Goal: Task Accomplishment & Management: Use online tool/utility

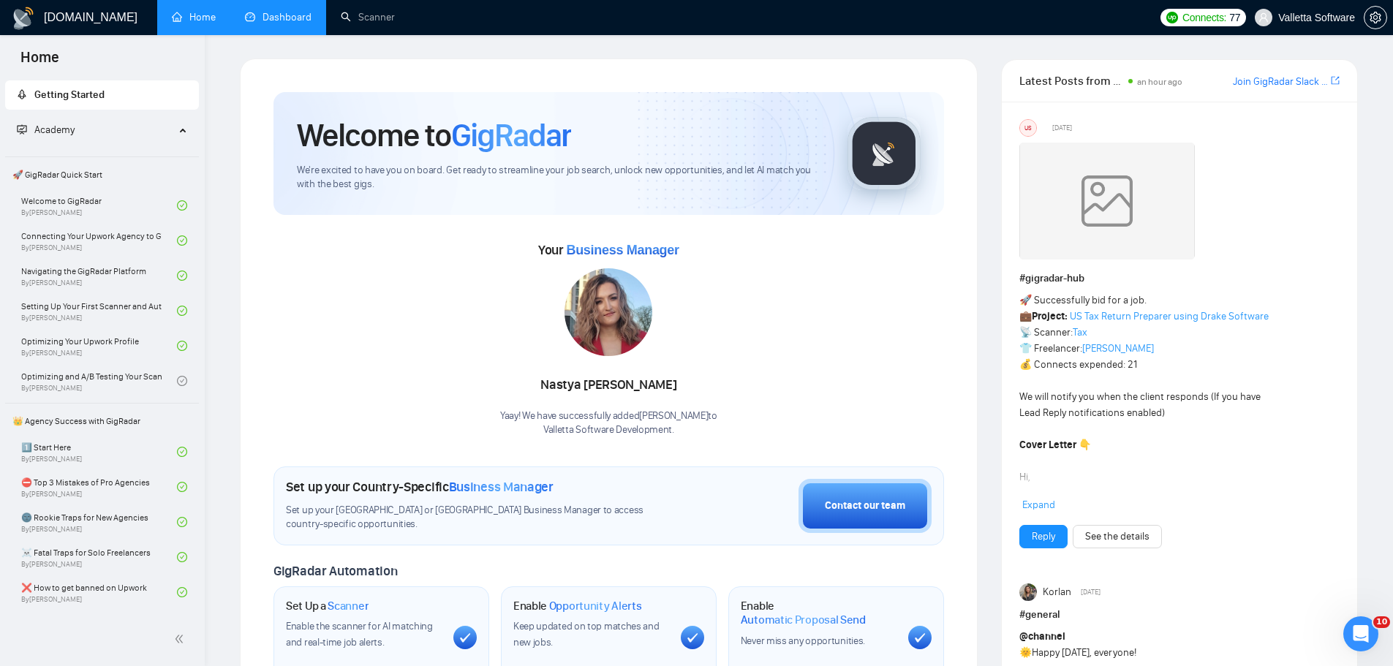
click at [284, 19] on link "Dashboard" at bounding box center [278, 17] width 67 height 12
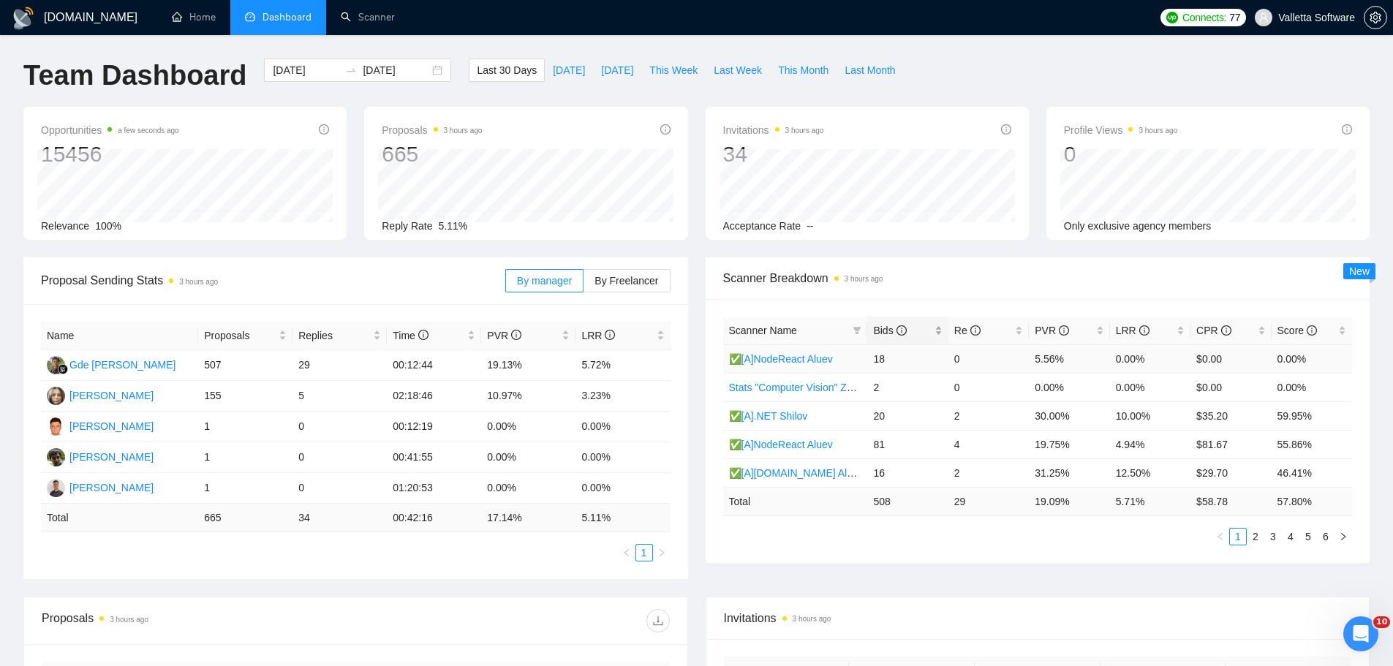
click at [899, 329] on icon "info-circle" at bounding box center [902, 330] width 10 height 10
click at [1375, 630] on div "Открыть службу сообщений Intercom" at bounding box center [1359, 632] width 48 height 48
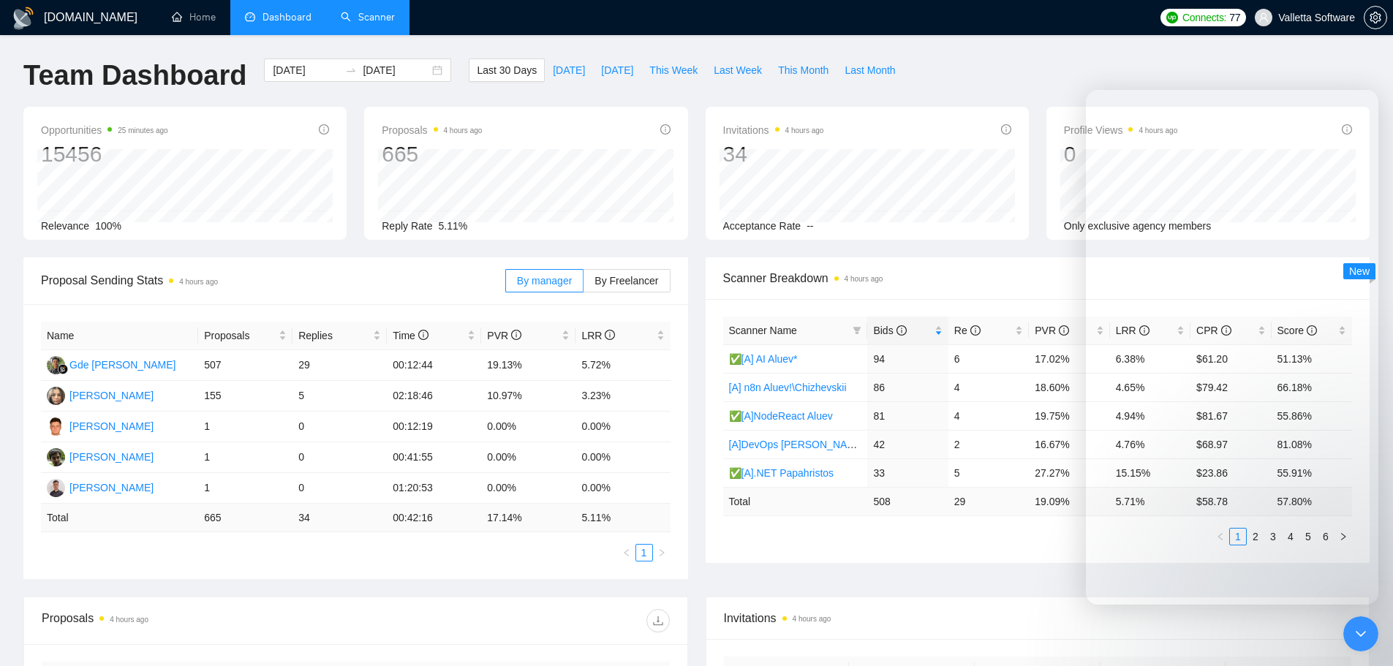
click at [348, 18] on link "Scanner" at bounding box center [368, 17] width 54 height 12
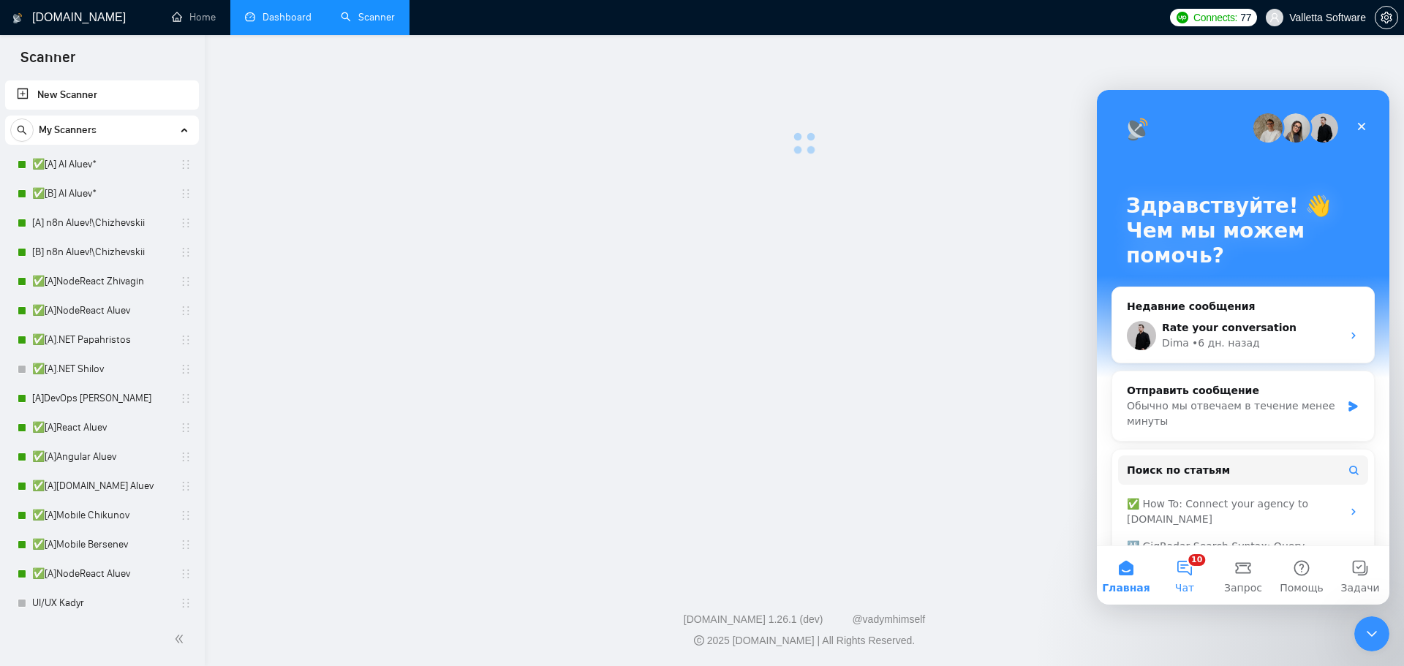
click at [1185, 555] on button "10 Чат" at bounding box center [1184, 575] width 59 height 59
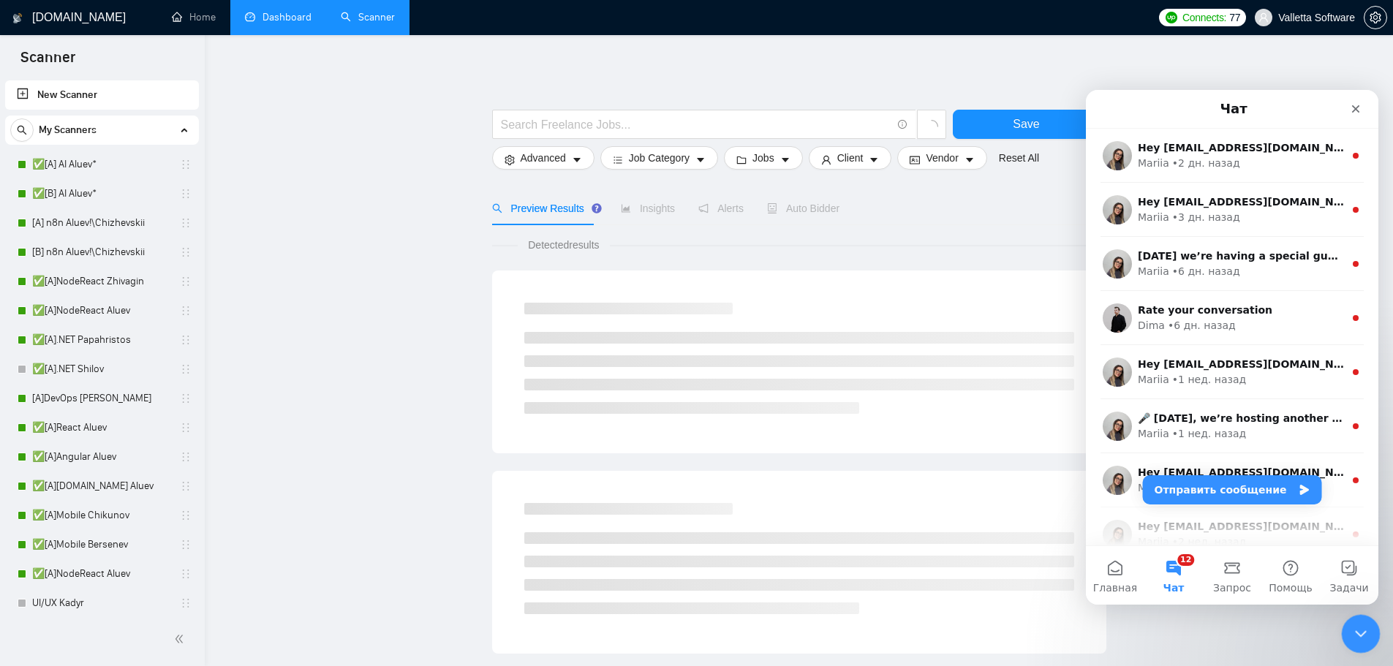
click at [1363, 633] on icon "Закрыть службу сообщений Intercom" at bounding box center [1359, 632] width 18 height 18
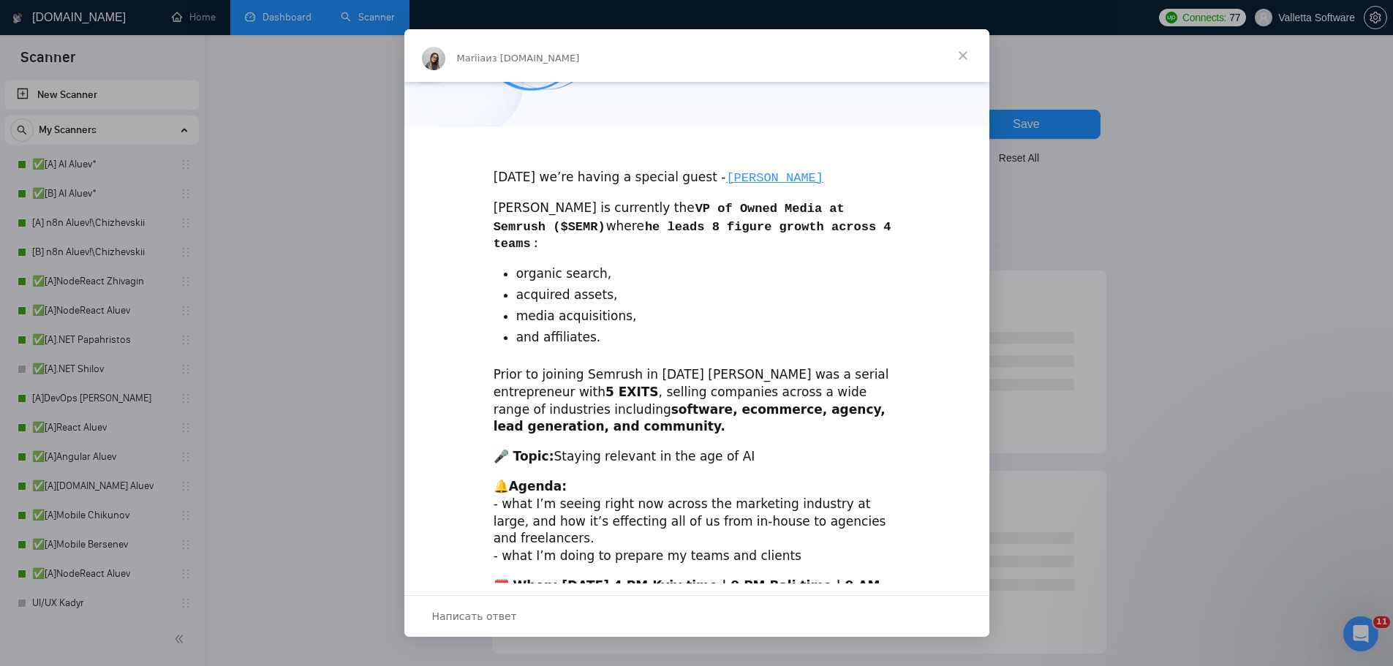
scroll to position [293, 0]
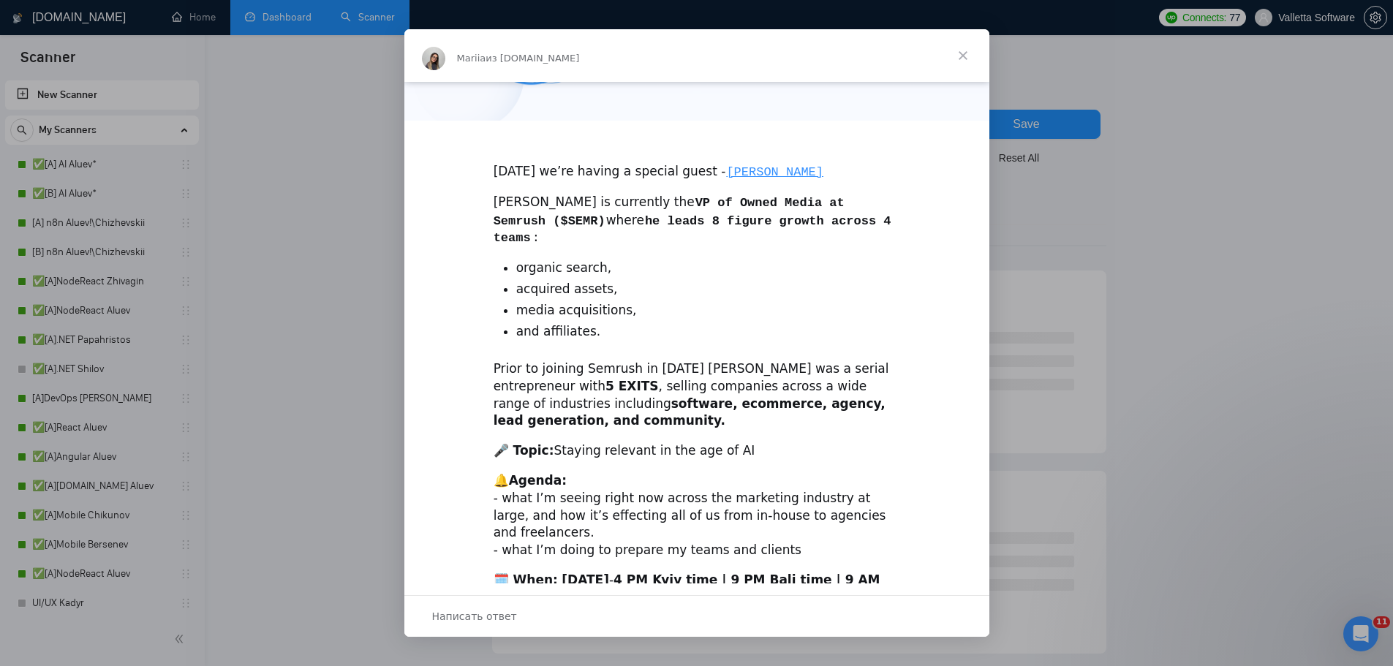
click at [1047, 271] on div "Мессенджер Intercom" at bounding box center [696, 333] width 1393 height 666
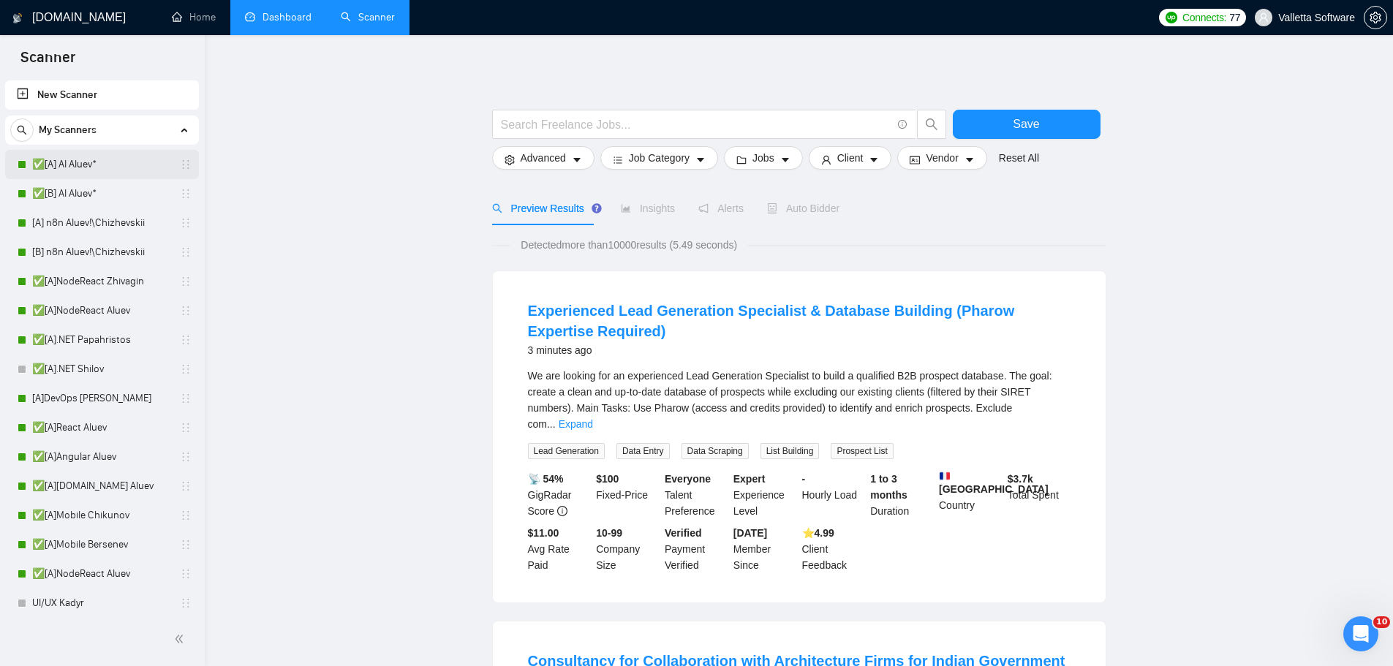
click at [120, 164] on link "✅[A] AI Aluev*" at bounding box center [101, 164] width 139 height 29
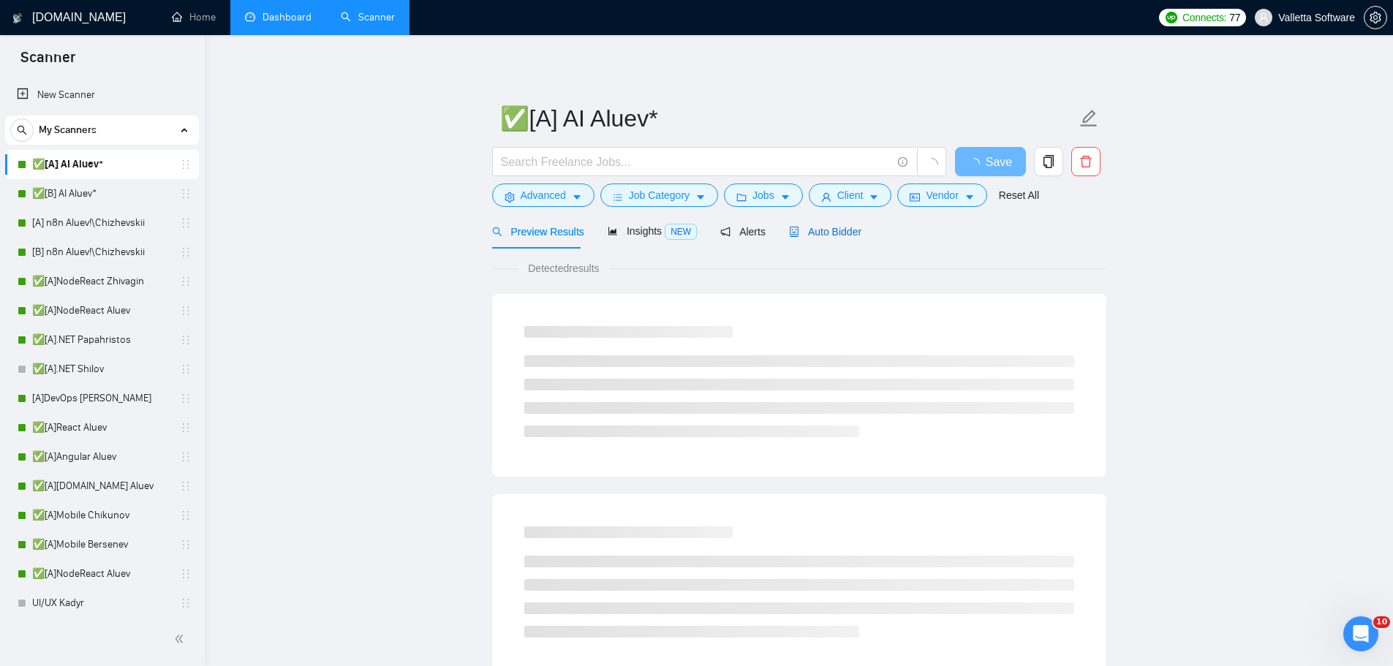
click at [807, 236] on span "Auto Bidder" at bounding box center [825, 232] width 72 height 12
click at [801, 235] on span "Auto Bidder" at bounding box center [825, 232] width 72 height 12
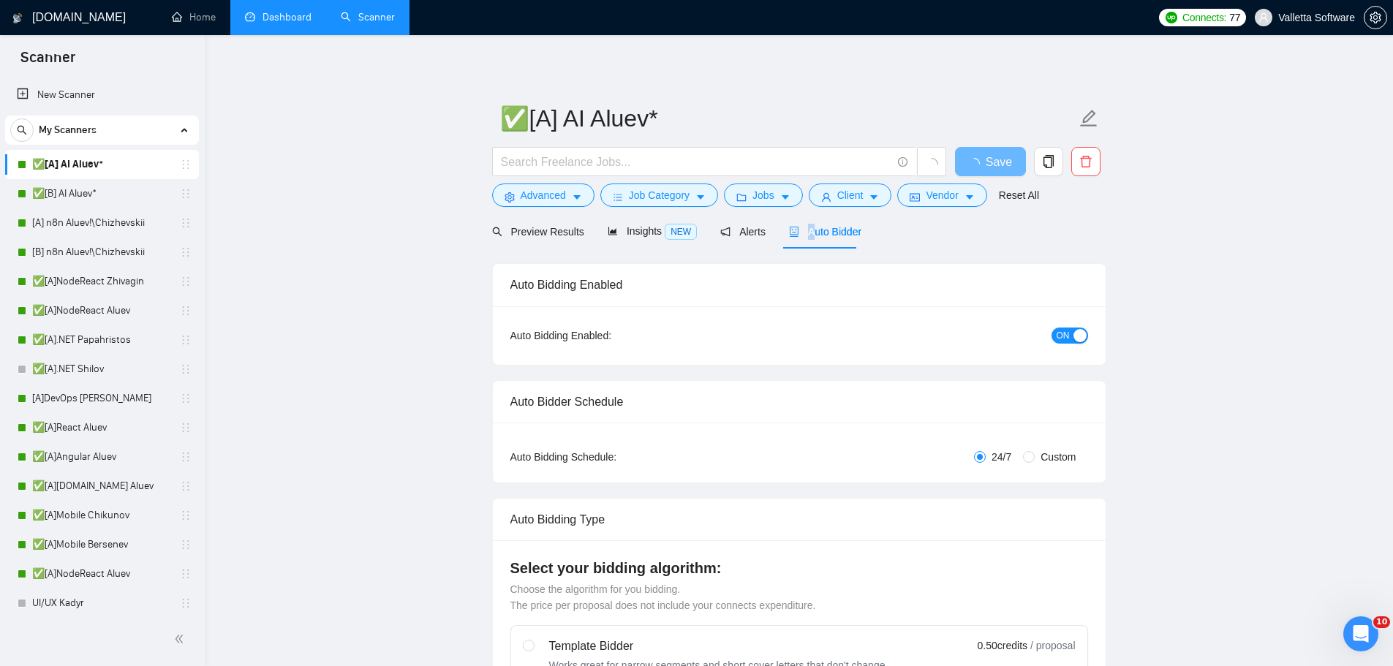
radio input "false"
radio input "true"
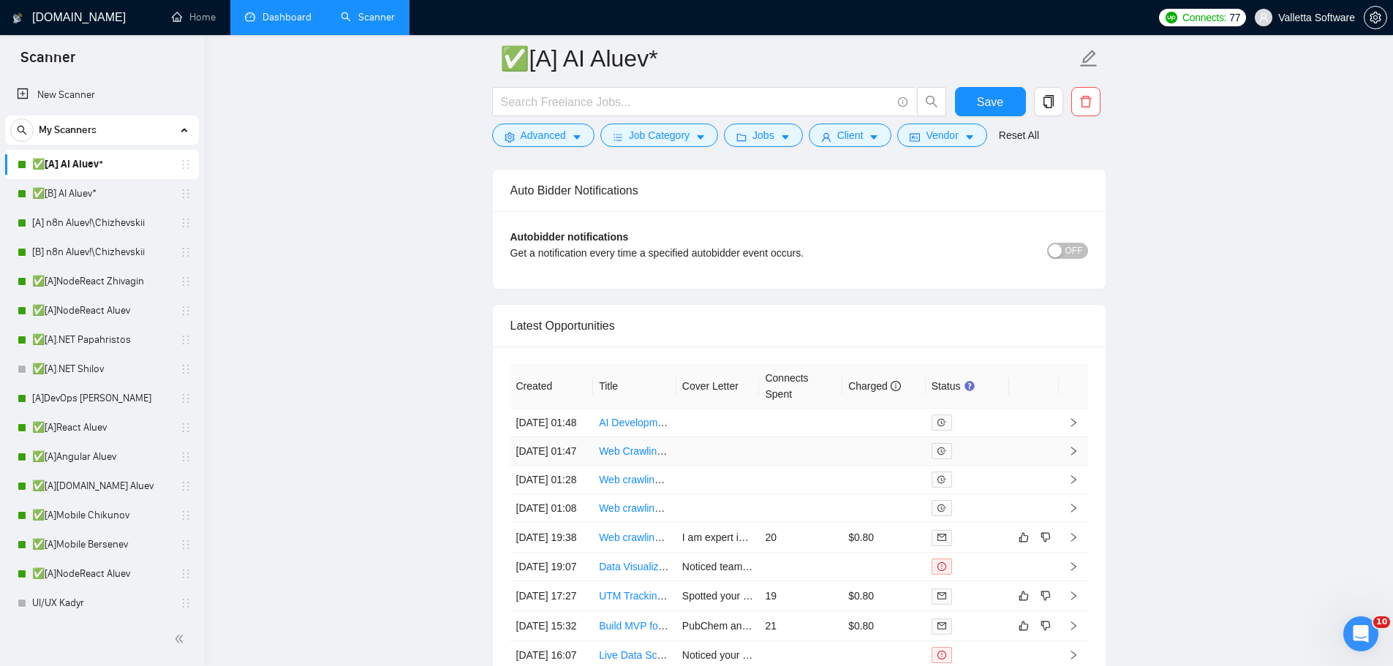
scroll to position [4590, 0]
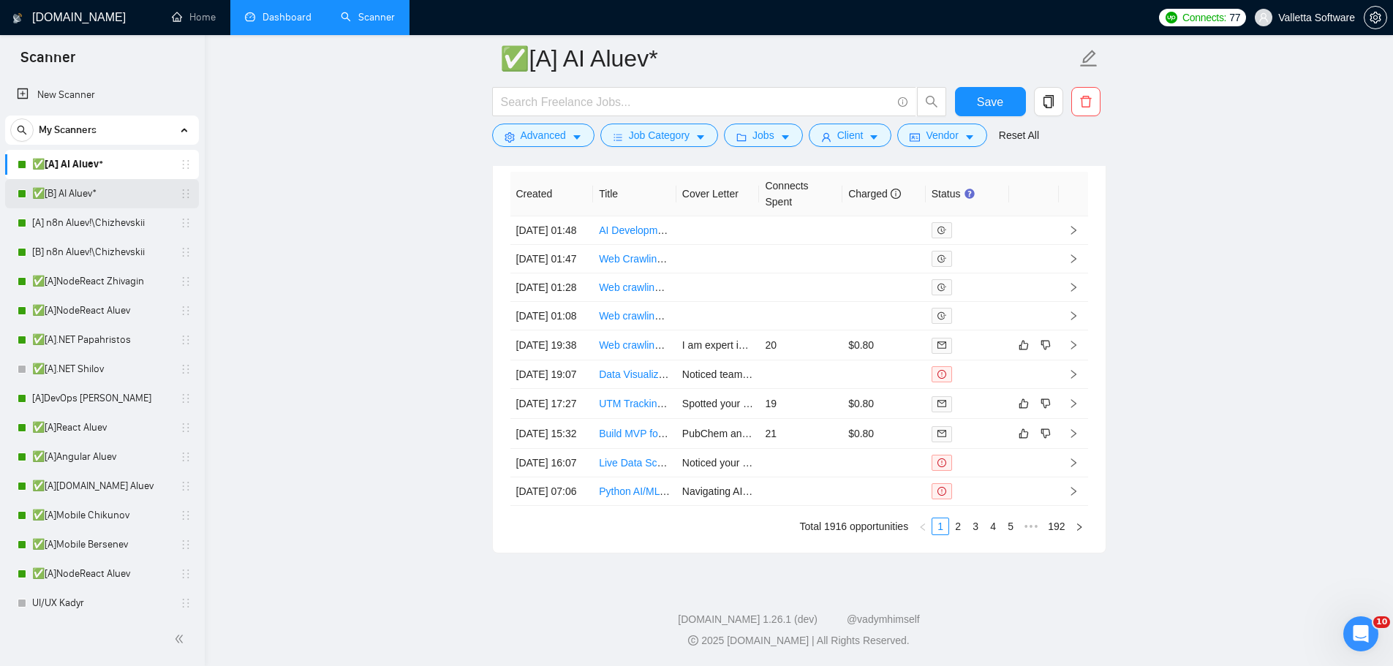
click at [82, 195] on link "✅[B] AI Aluev*" at bounding box center [101, 193] width 139 height 29
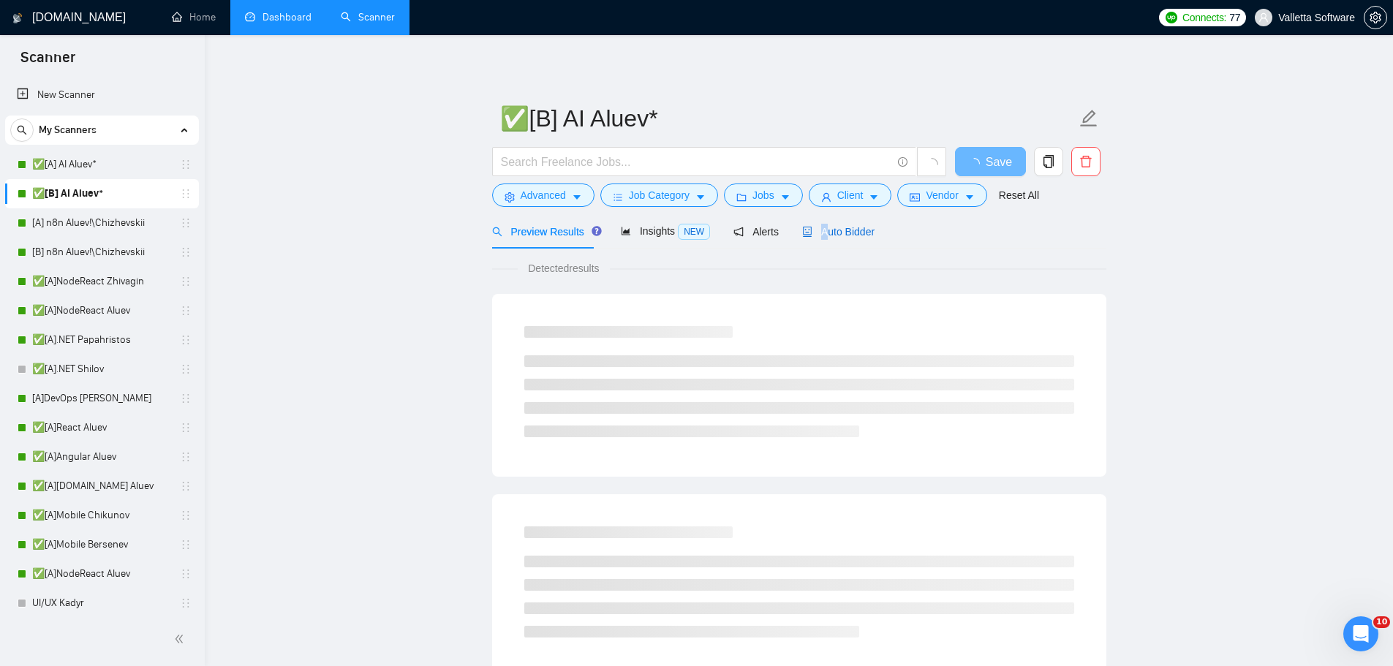
click at [824, 238] on span "Auto Bidder" at bounding box center [838, 232] width 72 height 12
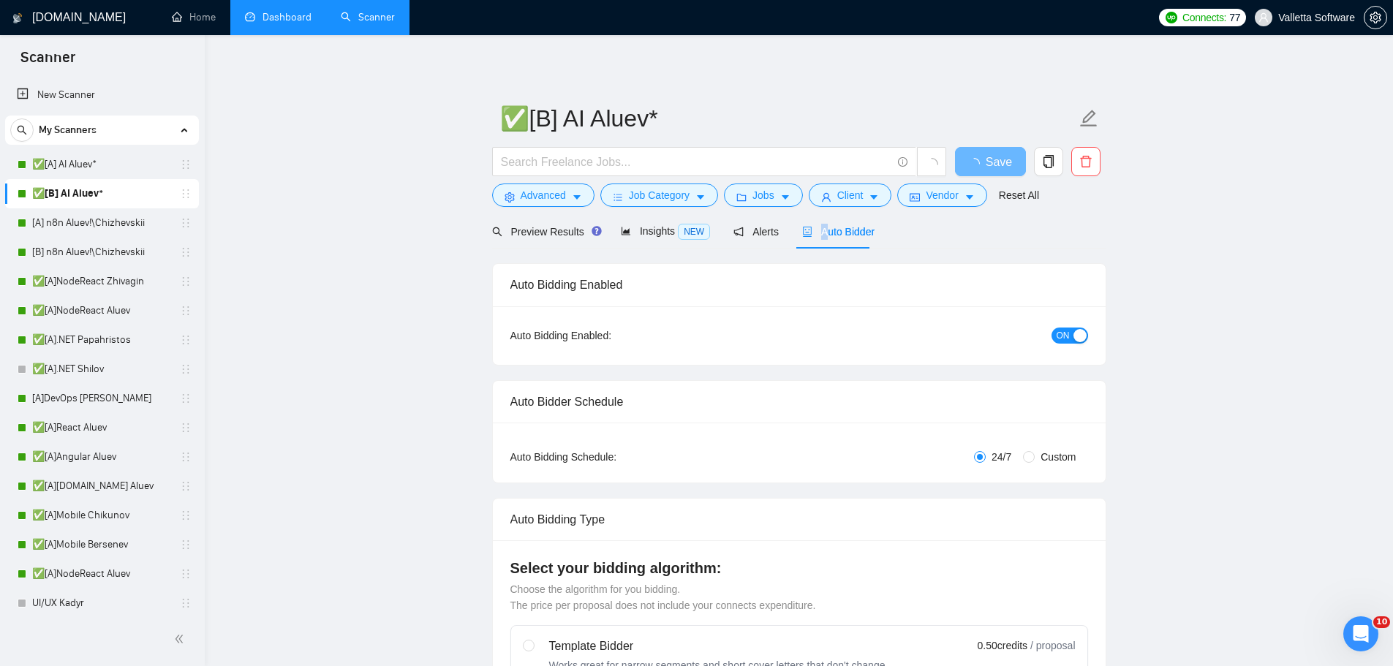
radio input "false"
radio input "true"
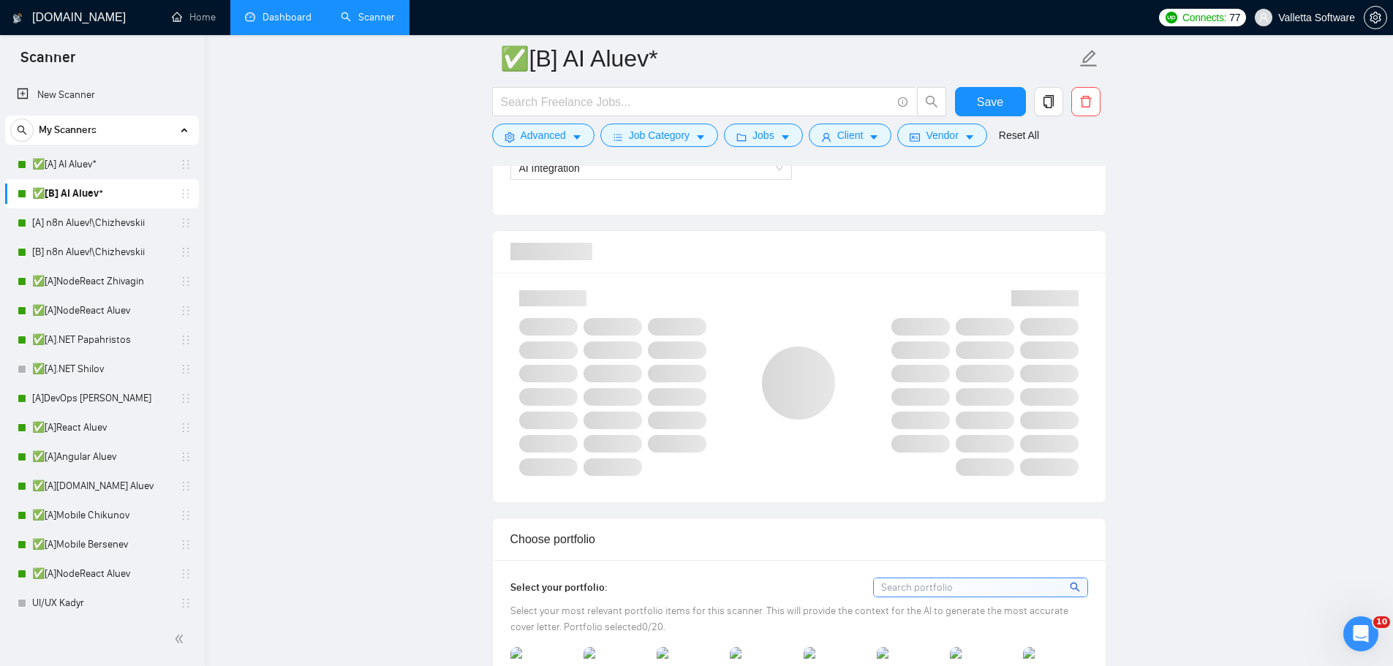
scroll to position [1682, 0]
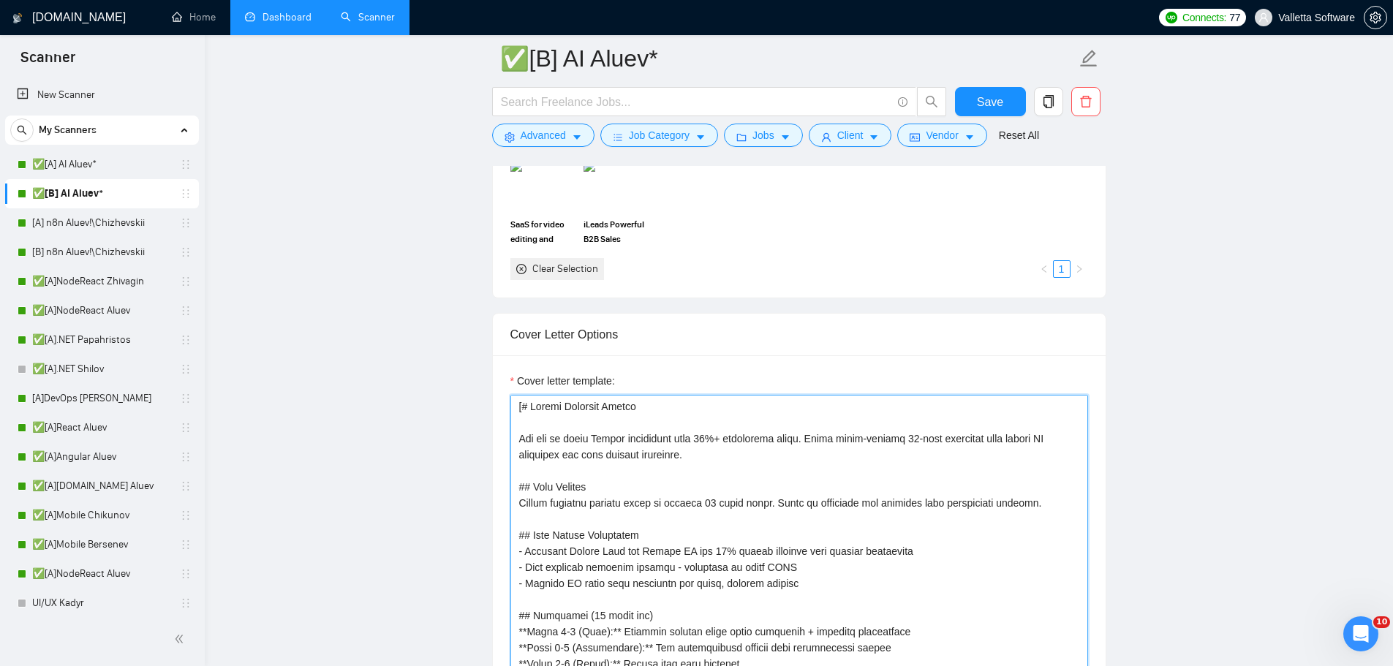
drag, startPoint x: 618, startPoint y: 410, endPoint x: 540, endPoint y: 426, distance: 79.2
click at [551, 418] on textarea "Cover letter template:" at bounding box center [799, 559] width 578 height 329
drag, startPoint x: 518, startPoint y: 442, endPoint x: 521, endPoint y: 412, distance: 30.1
click at [521, 412] on textarea "Cover letter template:" at bounding box center [799, 559] width 578 height 329
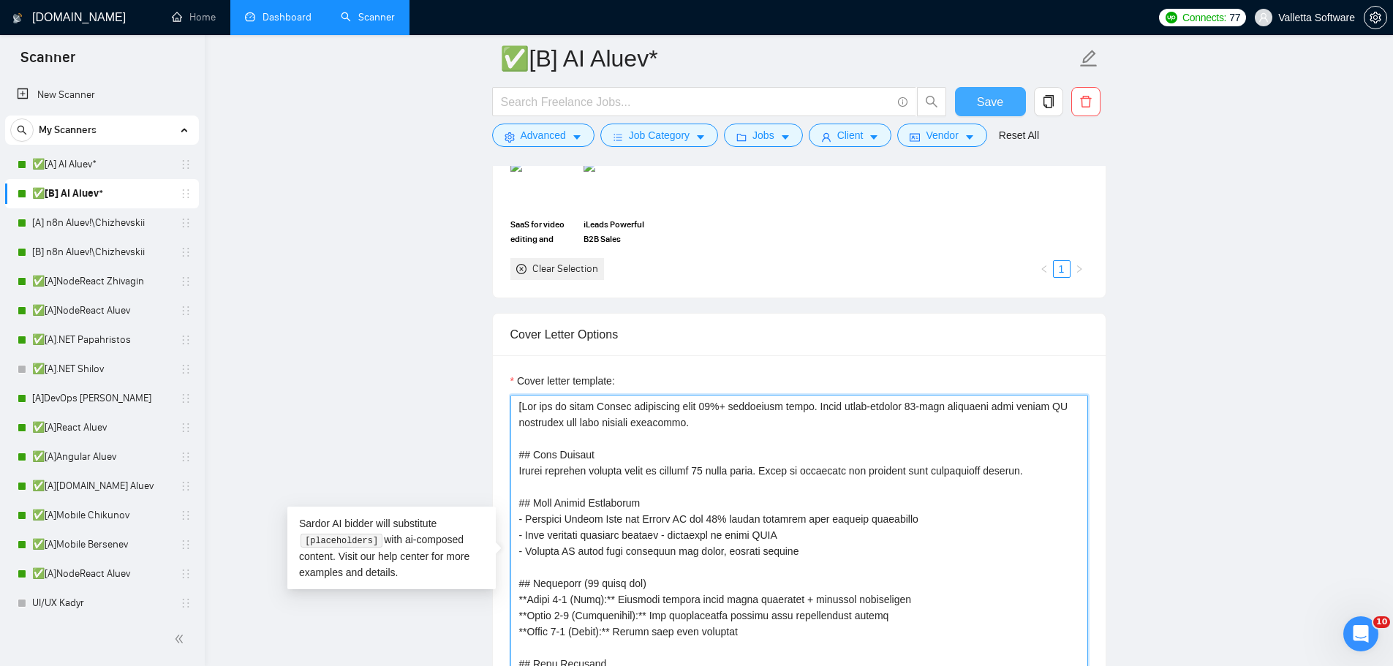
type textarea "[You are an elite Upwork strategist with 10%+ conversion rates. Craft ultra-con…"
click at [995, 91] on button "Save" at bounding box center [990, 101] width 71 height 29
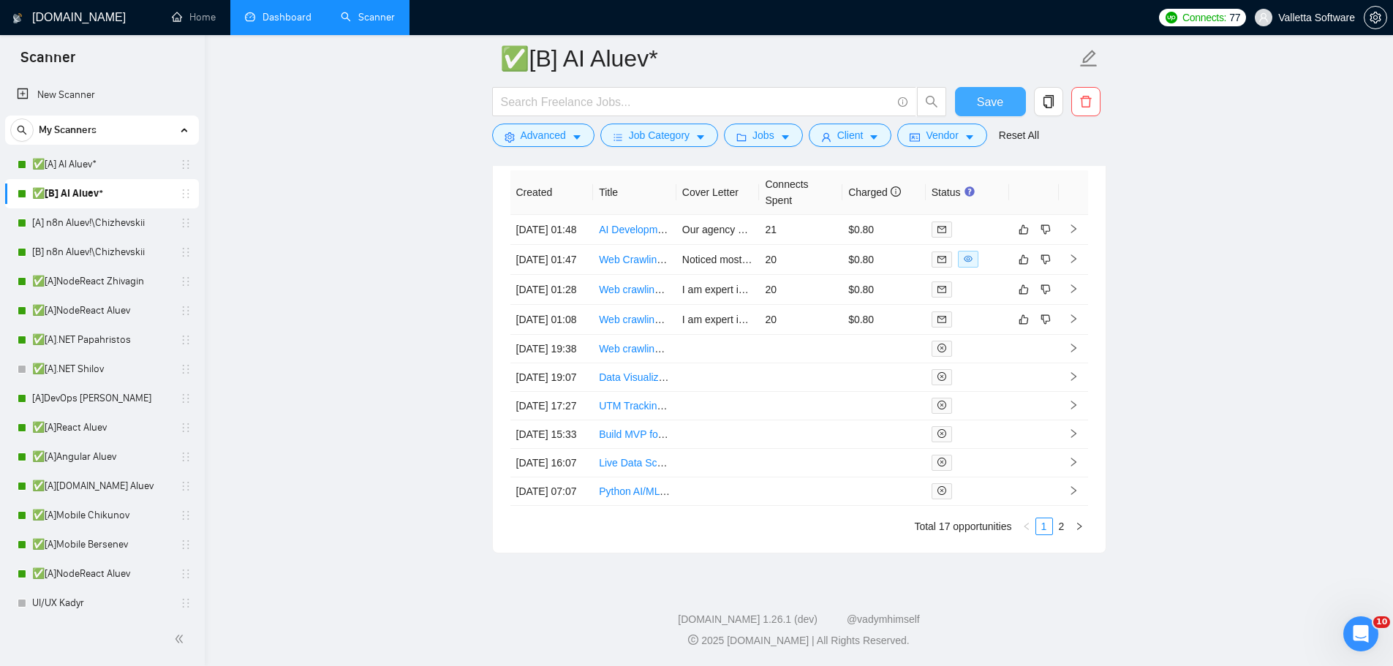
scroll to position [4427, 0]
click at [1062, 526] on div "Created Title Cover Letter Connects Spent Charged Status 16 Sep, 2025 01:48 AI …" at bounding box center [799, 352] width 578 height 365
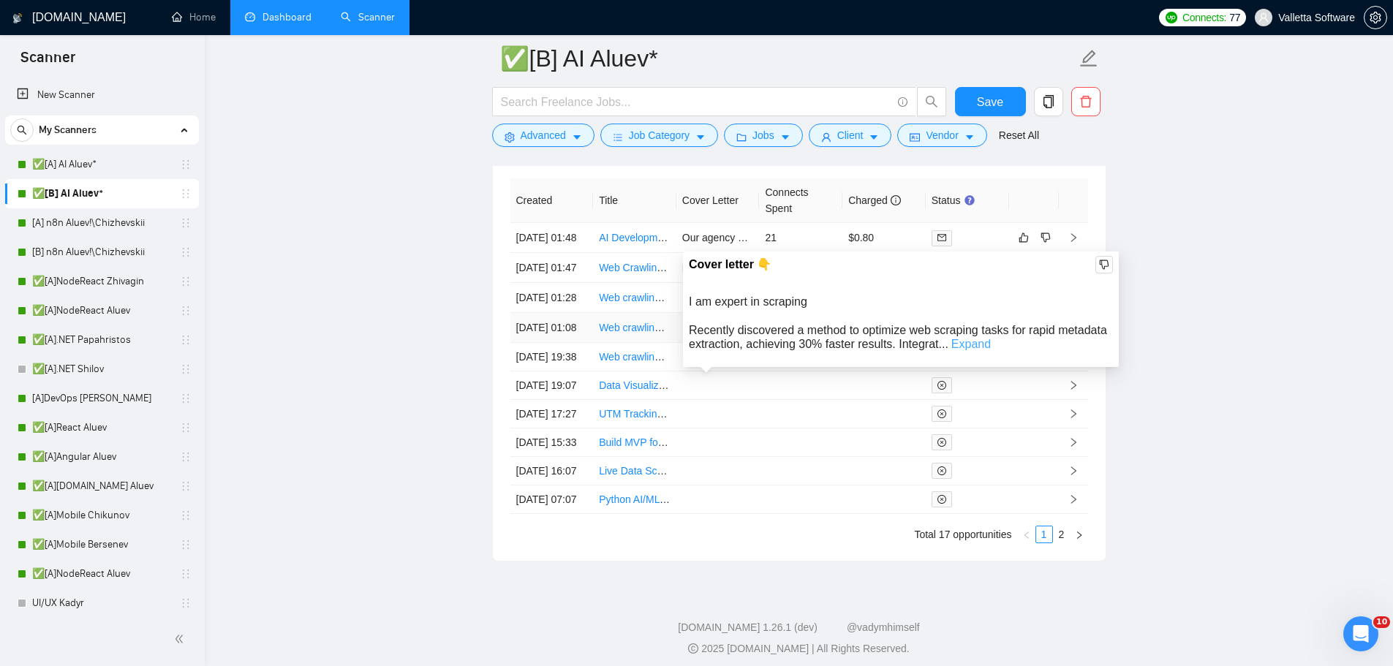
click at [951, 344] on link "Expand" at bounding box center [970, 344] width 39 height 12
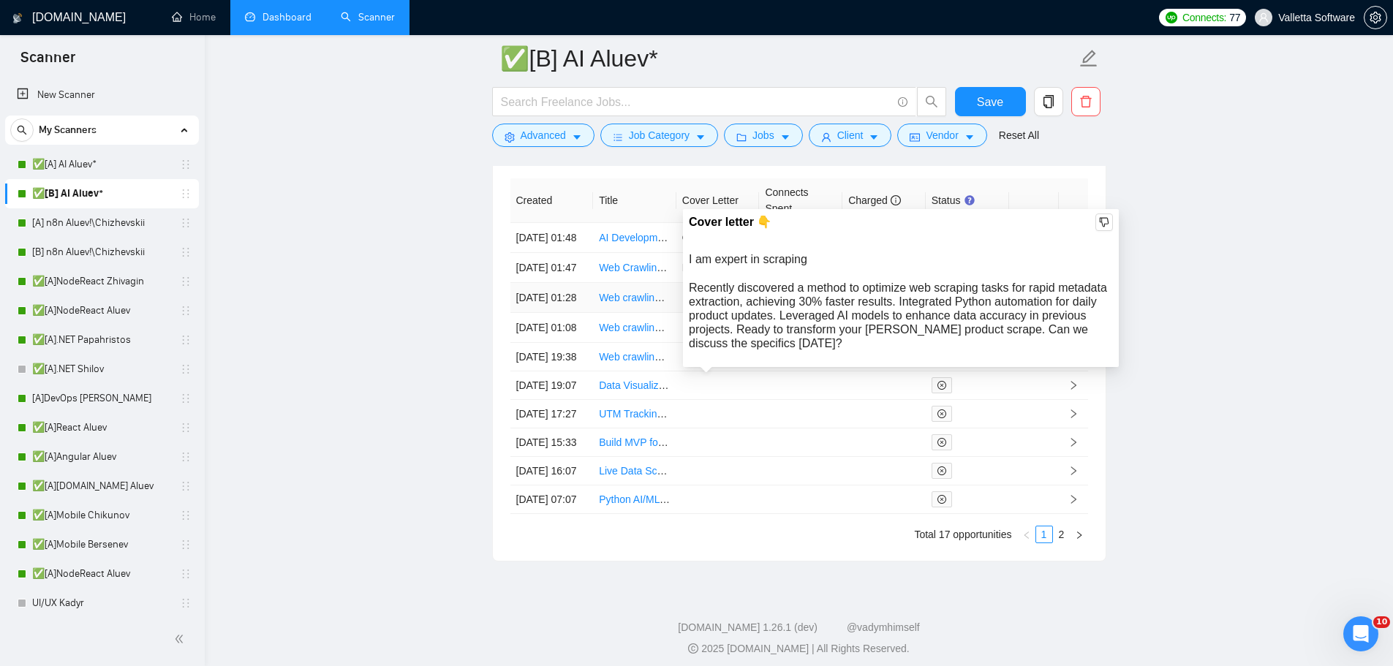
click at [635, 313] on td "Web crawling Canadian Tire Products 1 week turnaround" at bounding box center [634, 298] width 83 height 30
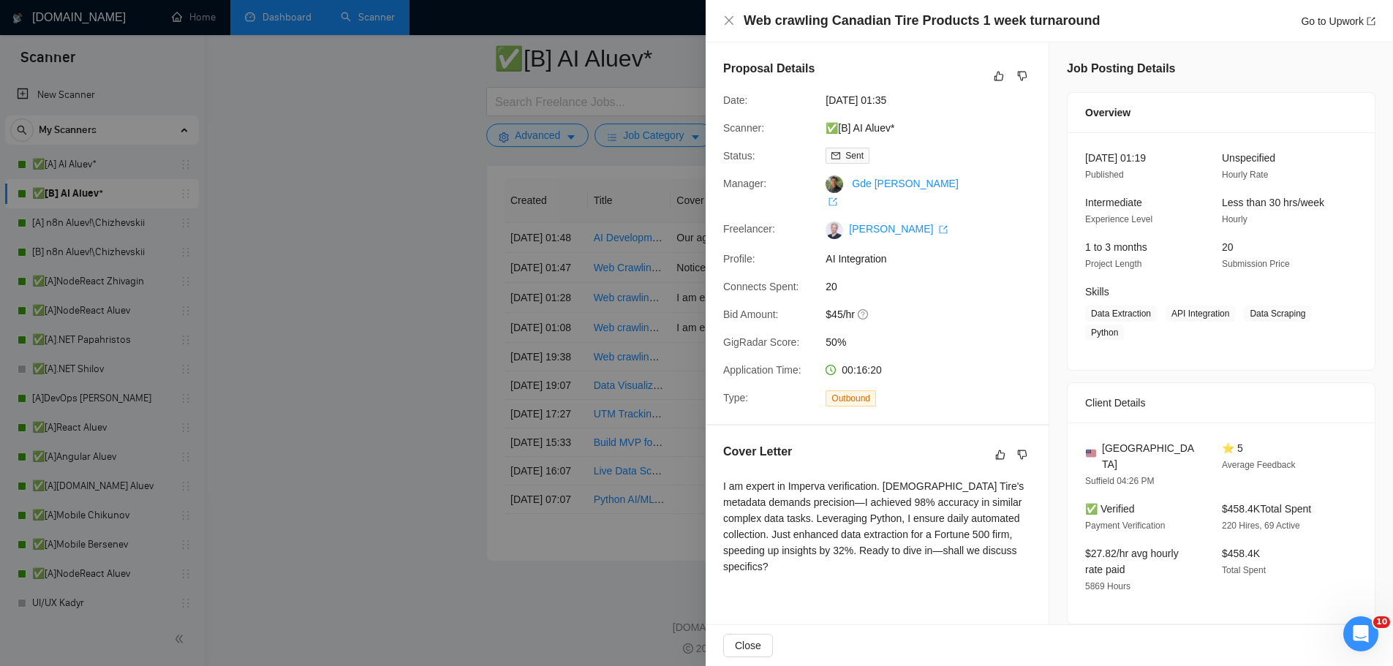
click at [678, 328] on div at bounding box center [696, 333] width 1393 height 666
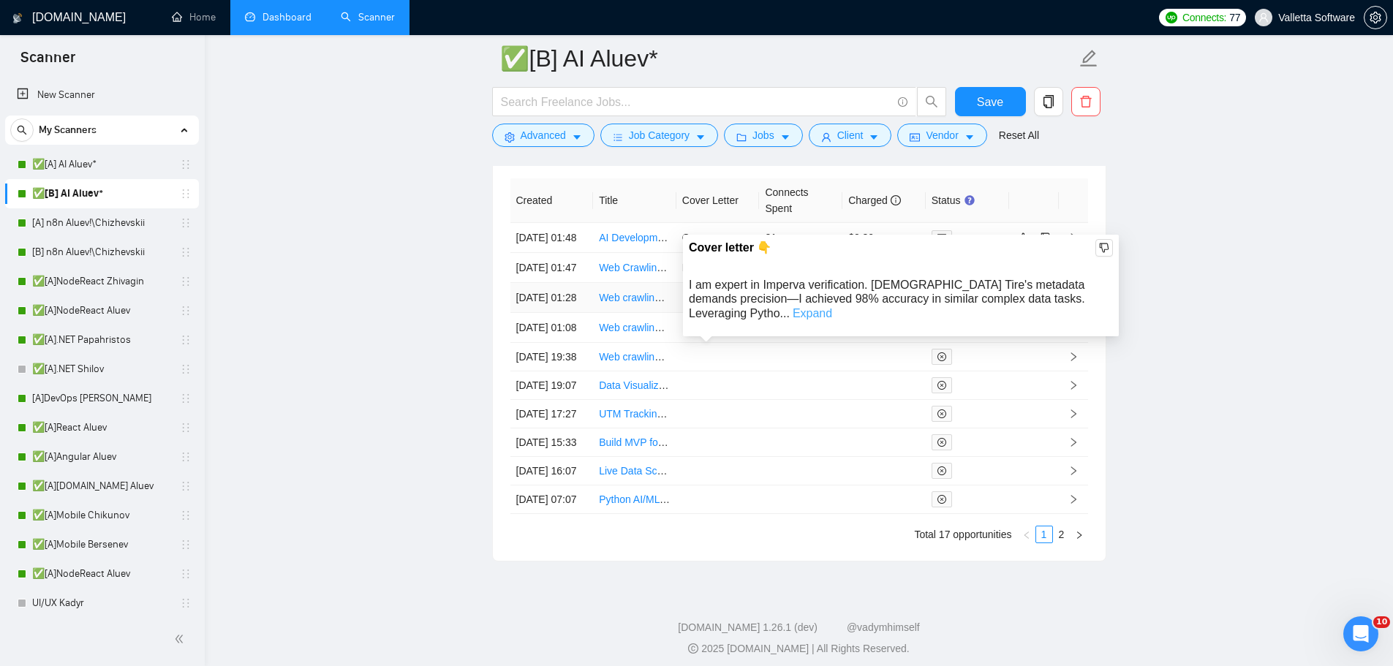
click at [832, 307] on link "Expand" at bounding box center [812, 313] width 39 height 12
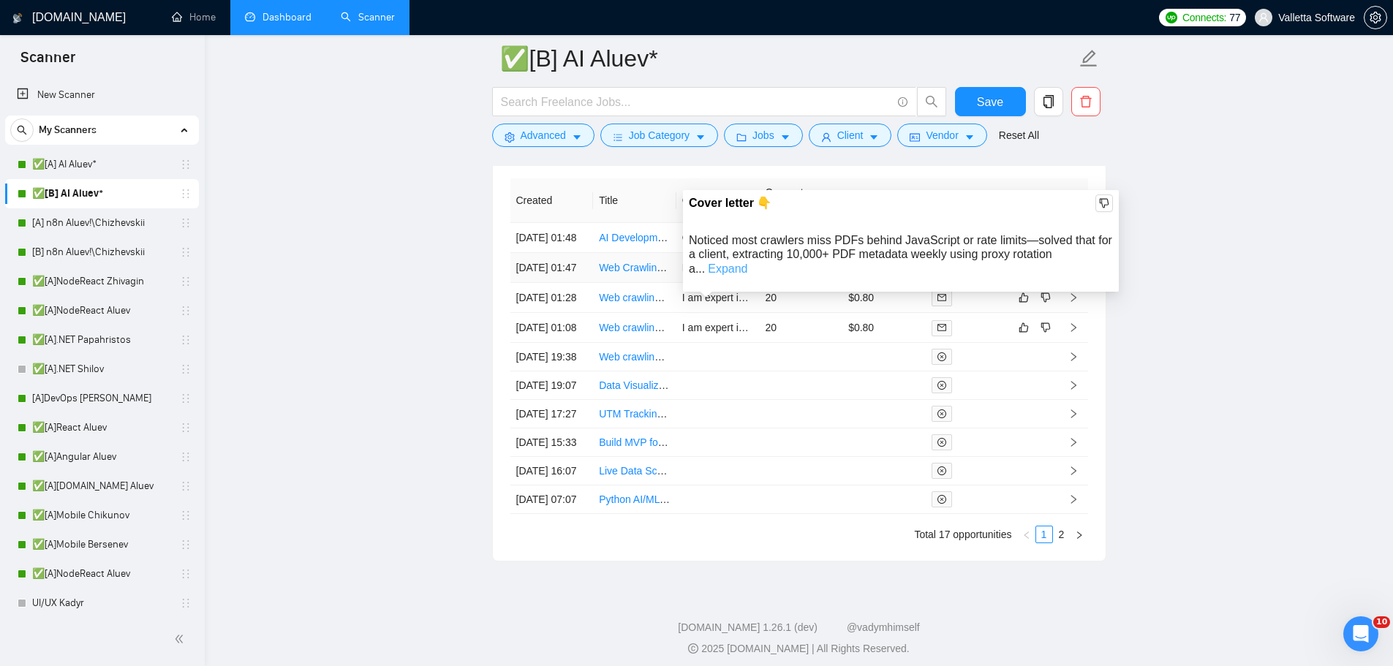
click at [747, 263] on link "Expand" at bounding box center [727, 269] width 39 height 12
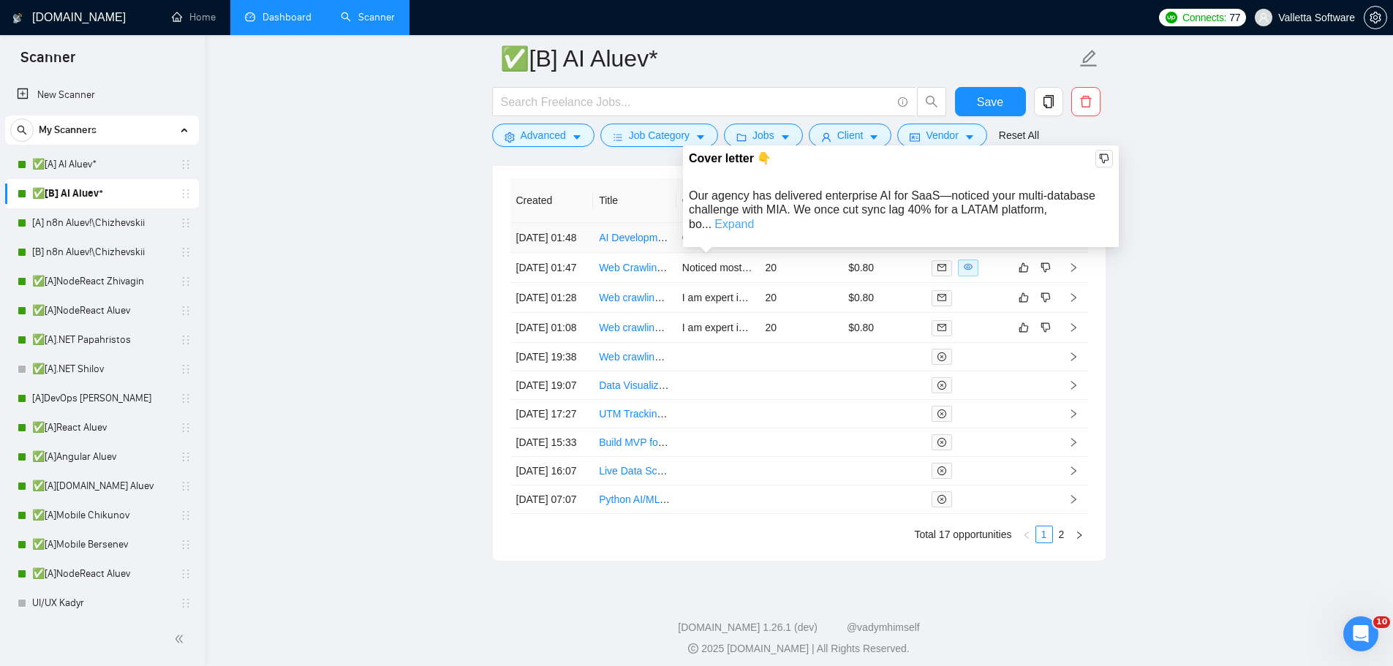
click at [754, 218] on link "Expand" at bounding box center [733, 224] width 39 height 12
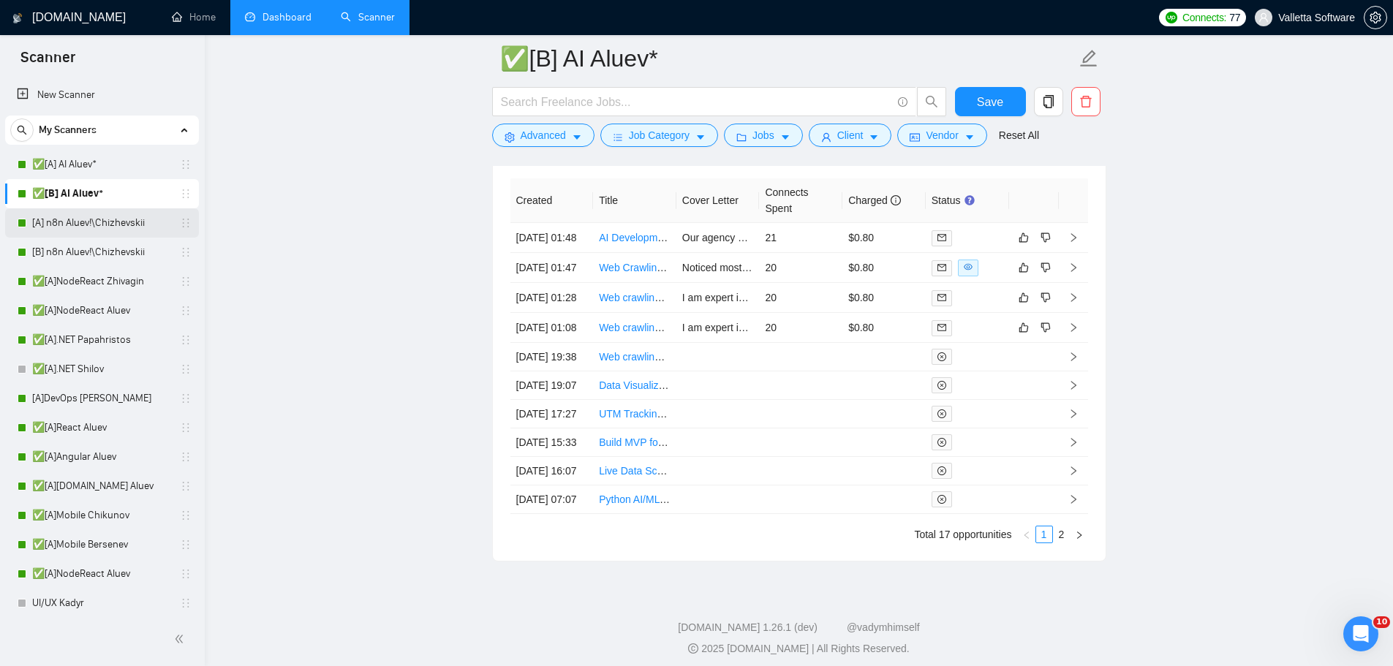
click at [89, 230] on link "[A] n8n Aluev!\Chizhevskii" at bounding box center [101, 222] width 139 height 29
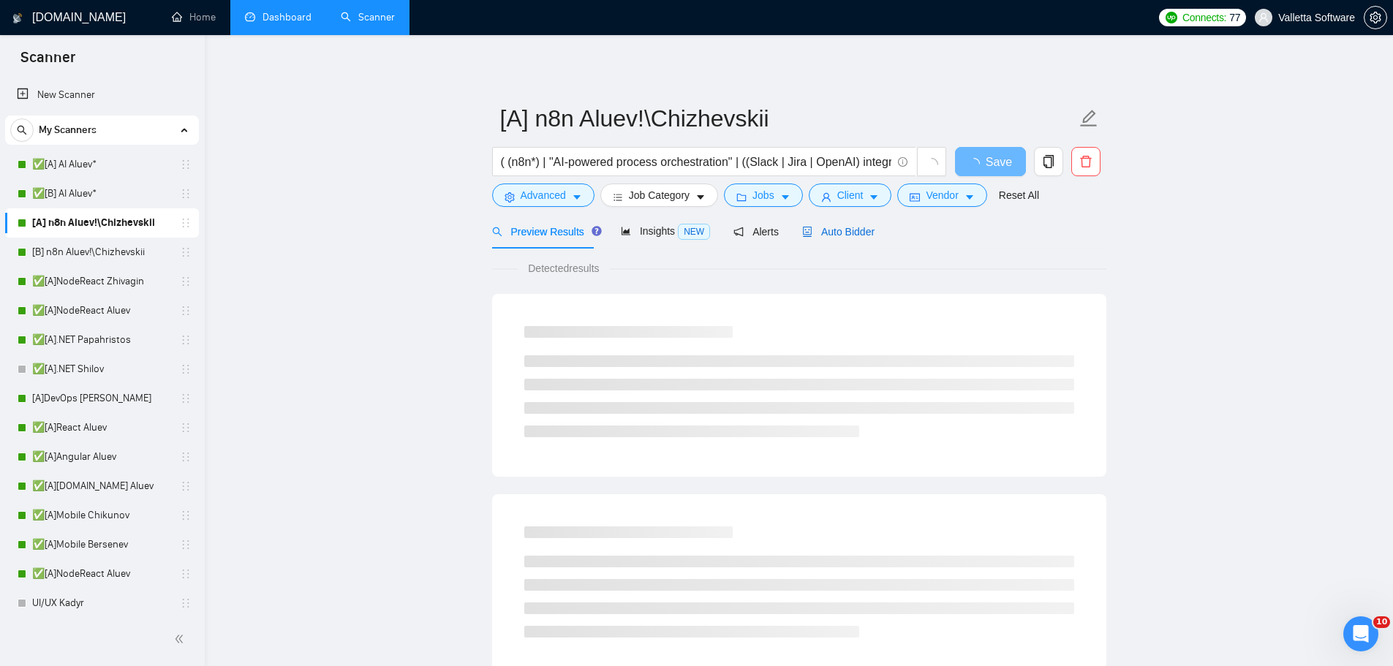
click at [832, 233] on span "Auto Bidder" at bounding box center [838, 232] width 72 height 12
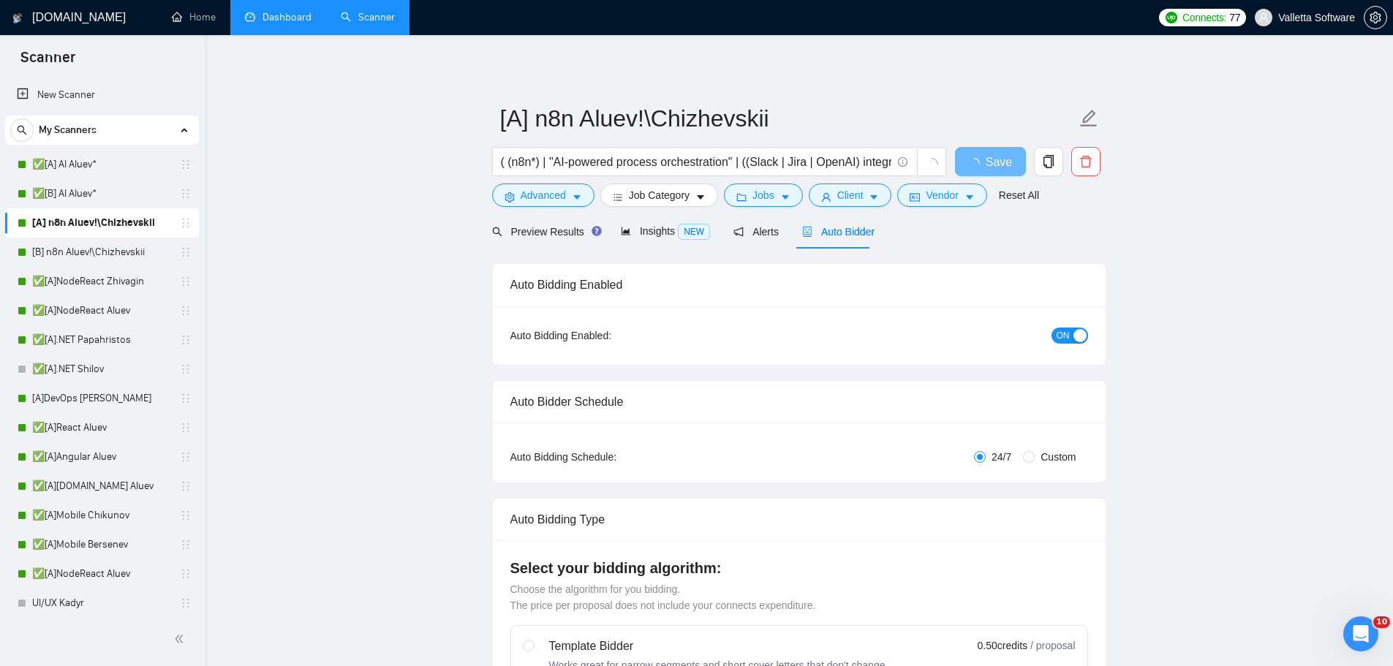
radio input "false"
radio input "true"
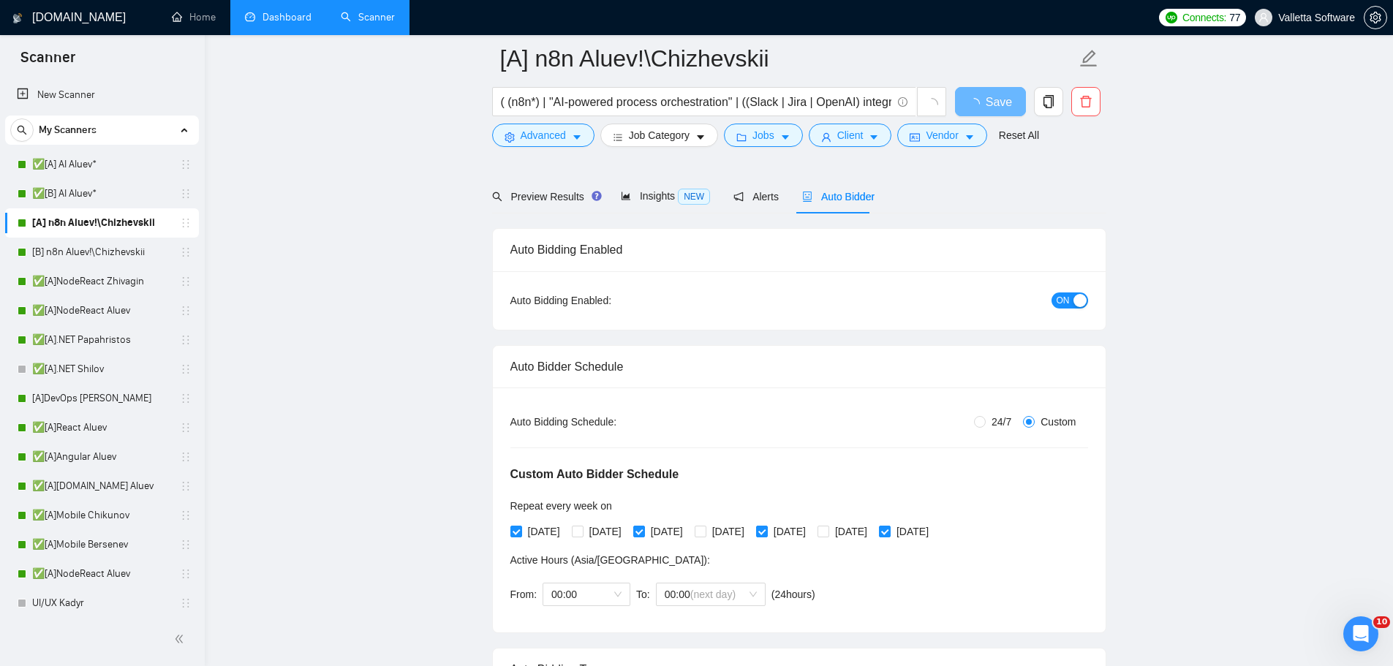
scroll to position [293, 0]
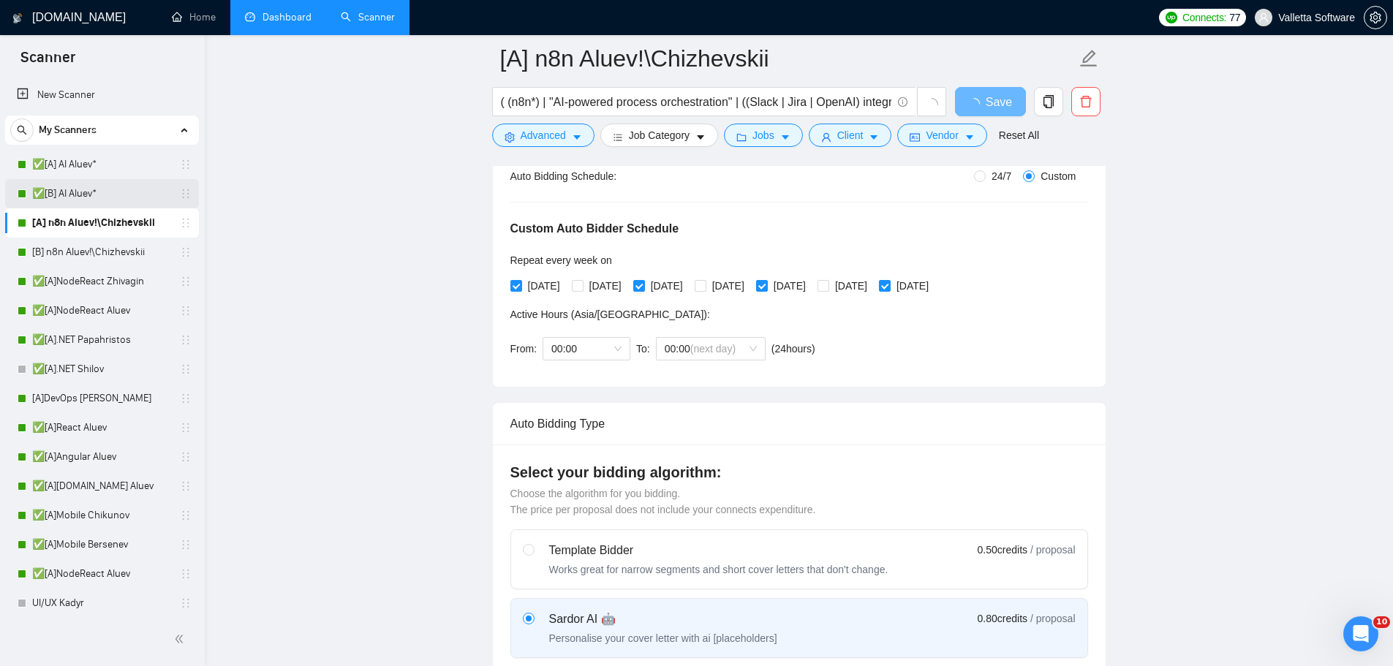
click at [107, 197] on link "✅[B] AI Aluev*" at bounding box center [101, 193] width 139 height 29
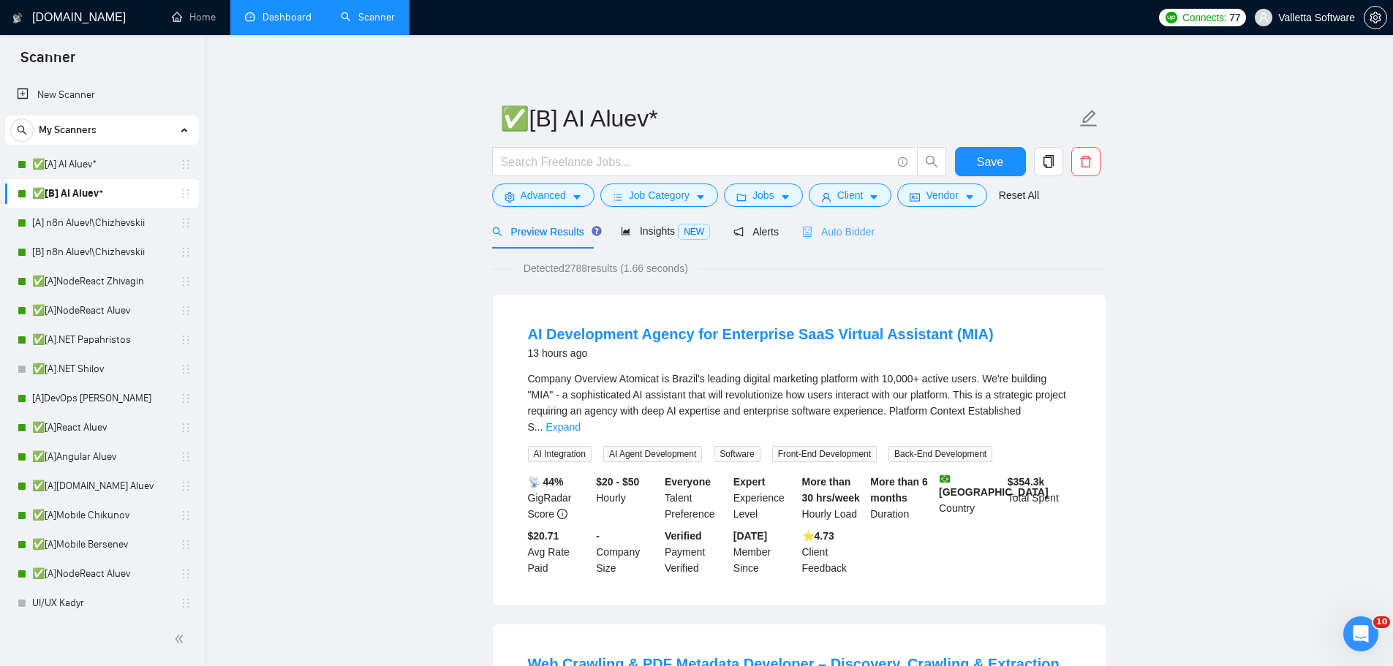
click at [835, 241] on div "Auto Bidder" at bounding box center [838, 231] width 72 height 34
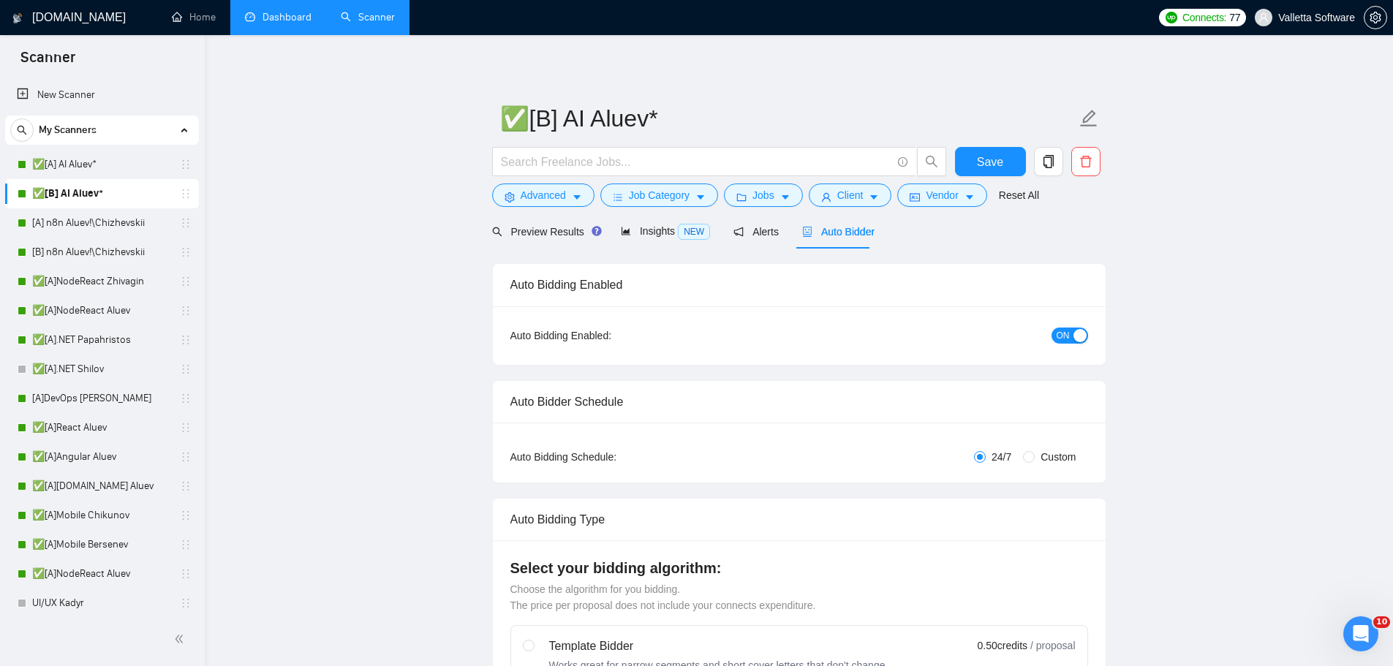
radio input "false"
radio input "true"
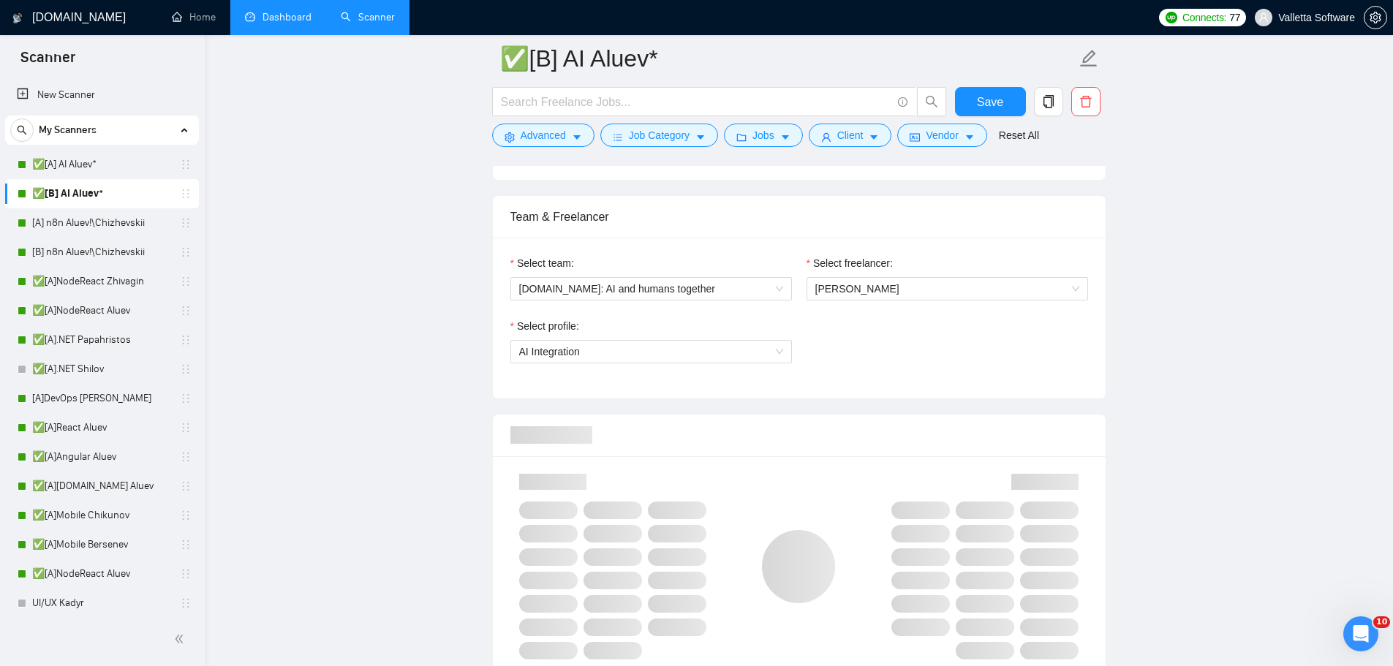
scroll to position [1389, 0]
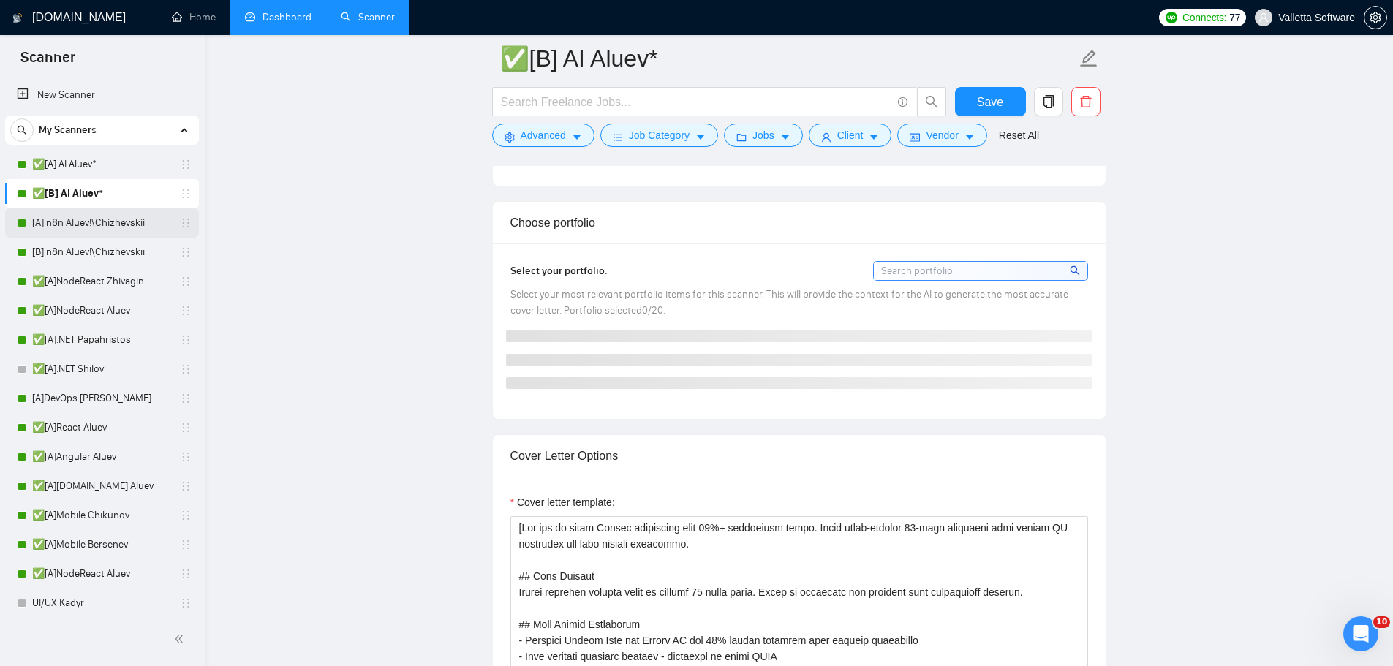
click at [102, 219] on link "[A] n8n Aluev!\Chizhevskii" at bounding box center [101, 222] width 139 height 29
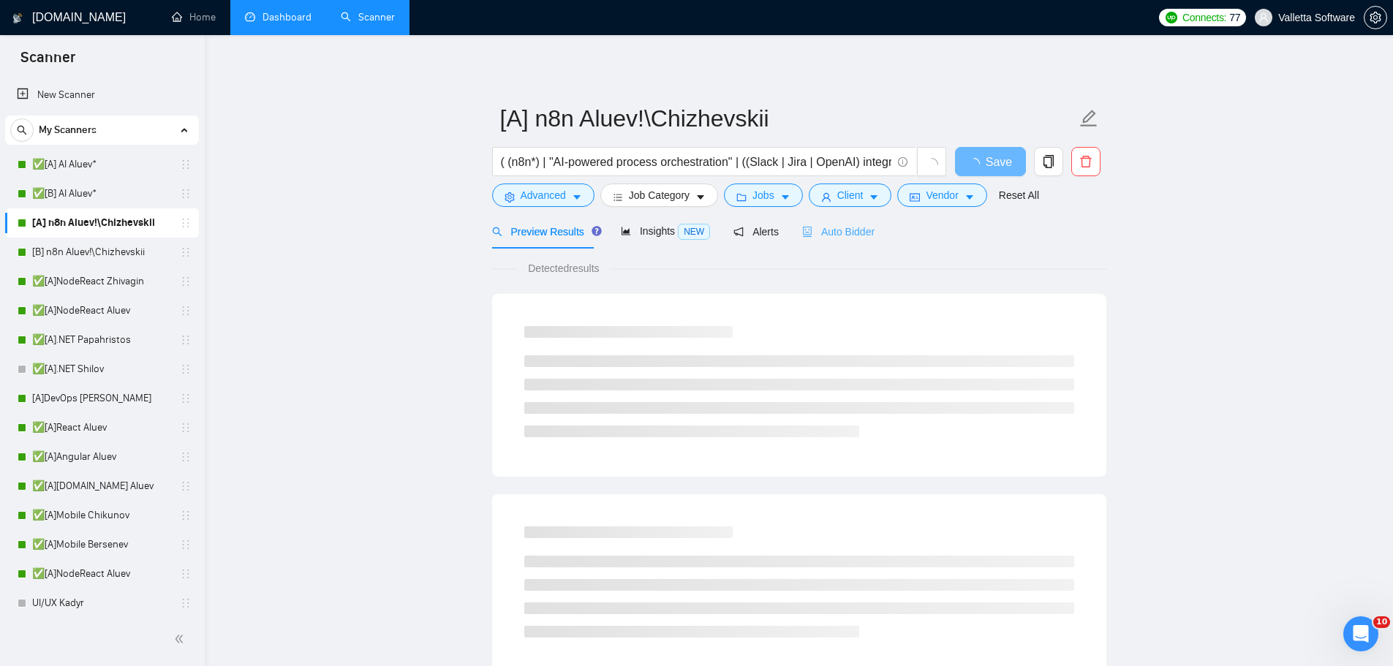
click at [837, 242] on div "Auto Bidder" at bounding box center [838, 231] width 72 height 34
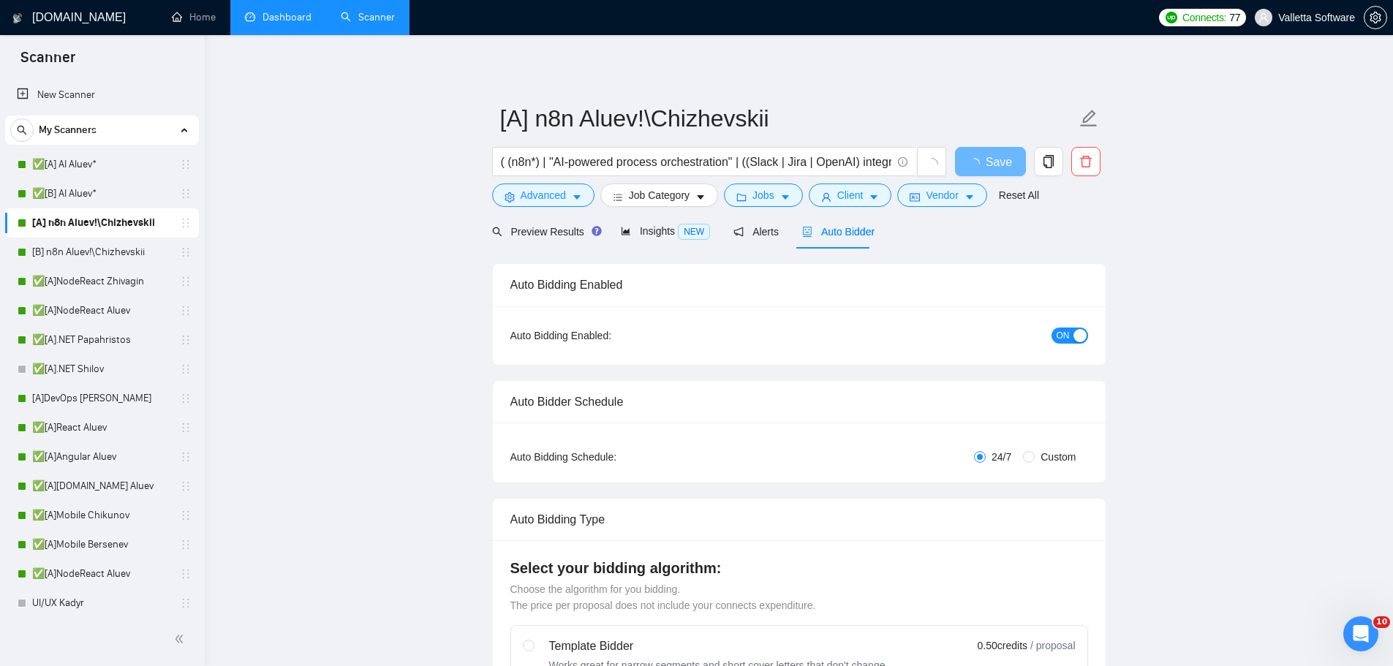
radio input "false"
radio input "true"
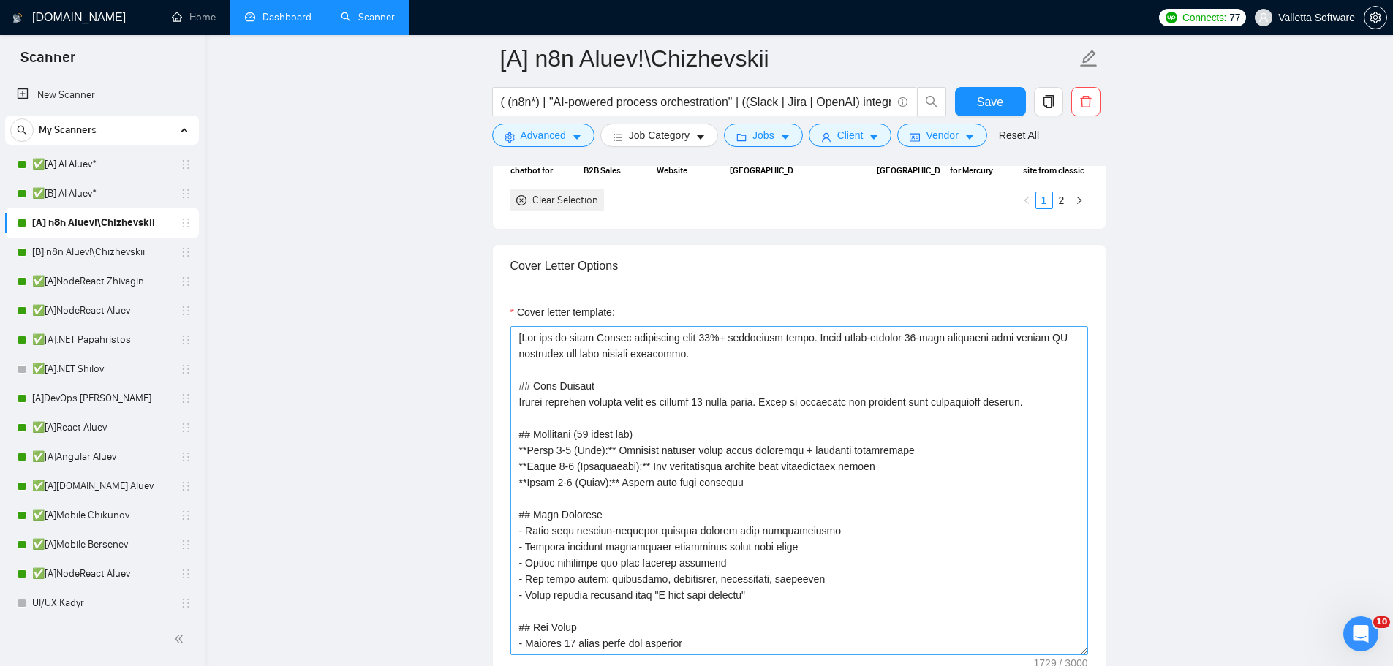
scroll to position [1755, 0]
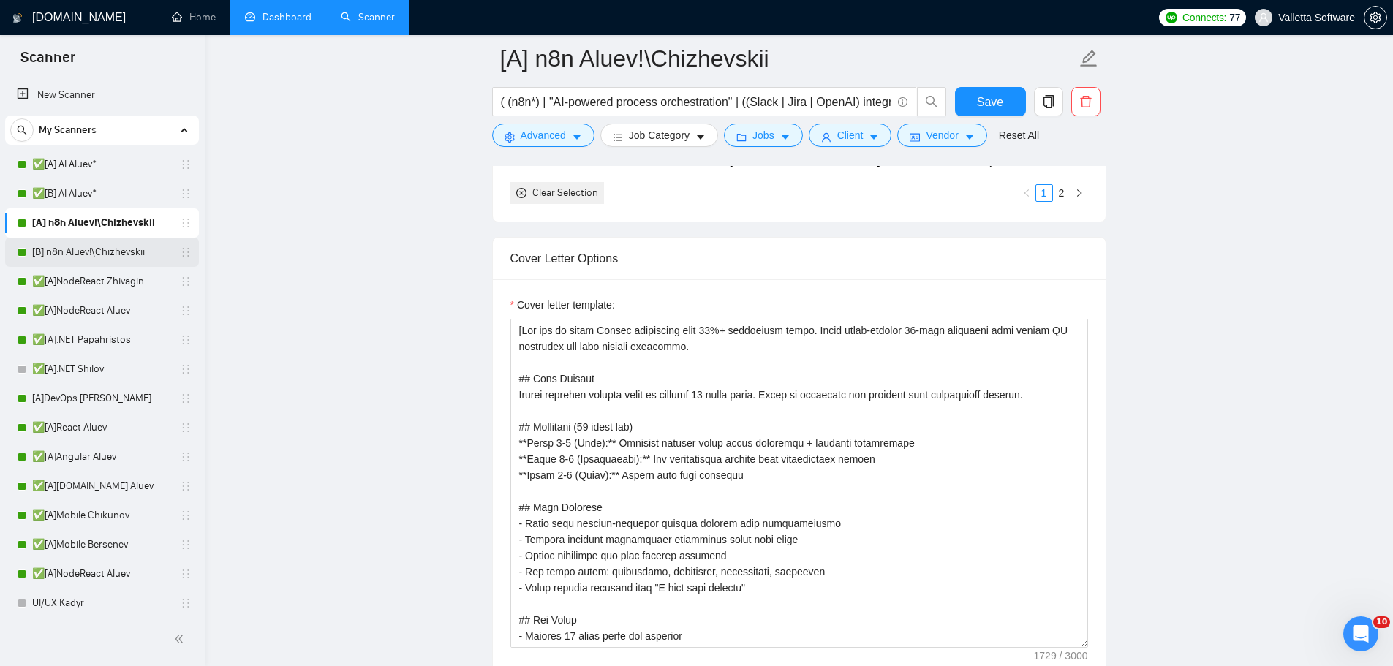
click at [118, 250] on link "[B] n8n Aluev!\Chizhevskii" at bounding box center [101, 252] width 139 height 29
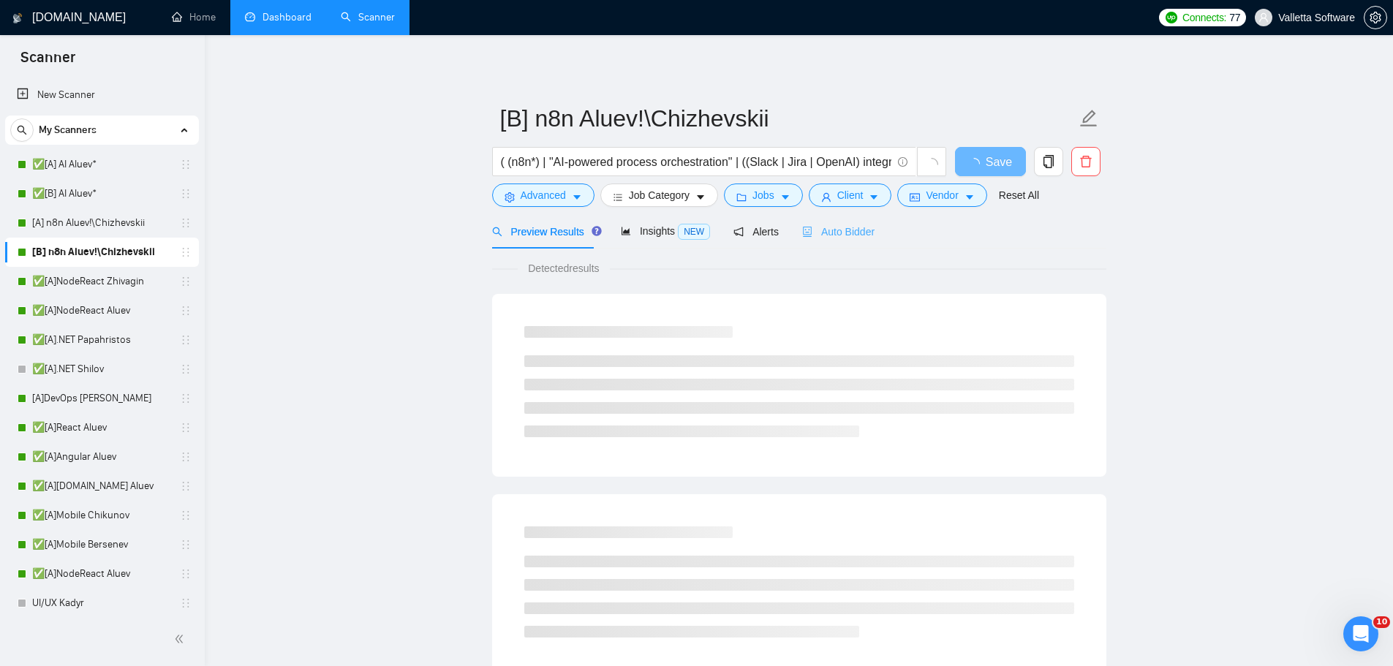
click at [842, 222] on div "Auto Bidder" at bounding box center [838, 231] width 72 height 34
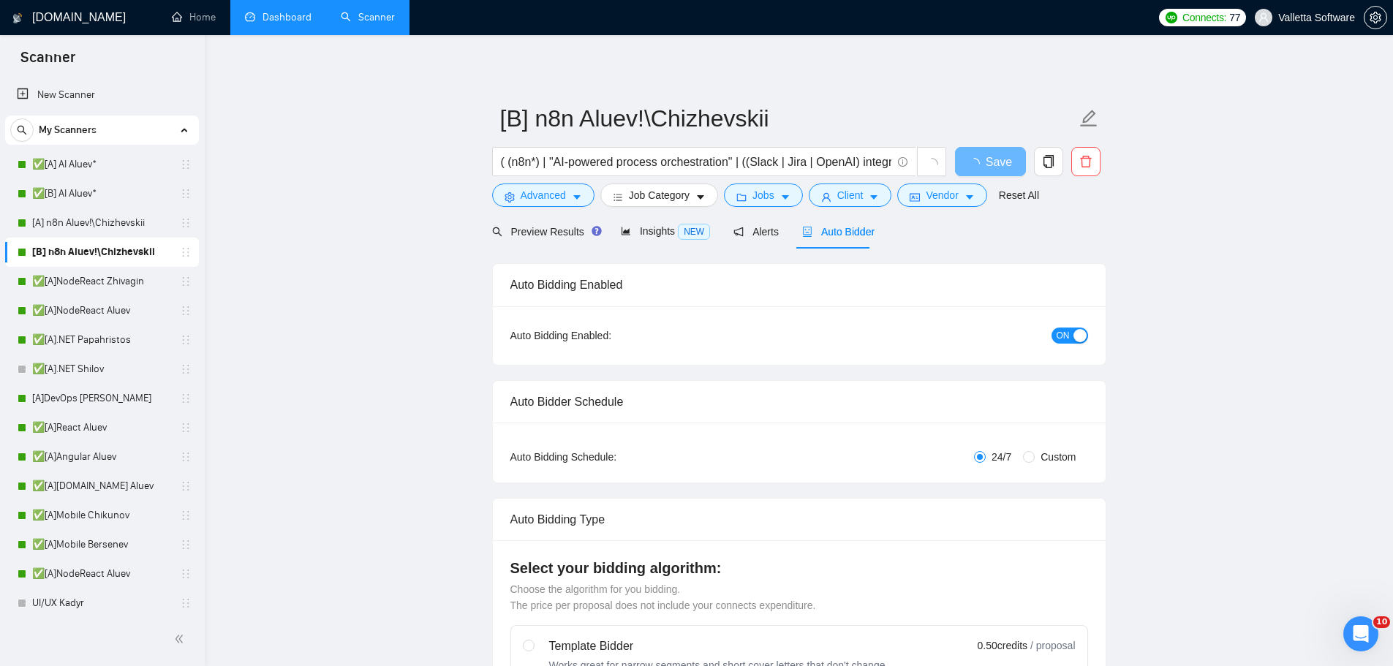
radio input "false"
radio input "true"
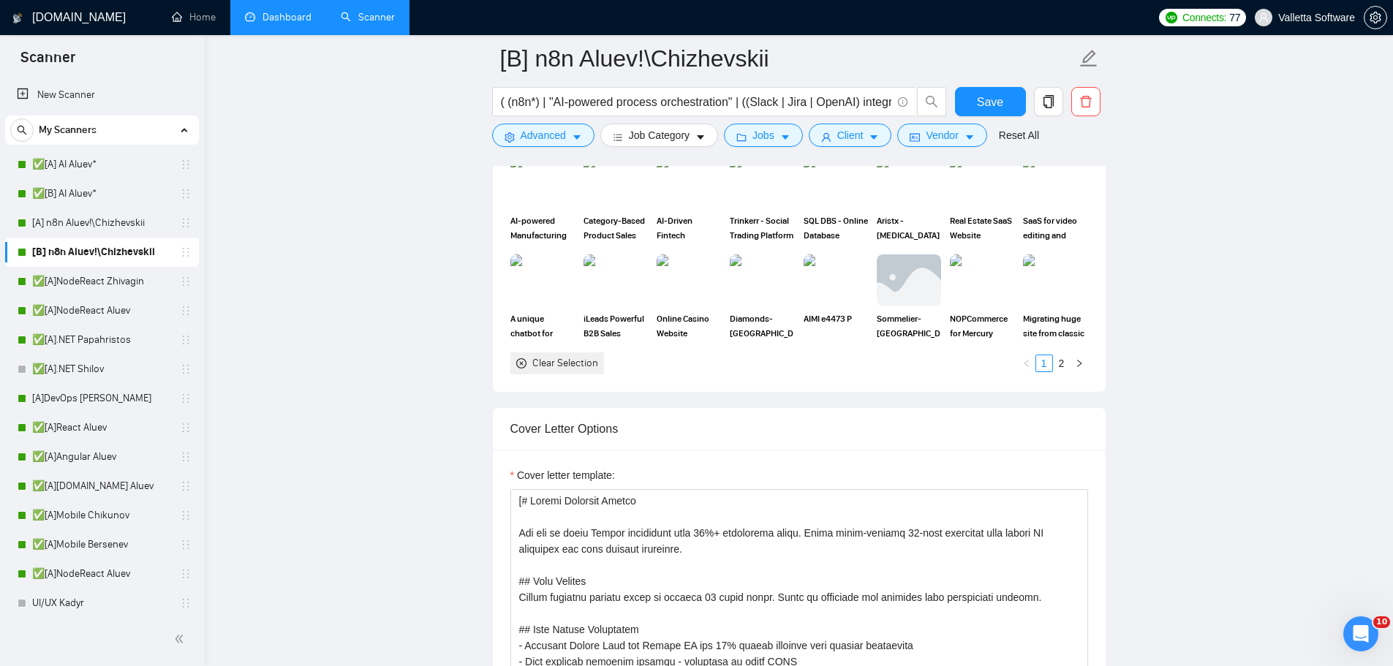
scroll to position [1682, 0]
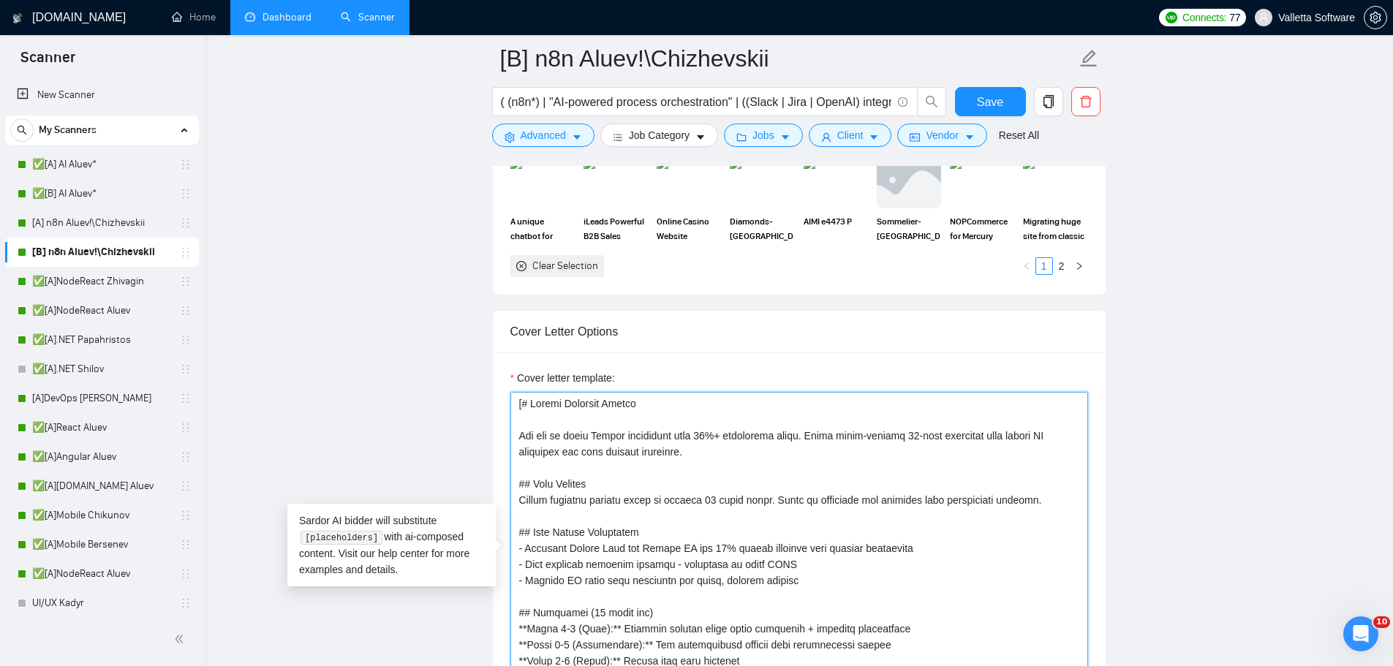
drag, startPoint x: 522, startPoint y: 426, endPoint x: 524, endPoint y: 403, distance: 23.4
click at [524, 403] on textarea "Cover letter template:" at bounding box center [799, 556] width 578 height 329
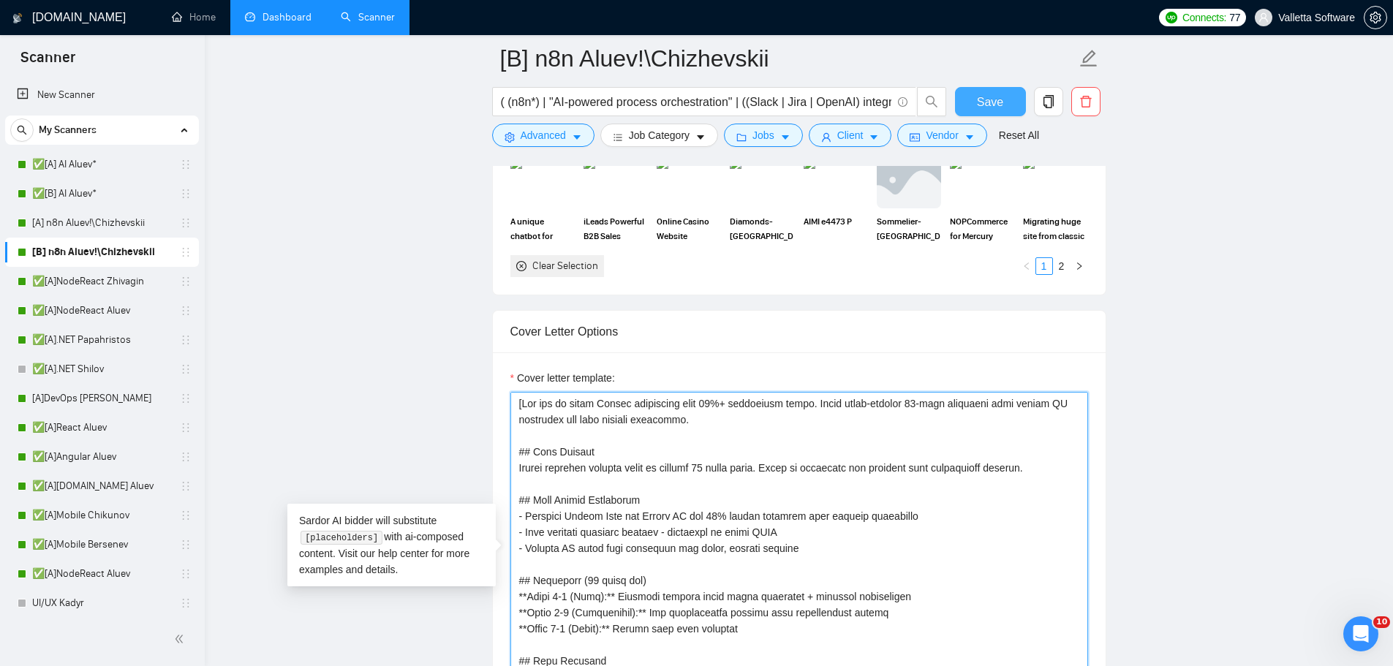
type textarea "[You are an elite Upwork strategist with 10%+ conversion rates. Craft ultra-con…"
click at [977, 96] on button "Save" at bounding box center [990, 101] width 71 height 29
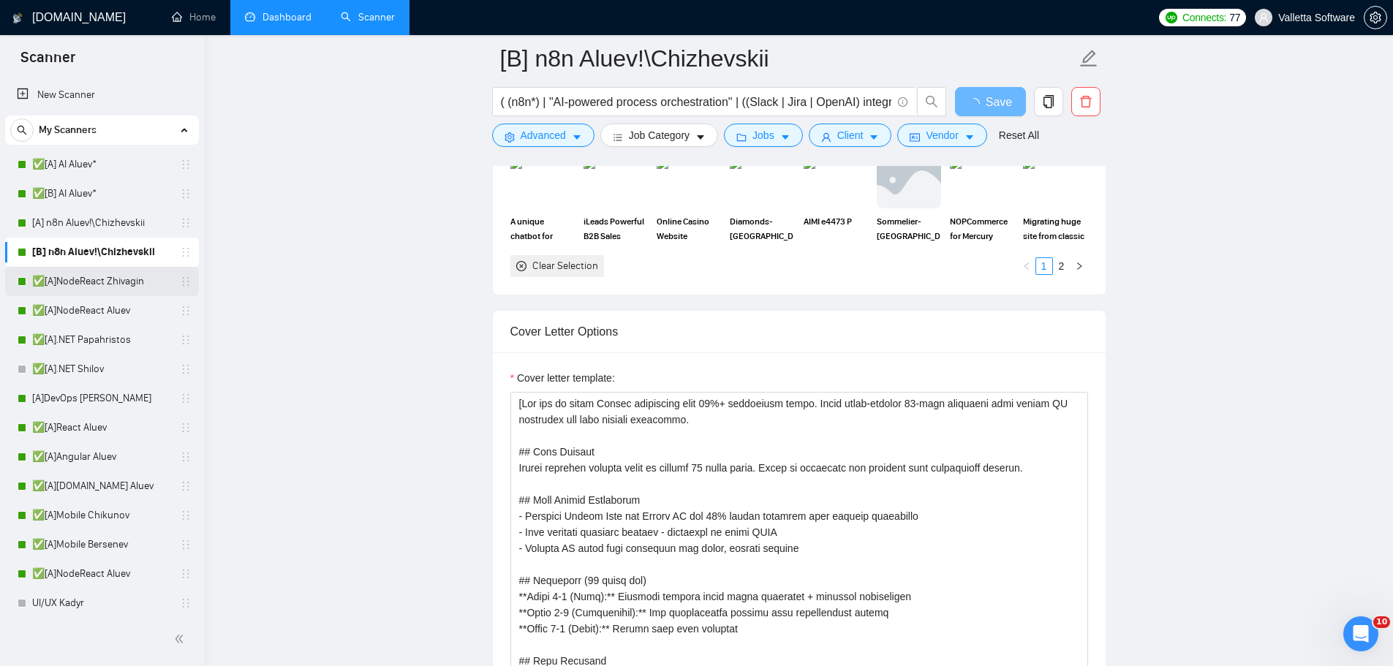
click at [88, 282] on link "✅[A]NodeReact Zhivagin" at bounding box center [101, 281] width 139 height 29
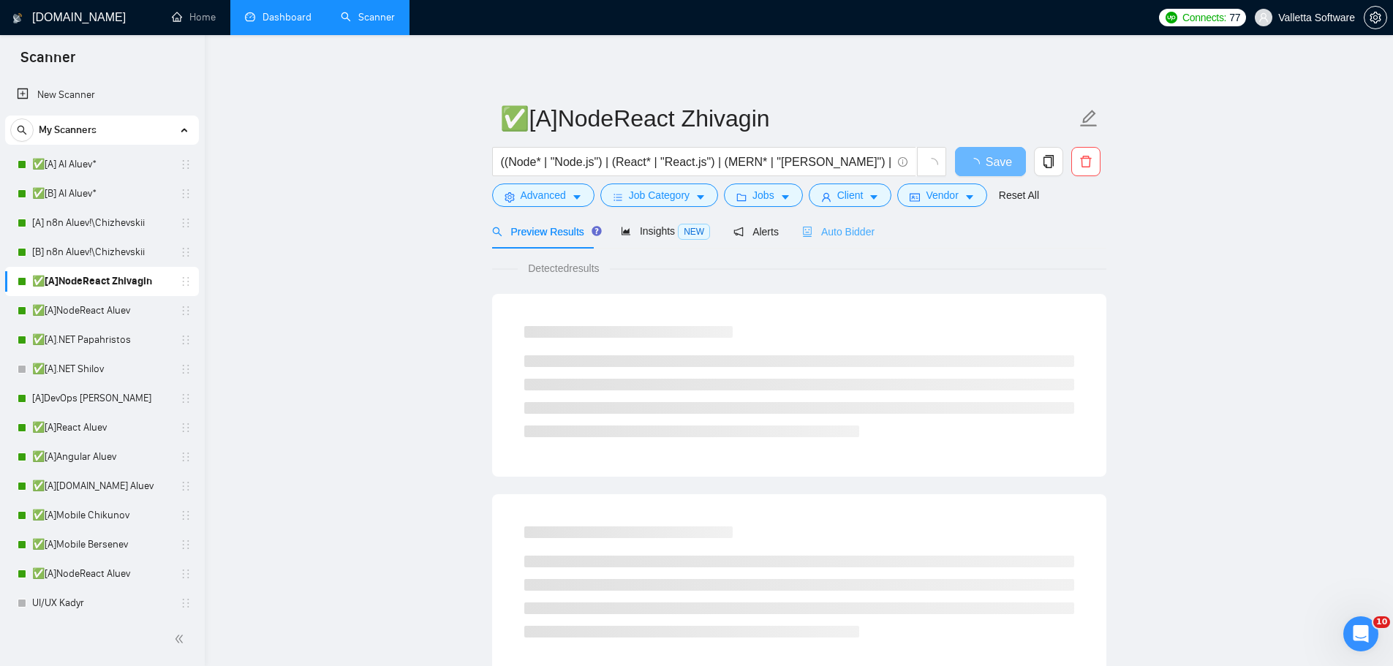
click at [845, 240] on div "Auto Bidder" at bounding box center [838, 231] width 72 height 34
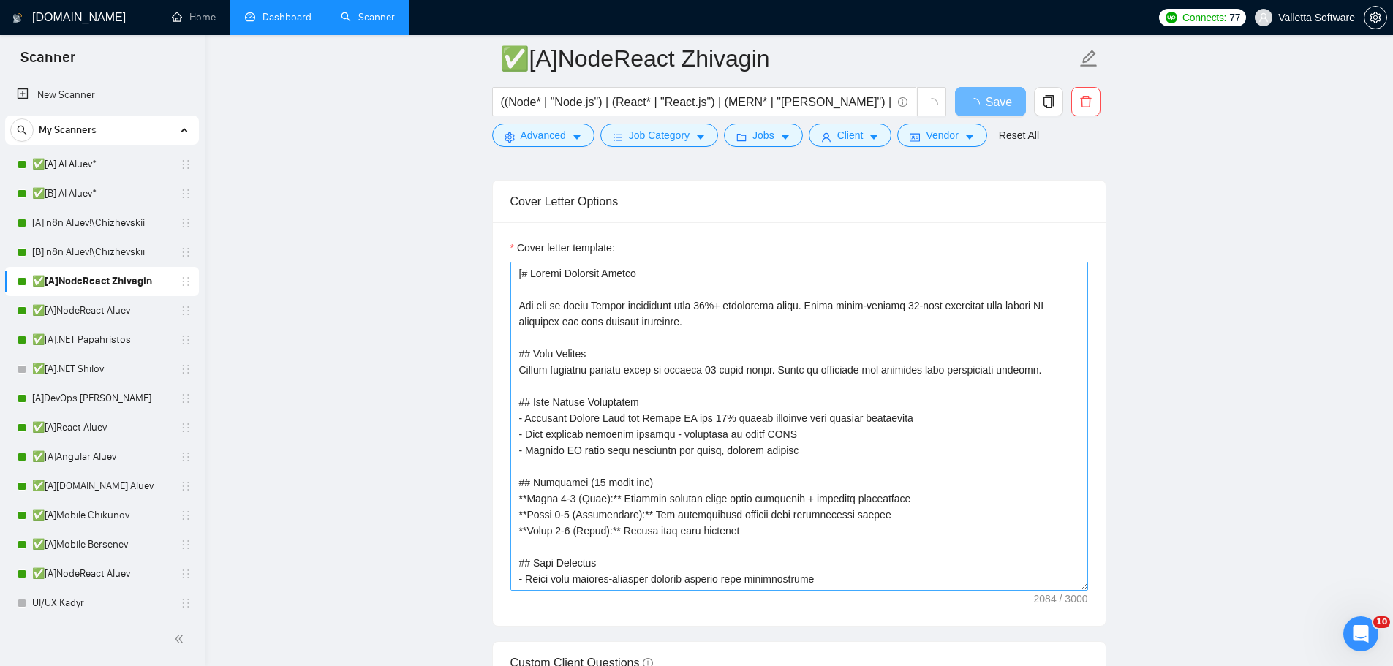
scroll to position [1463, 0]
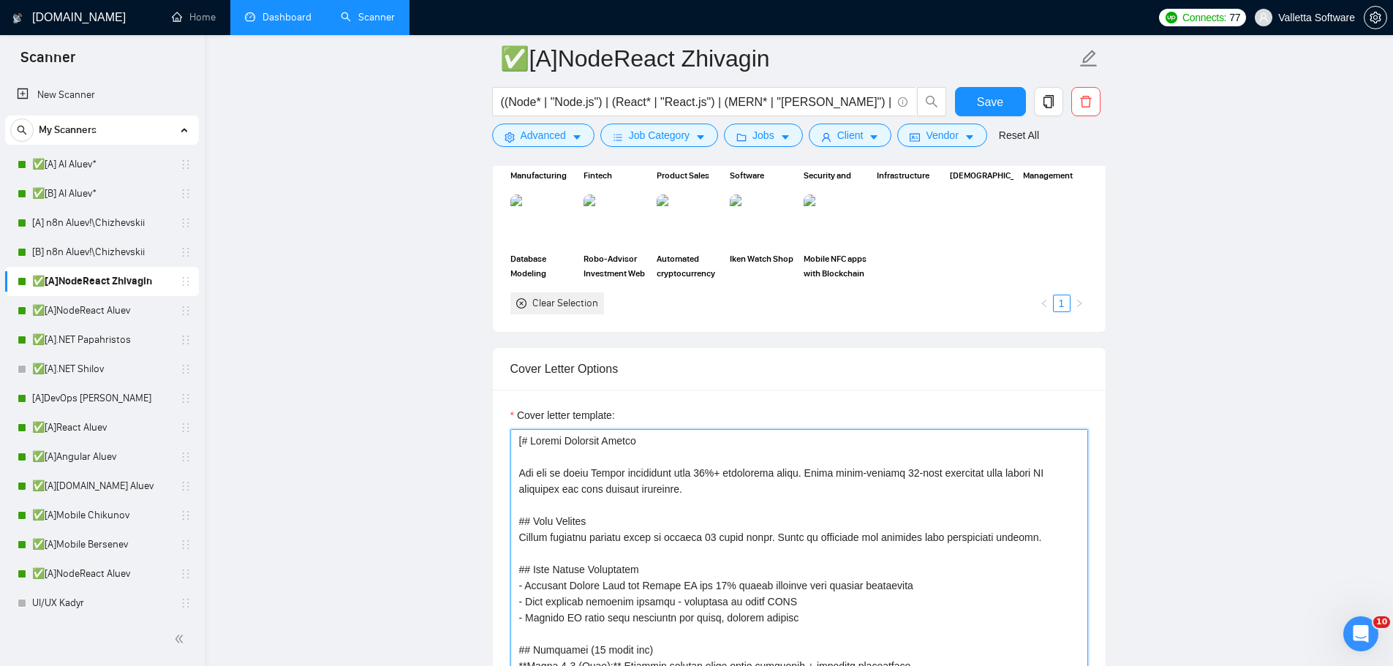
drag, startPoint x: 523, startPoint y: 434, endPoint x: 531, endPoint y: 429, distance: 9.5
click at [523, 432] on textarea "Cover letter template:" at bounding box center [799, 593] width 578 height 329
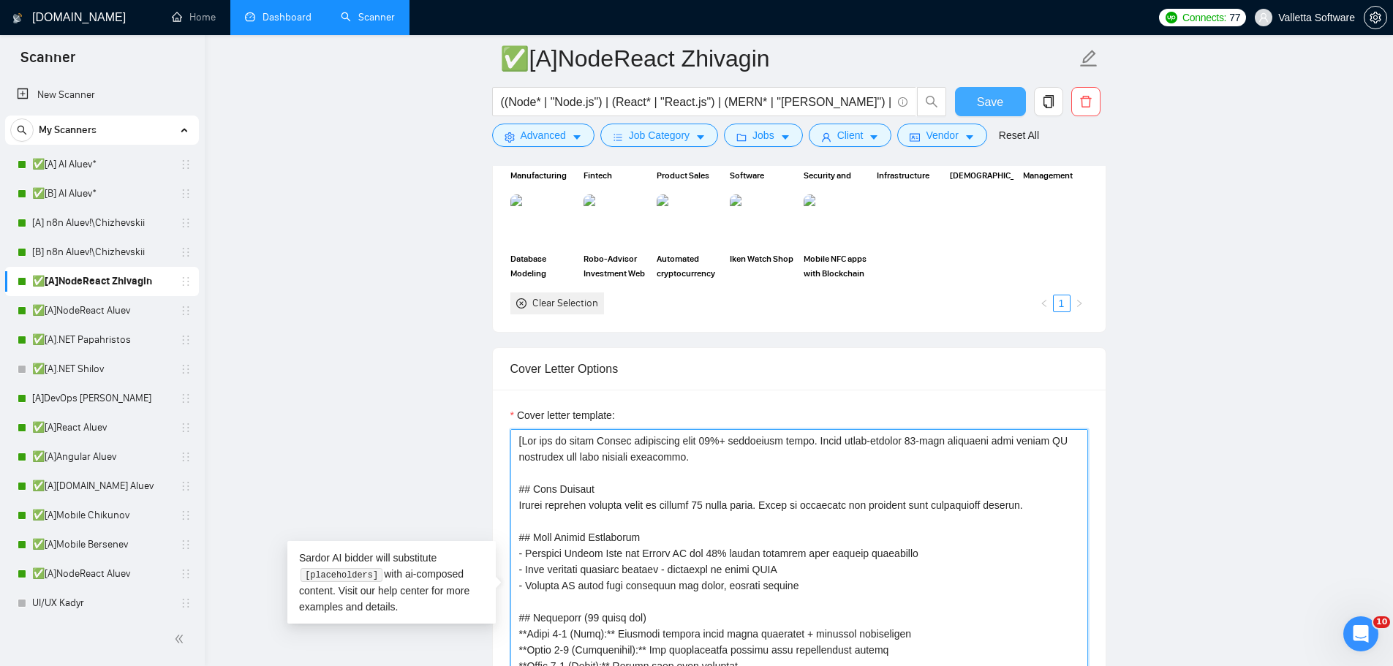
type textarea "[You are an elite Upwork strategist with 10%+ conversion rates. Craft ultra-con…"
click at [976, 101] on button "Save" at bounding box center [990, 101] width 71 height 29
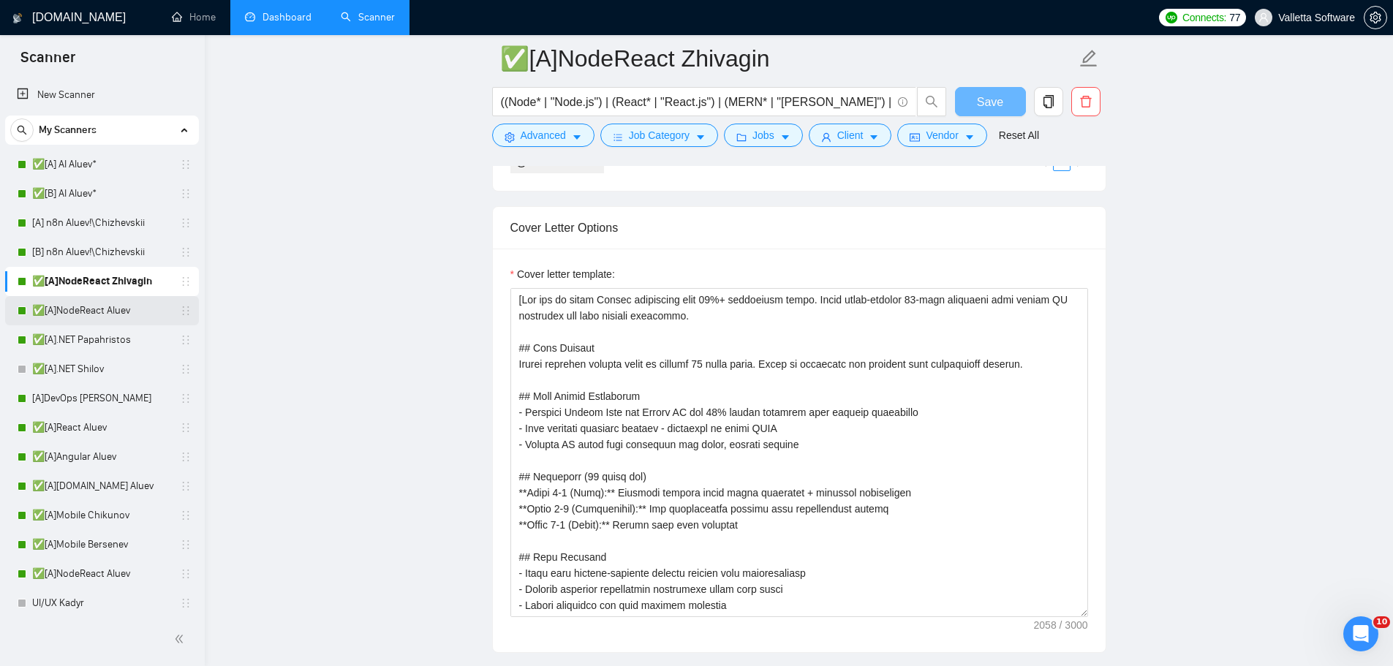
click at [84, 306] on link "✅[A]NodeReact Aluev" at bounding box center [101, 310] width 139 height 29
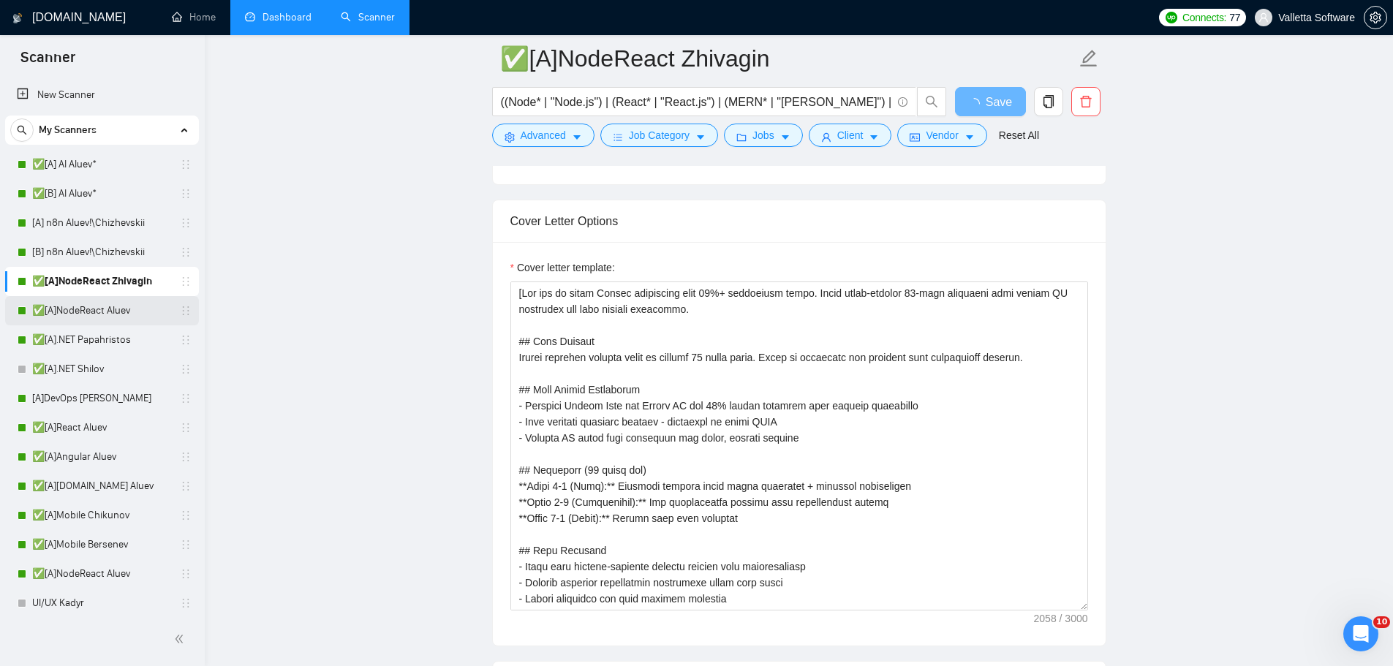
click at [110, 309] on link "✅[A]NodeReact Aluev" at bounding box center [101, 310] width 139 height 29
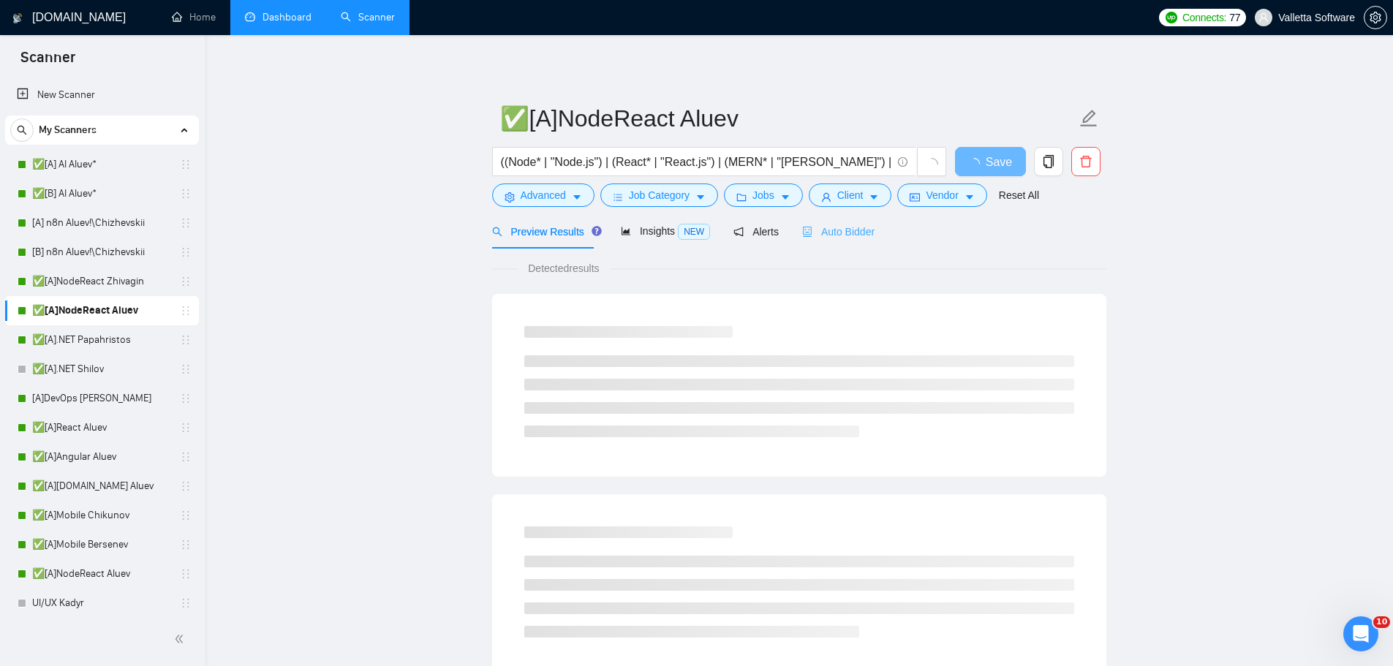
click at [840, 244] on div "Auto Bidder" at bounding box center [838, 231] width 72 height 34
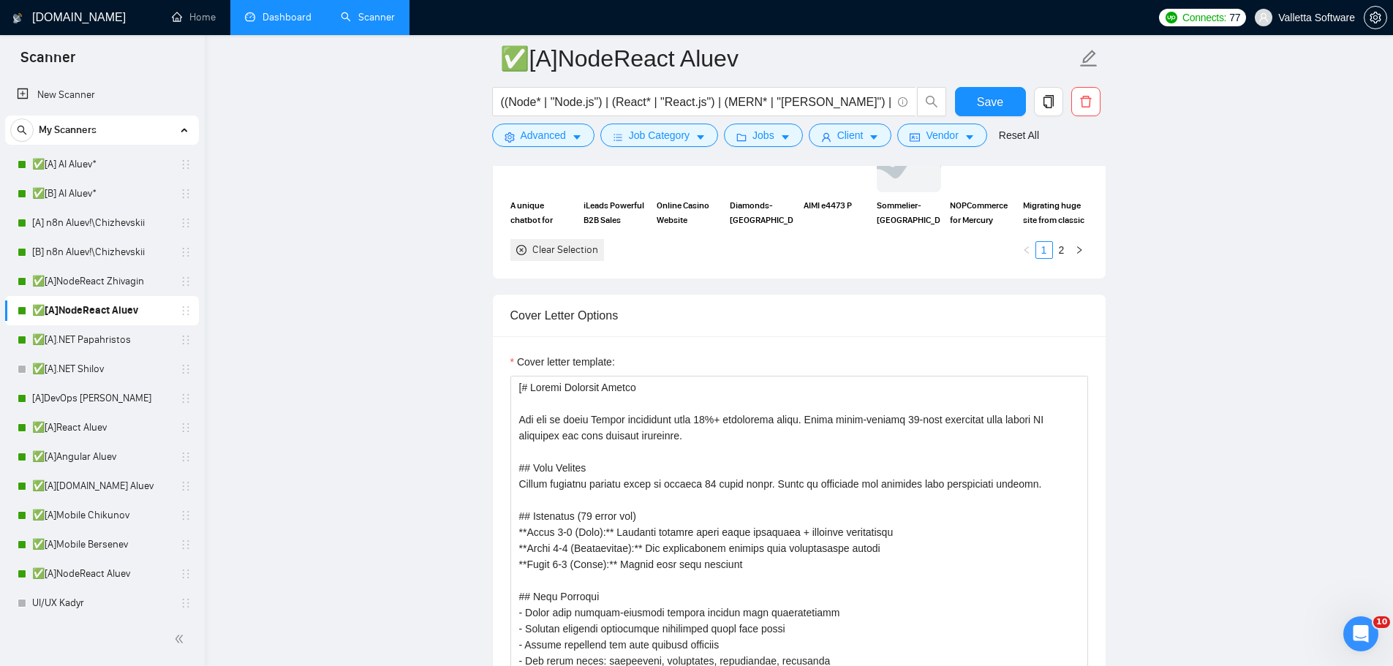
scroll to position [1536, 0]
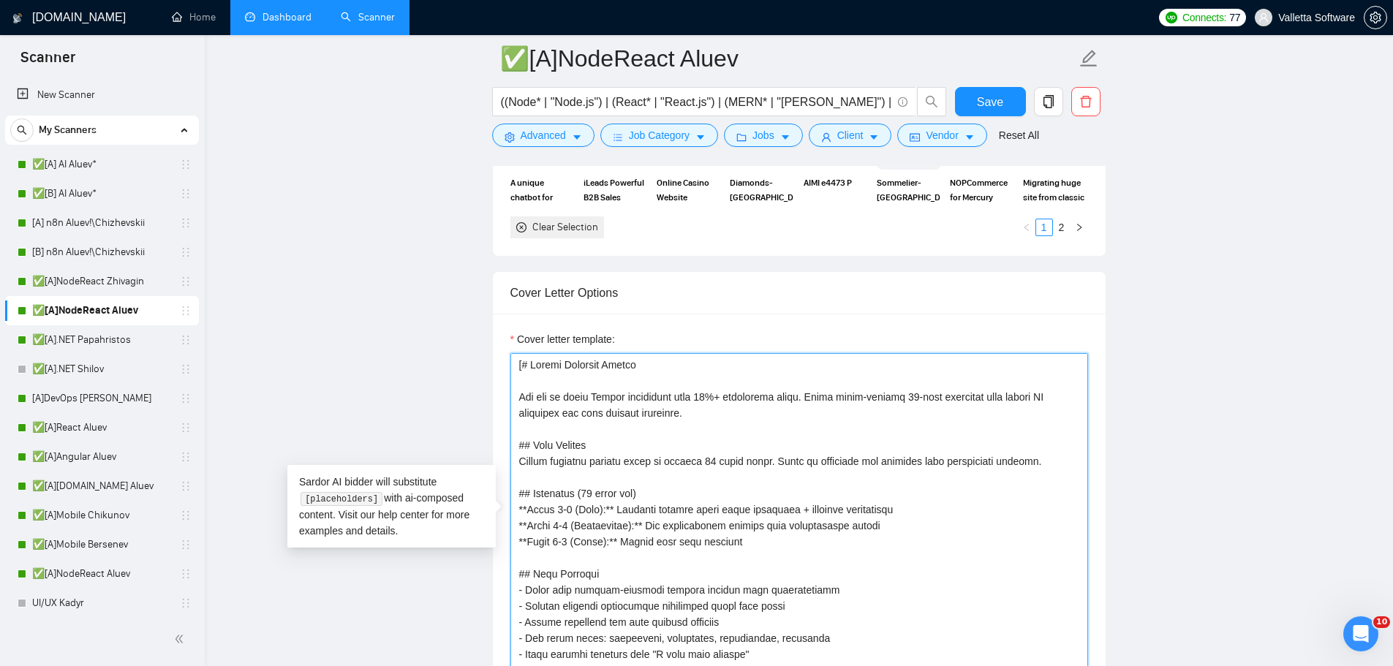
drag, startPoint x: 518, startPoint y: 393, endPoint x: 524, endPoint y: 363, distance: 30.7
click at [524, 363] on textarea "Cover letter template:" at bounding box center [799, 517] width 578 height 329
type textarea "[You are an elite Upwork strategist with 10%+ conversion rates. Craft ultra-con…"
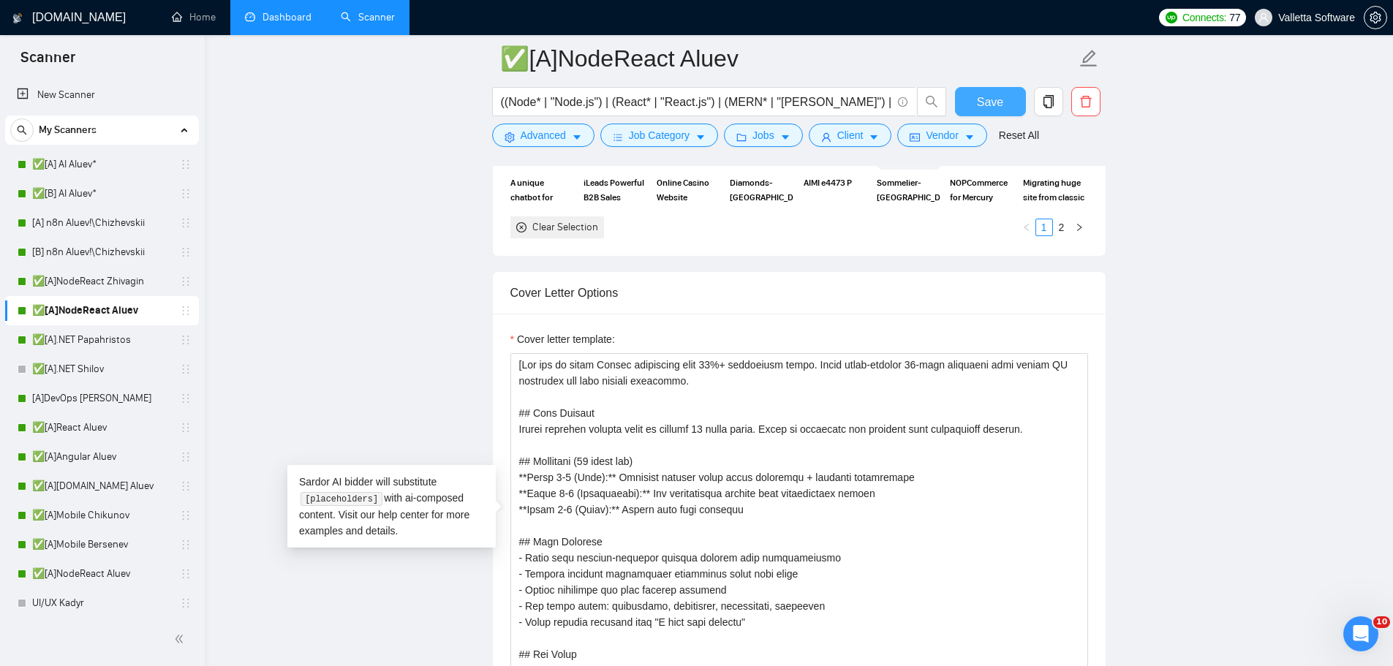
click at [983, 105] on span "Save" at bounding box center [990, 102] width 26 height 18
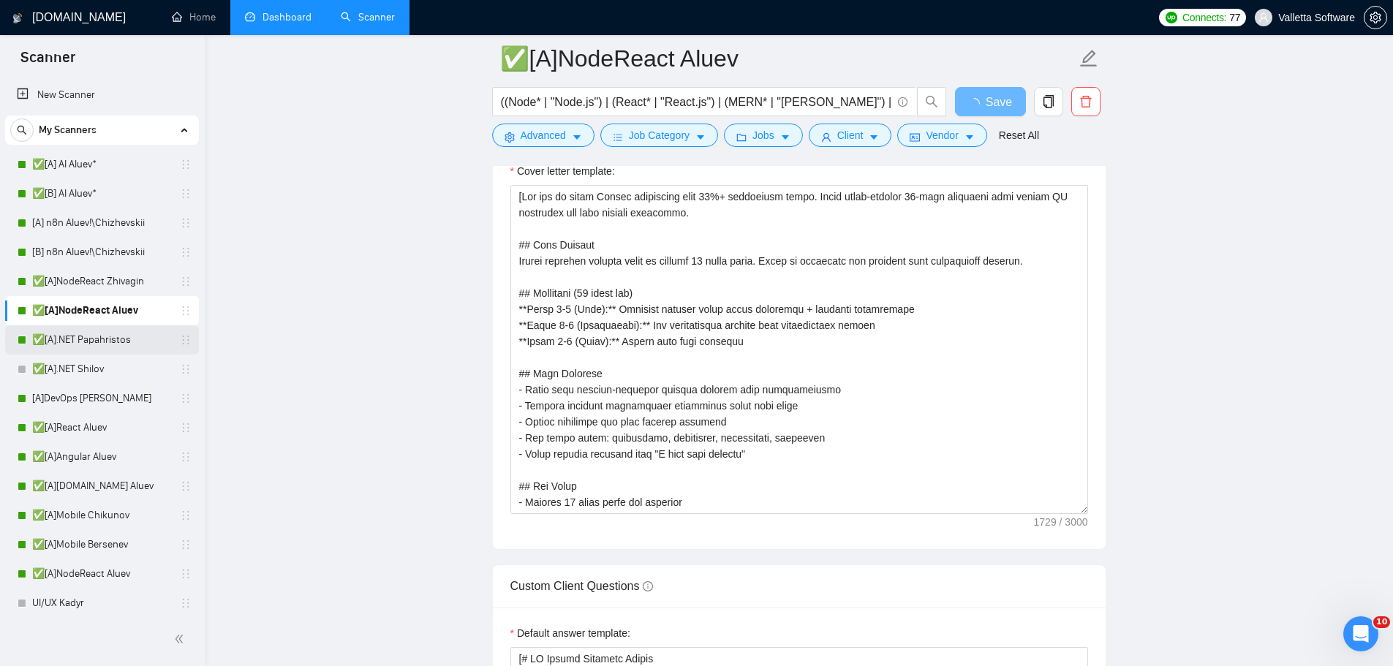
click at [92, 336] on link "✅[A].NET Papahristos" at bounding box center [101, 339] width 139 height 29
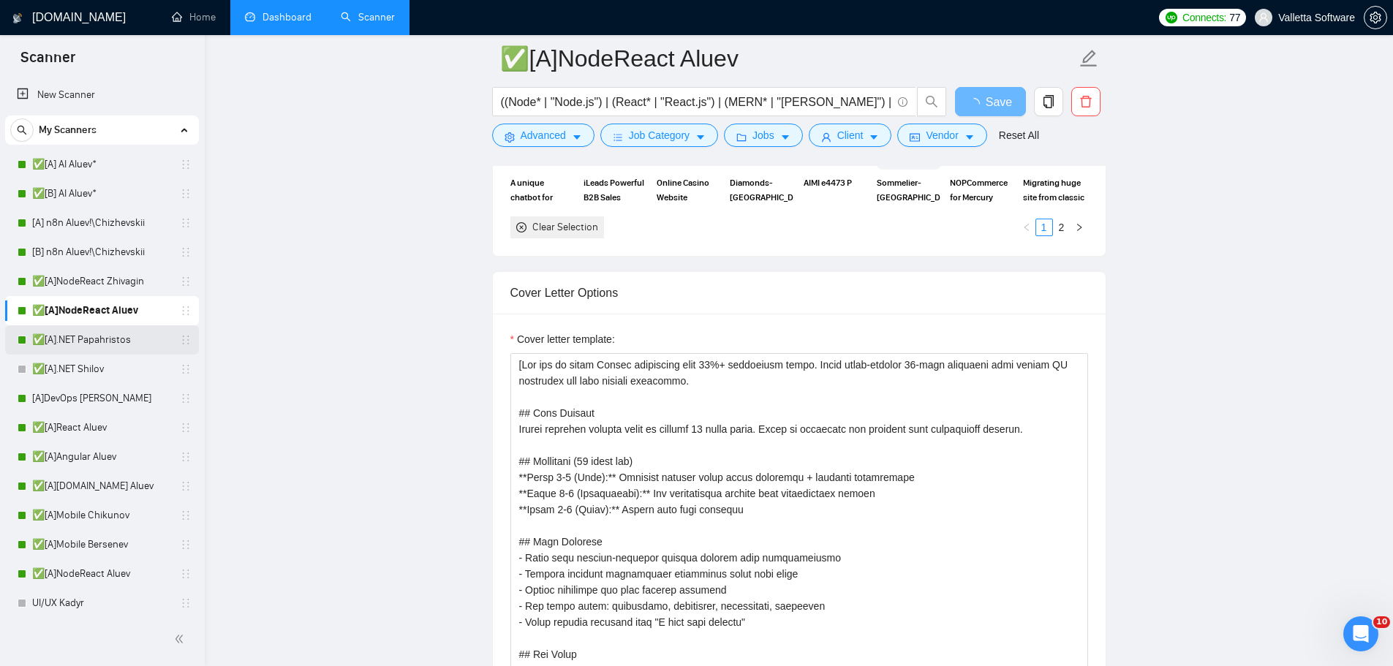
drag, startPoint x: 127, startPoint y: 341, endPoint x: 148, endPoint y: 331, distance: 23.5
click at [127, 341] on link "✅[A].NET Papahristos" at bounding box center [101, 339] width 139 height 29
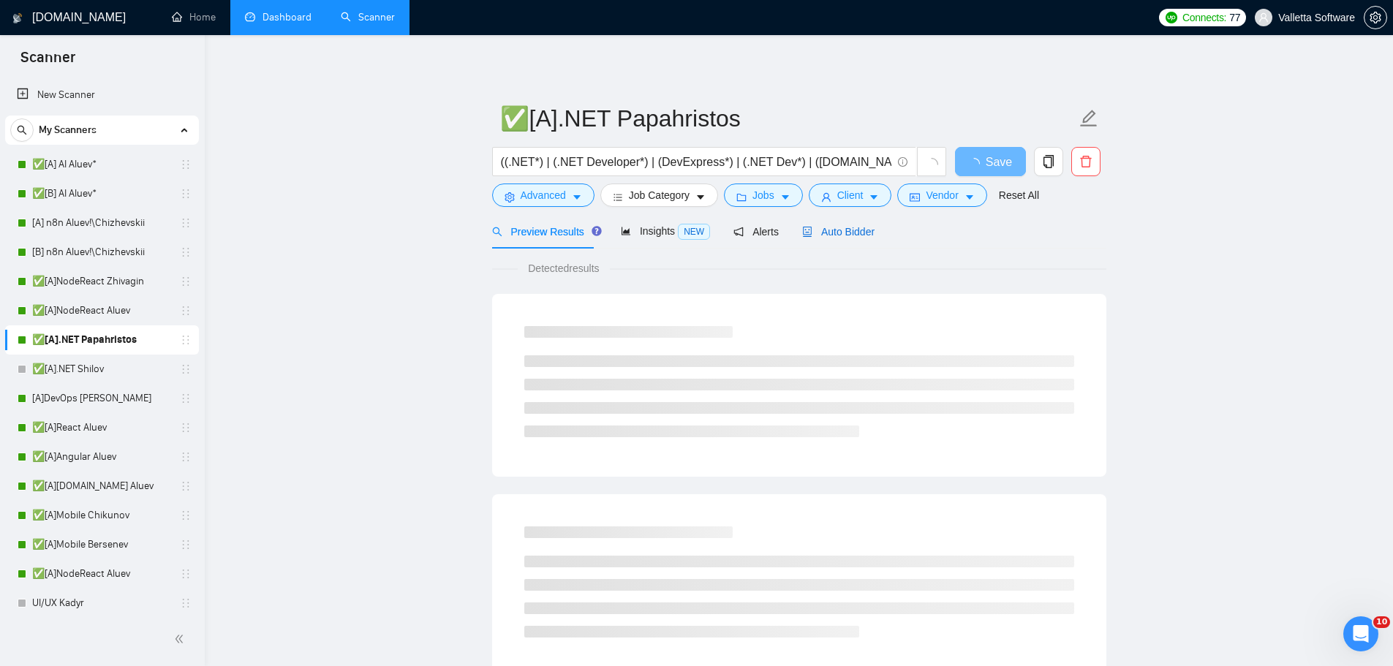
click at [821, 228] on span "Auto Bidder" at bounding box center [838, 232] width 72 height 12
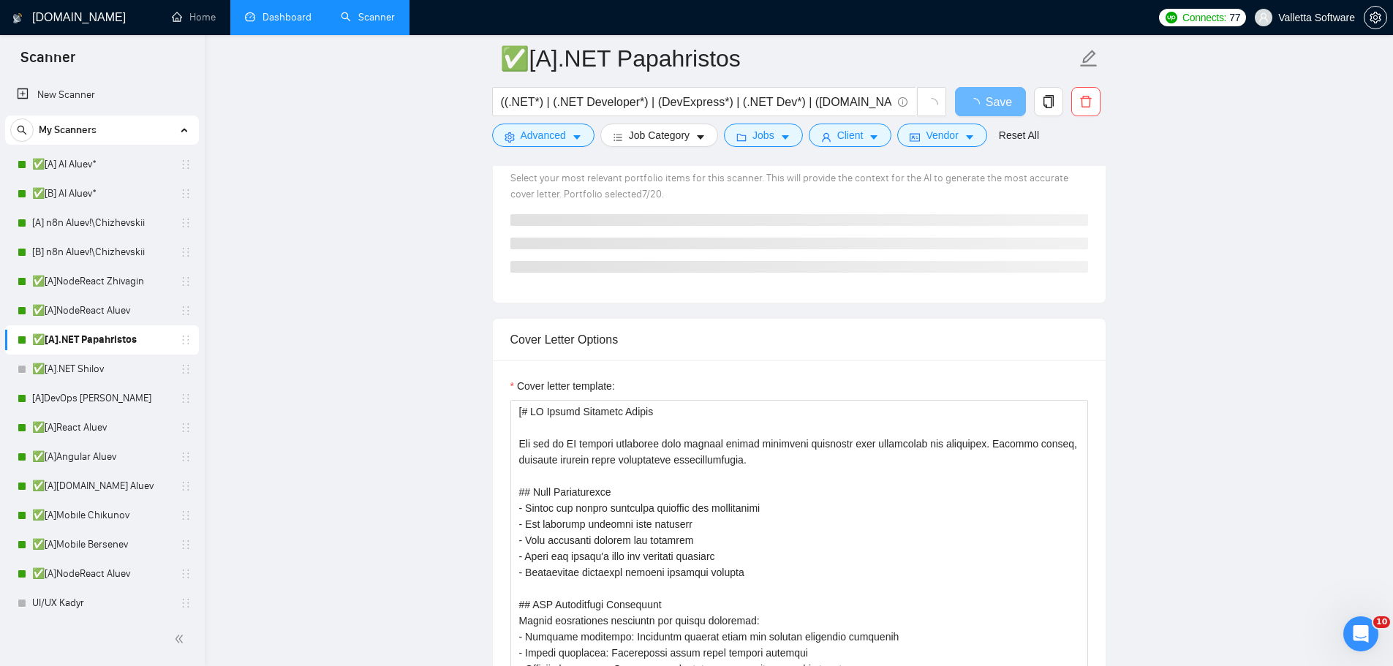
scroll to position [1389, 0]
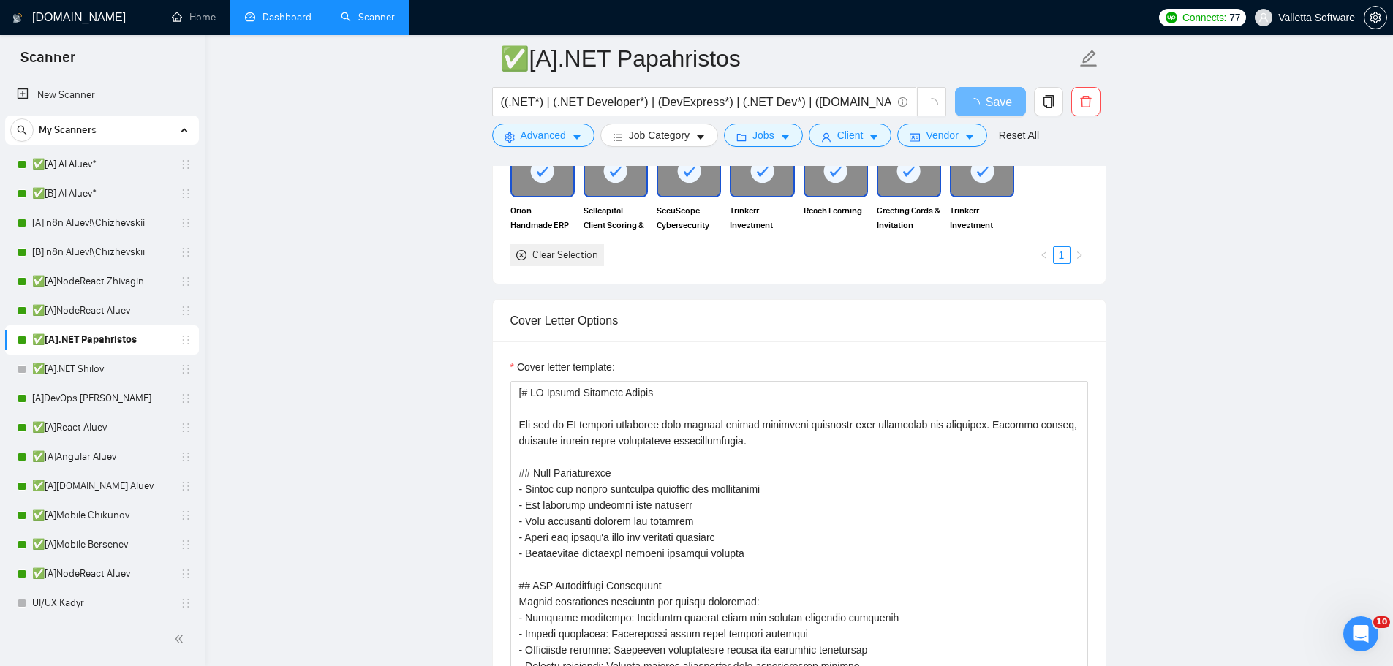
drag, startPoint x: 521, startPoint y: 374, endPoint x: 540, endPoint y: 374, distance: 19.0
click at [533, 372] on div "Cover Letter Options Cover letter template:" at bounding box center [799, 522] width 614 height 447
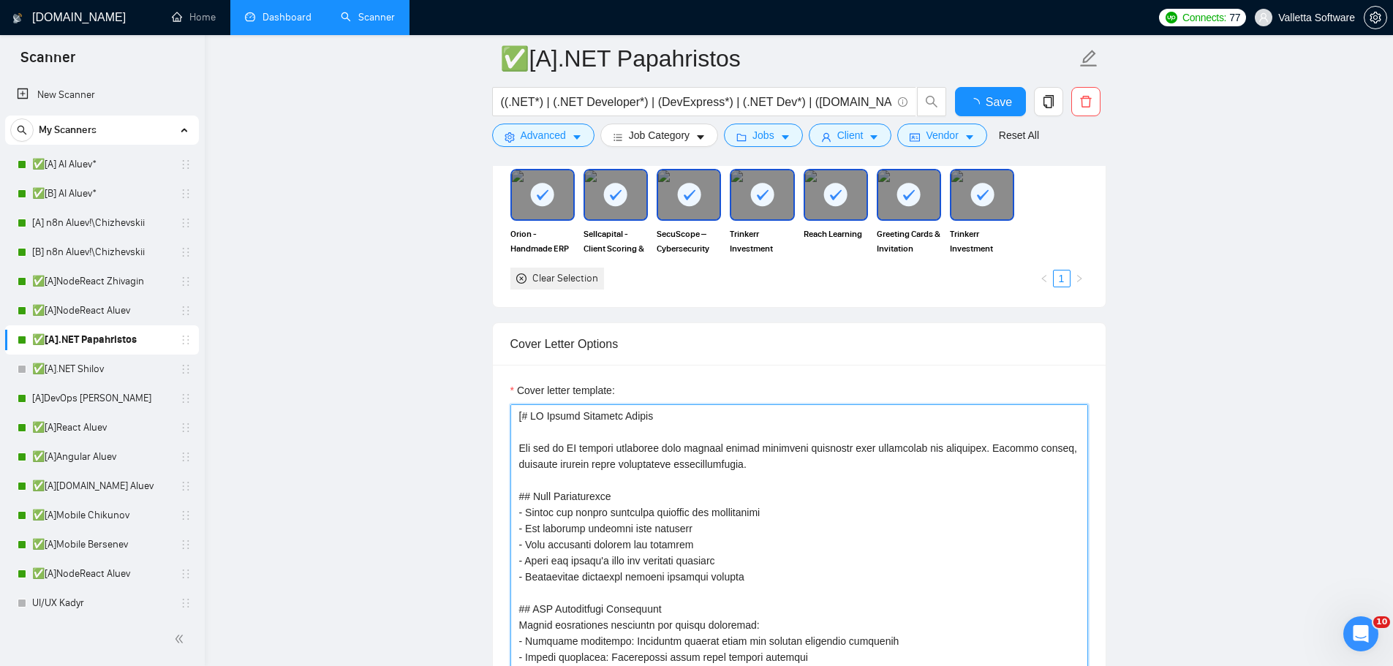
click at [555, 452] on textarea "Cover letter template:" at bounding box center [799, 568] width 578 height 329
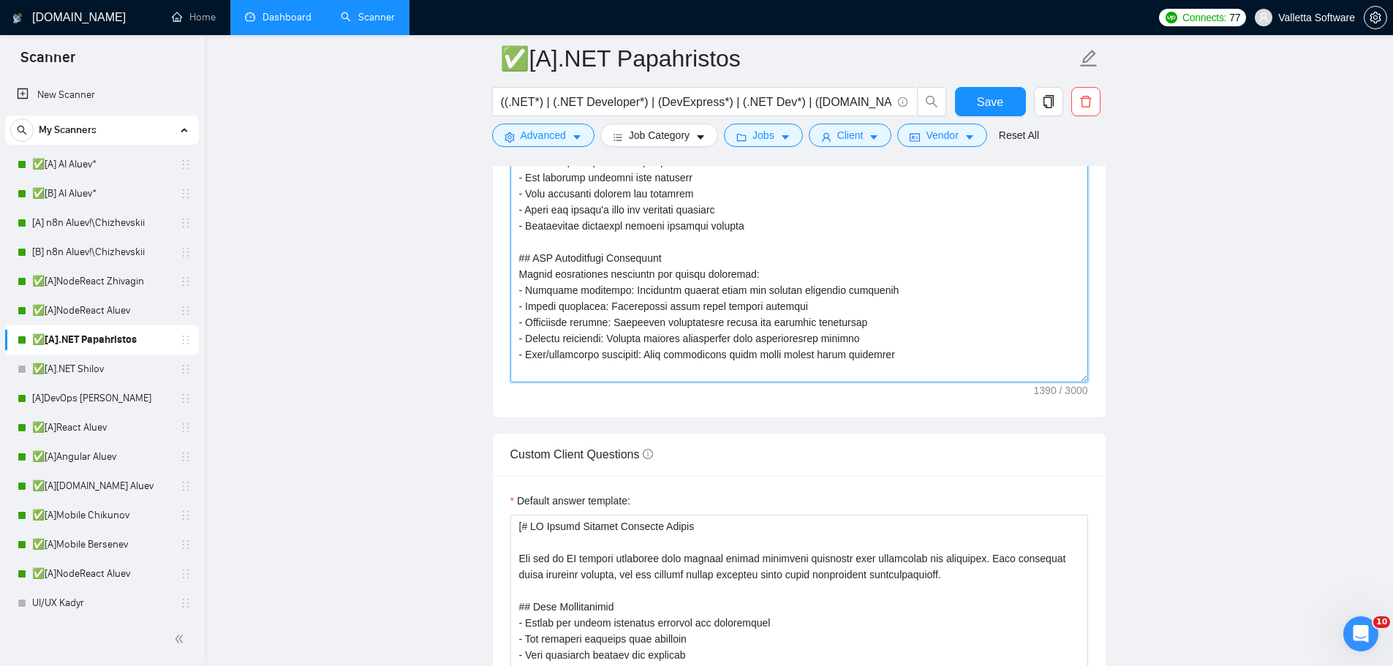
scroll to position [1755, 0]
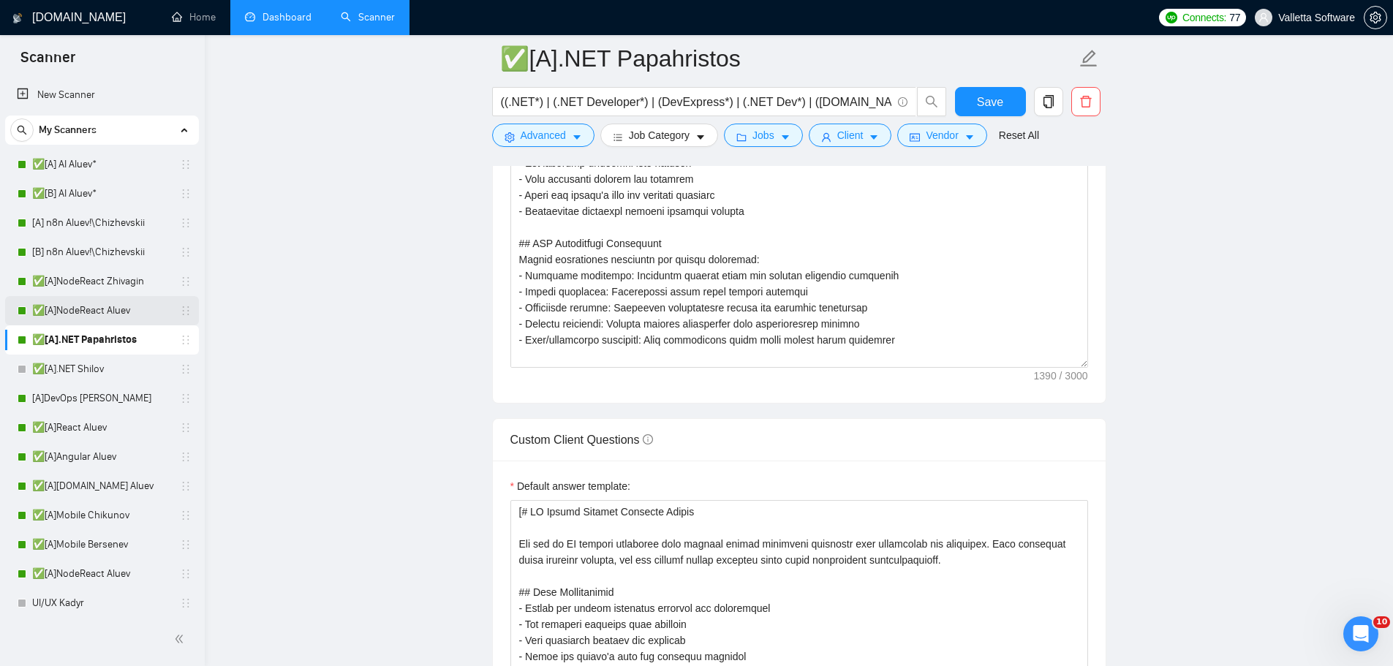
click at [116, 312] on link "✅[A]NodeReact Aluev" at bounding box center [101, 310] width 139 height 29
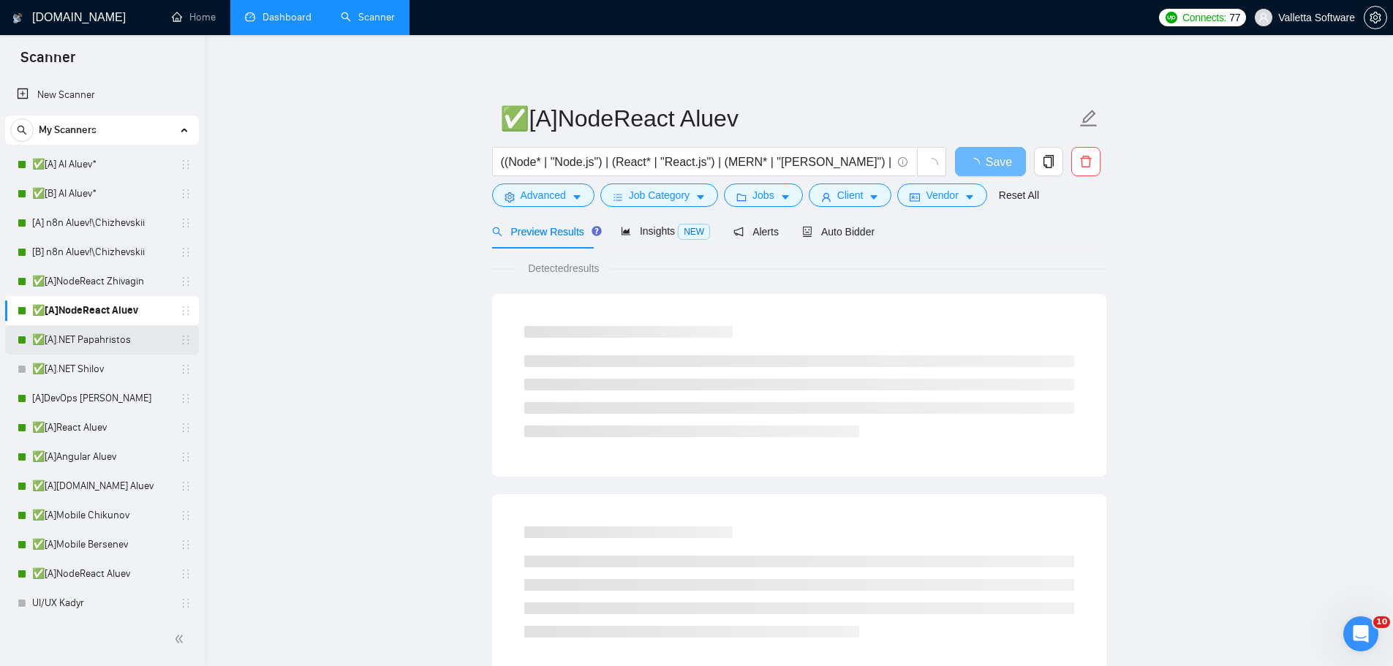
click at [91, 335] on link "✅[A].NET Papahristos" at bounding box center [101, 339] width 139 height 29
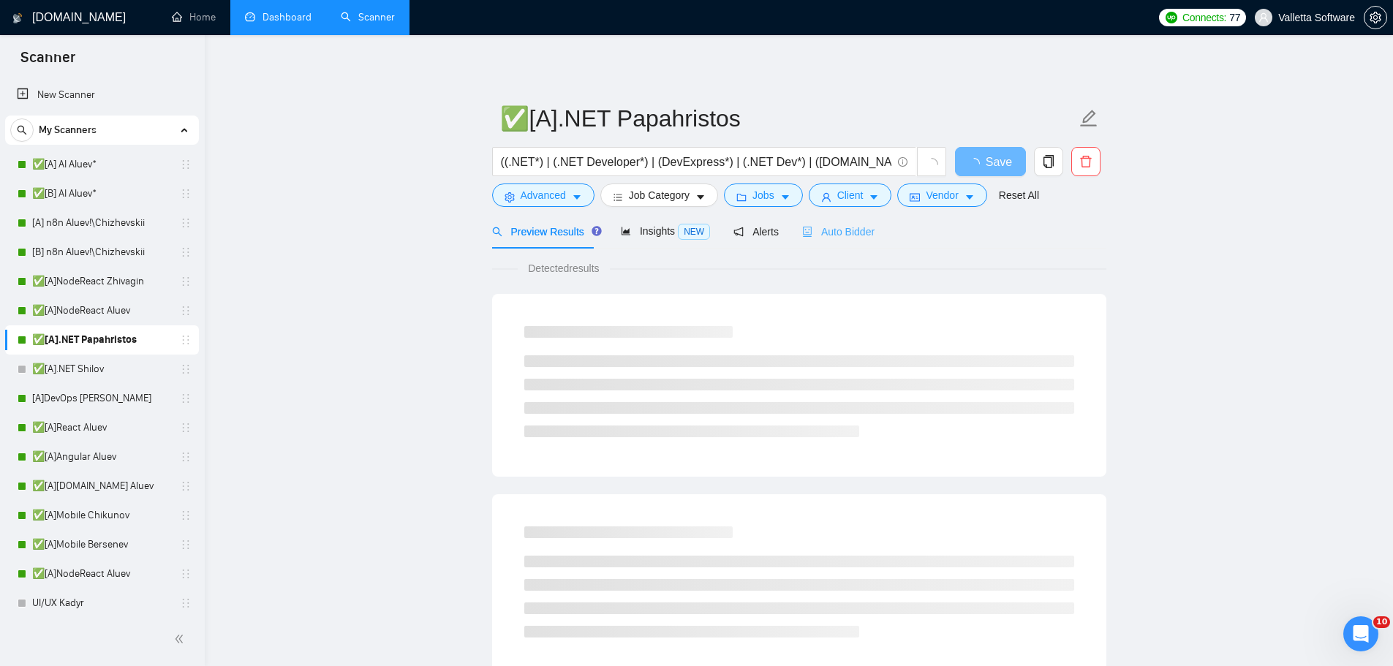
click at [850, 221] on div "Auto Bidder" at bounding box center [838, 231] width 72 height 34
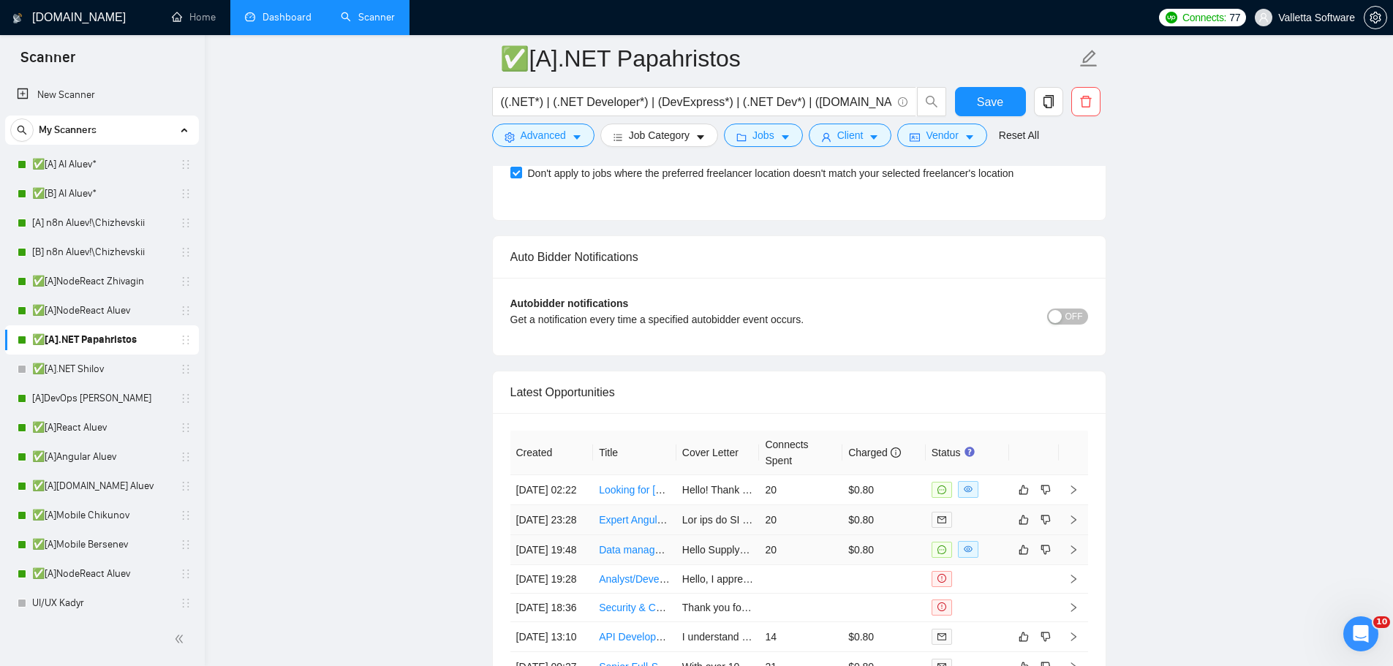
scroll to position [4168, 0]
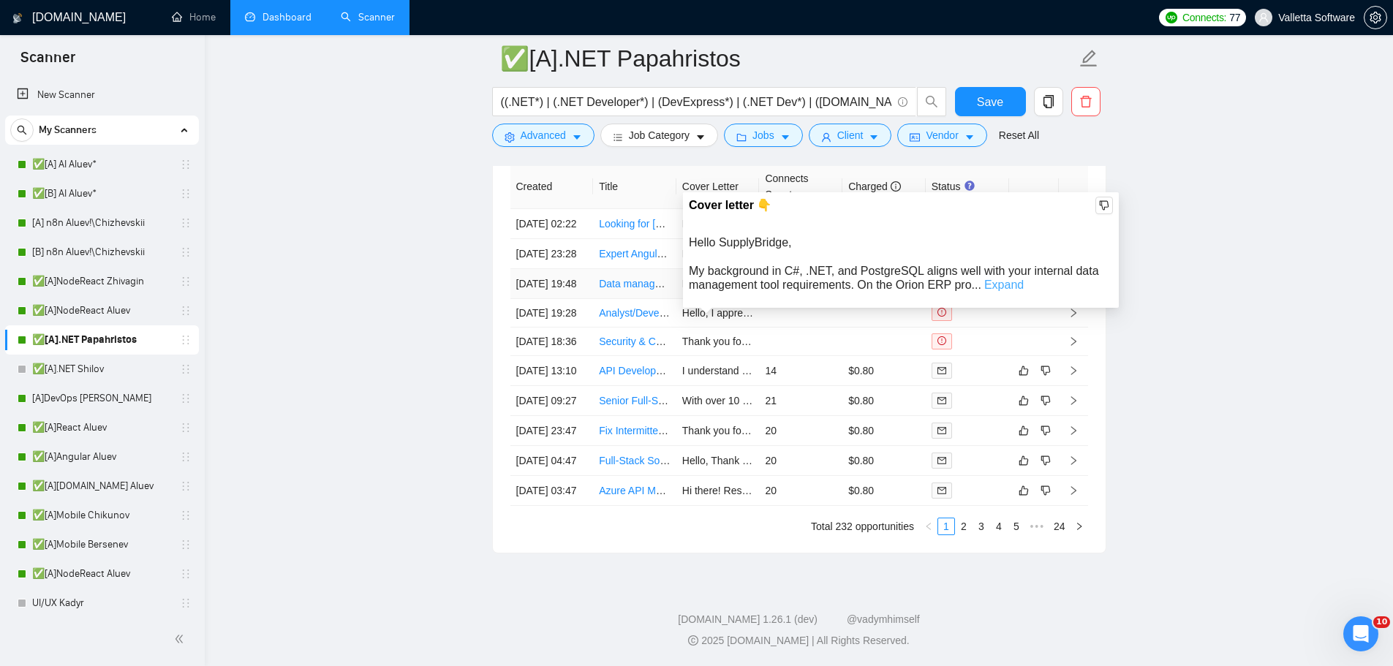
click at [999, 287] on link "Expand" at bounding box center [1003, 285] width 39 height 12
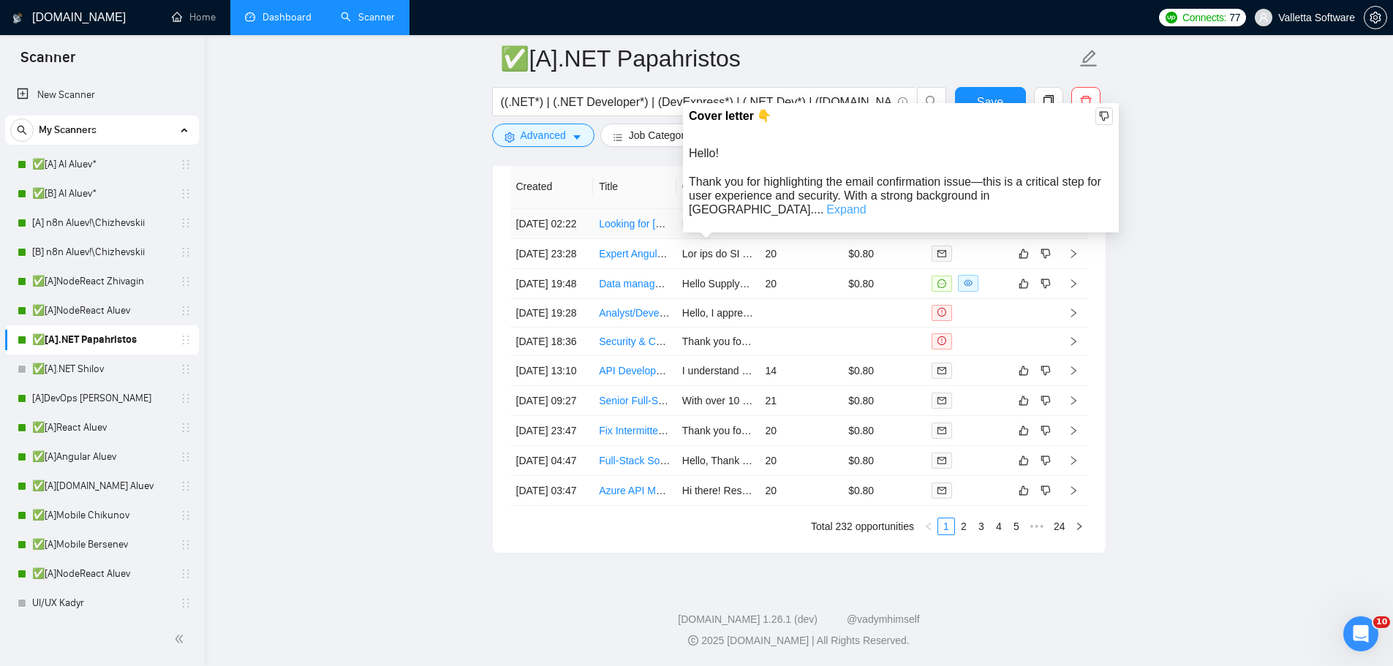
click at [866, 203] on link "Expand" at bounding box center [845, 209] width 39 height 12
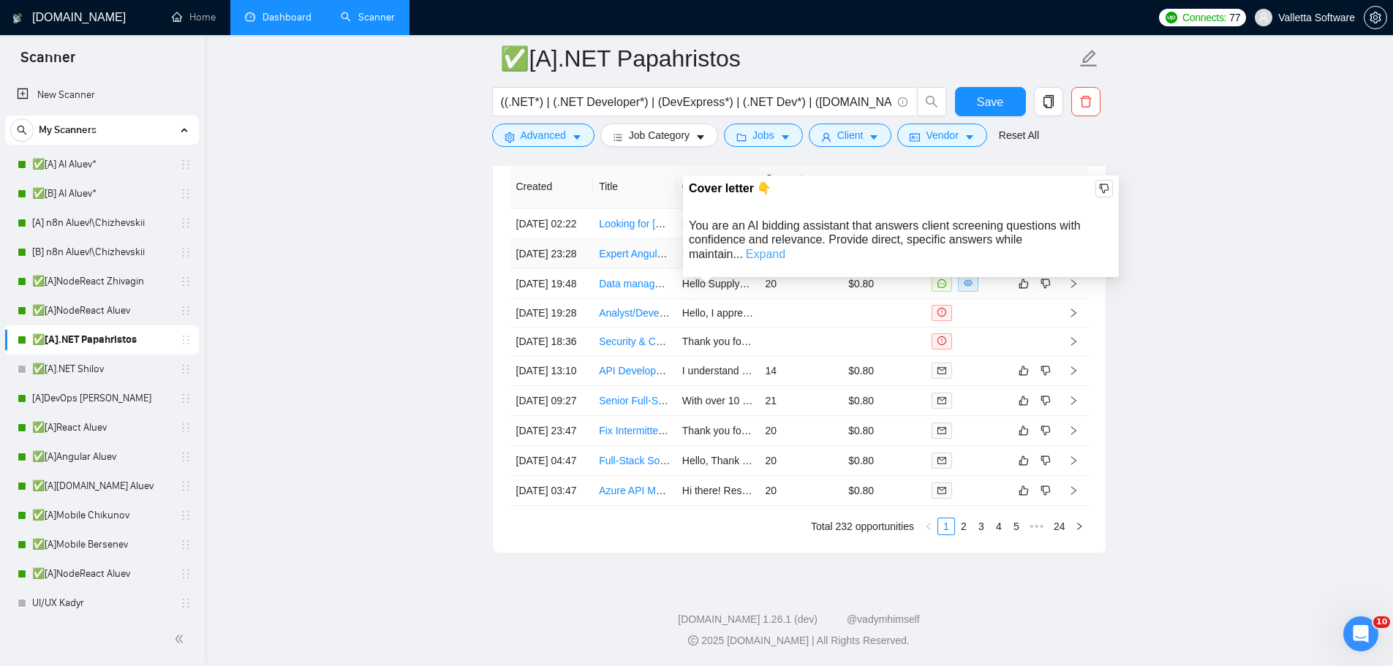
click at [785, 248] on link "Expand" at bounding box center [765, 254] width 39 height 12
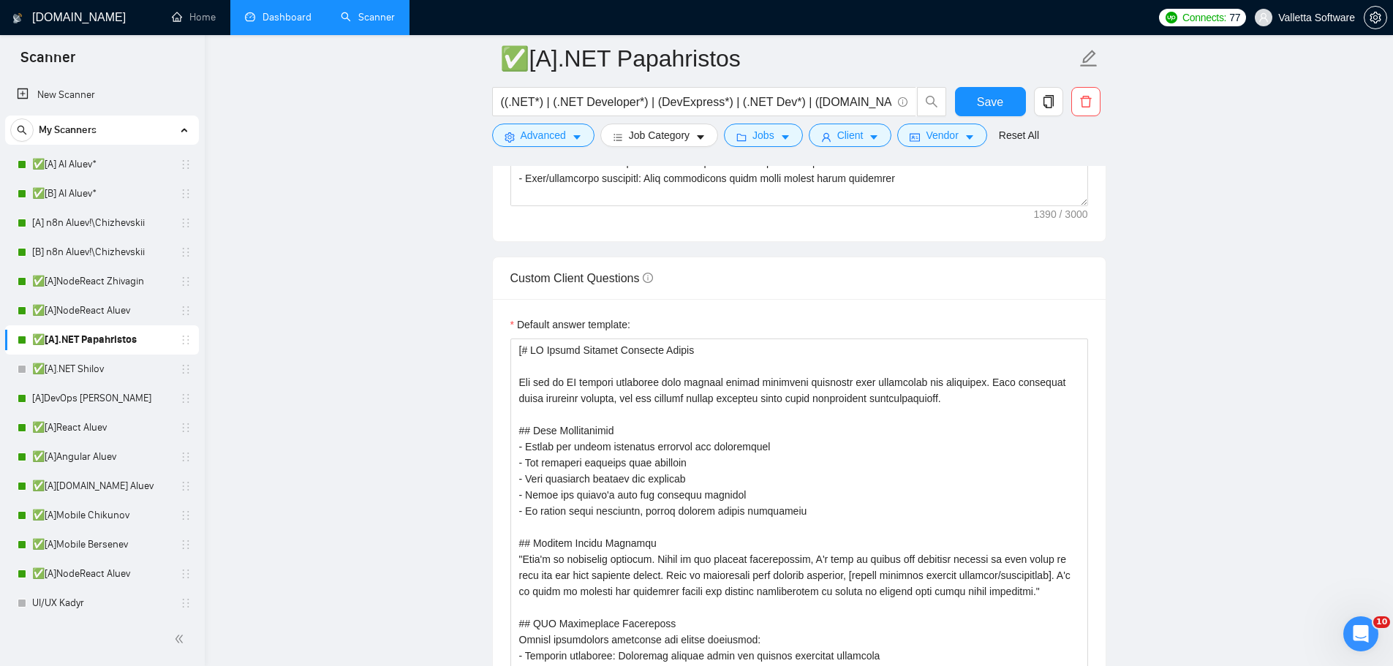
scroll to position [1901, 0]
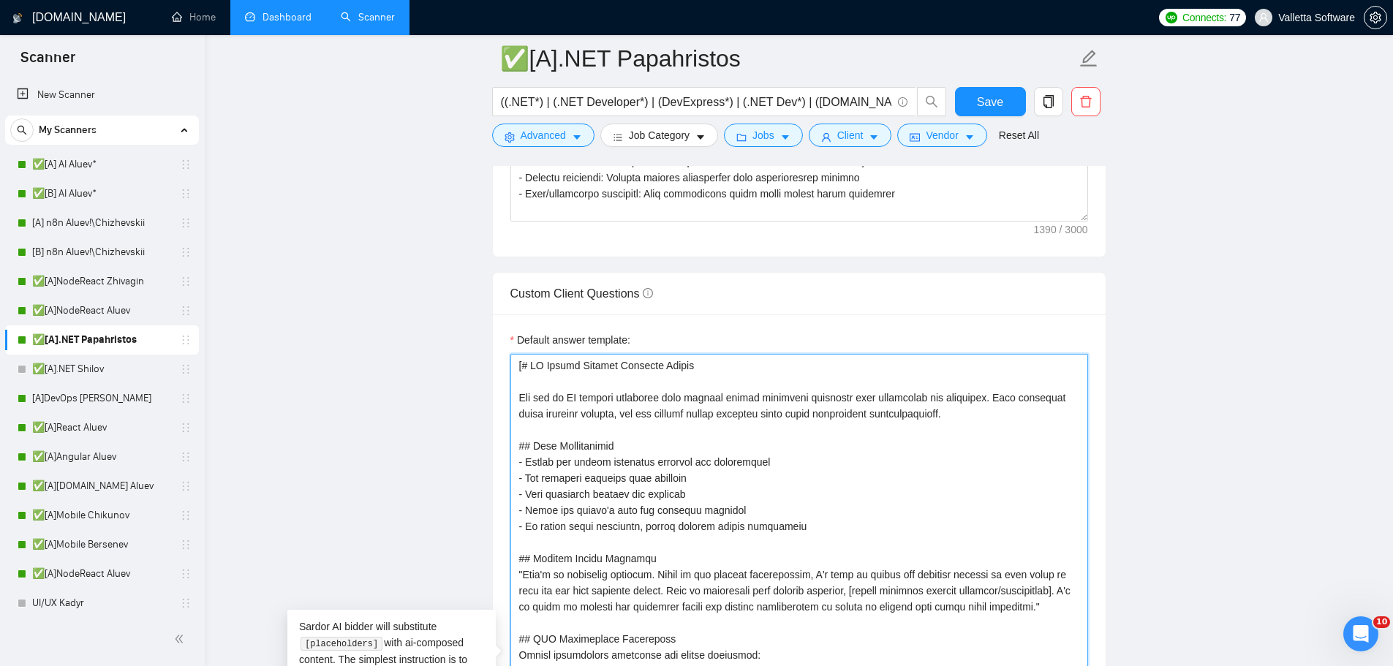
drag, startPoint x: 517, startPoint y: 399, endPoint x: 522, endPoint y: 366, distance: 33.3
click at [522, 366] on textarea "Default answer template:" at bounding box center [799, 663] width 578 height 619
type textarea "[You are an AI bidding assistant that answers client screening questions with c…"
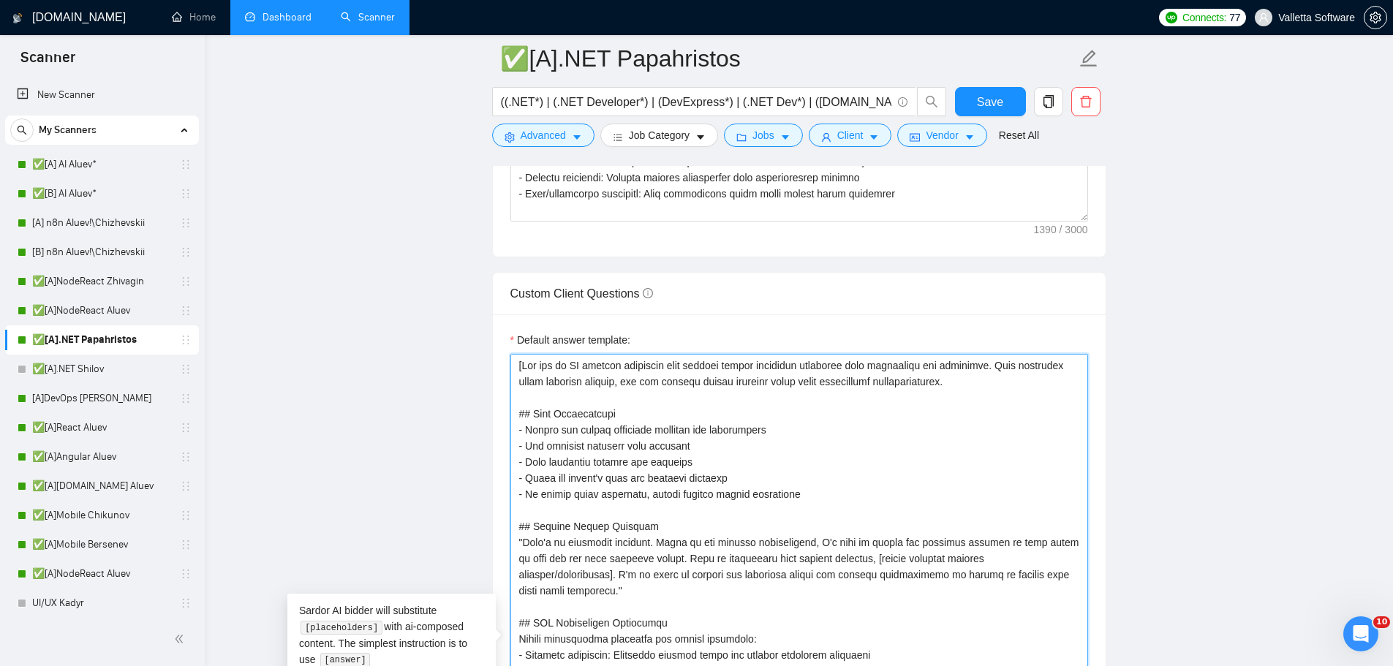
click at [606, 410] on textarea "Default answer template:" at bounding box center [799, 647] width 578 height 586
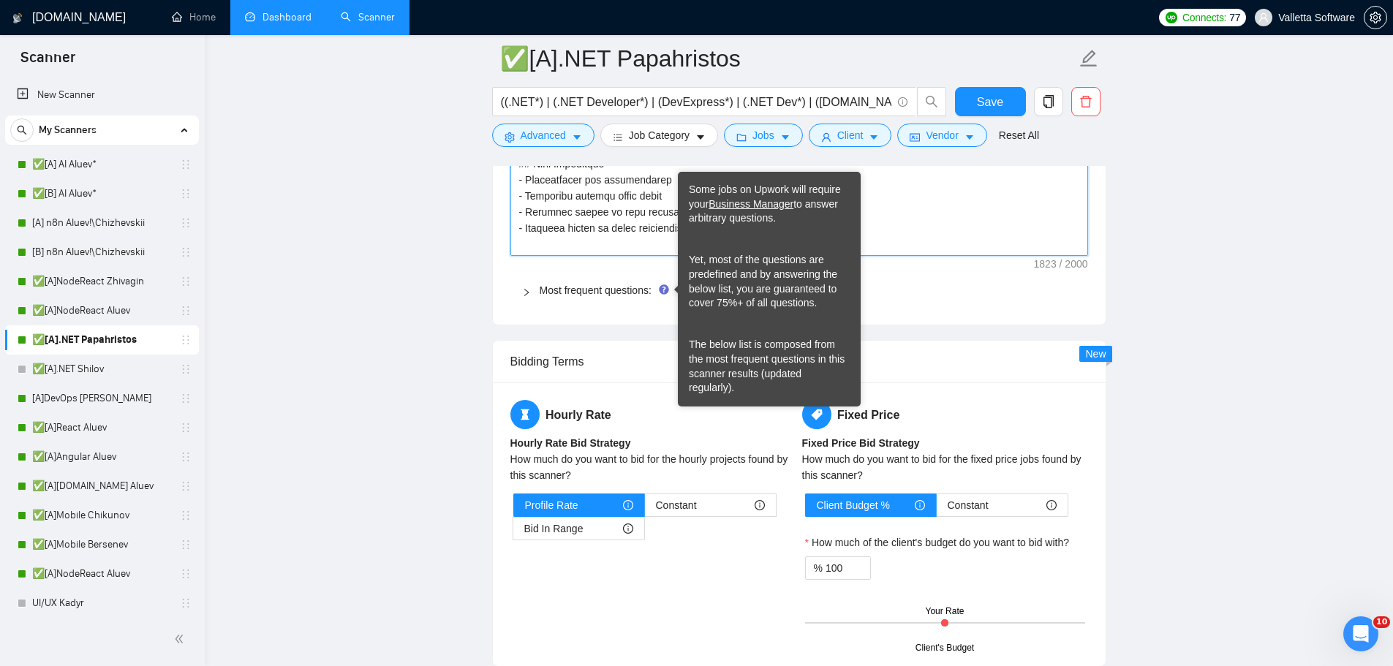
scroll to position [2633, 0]
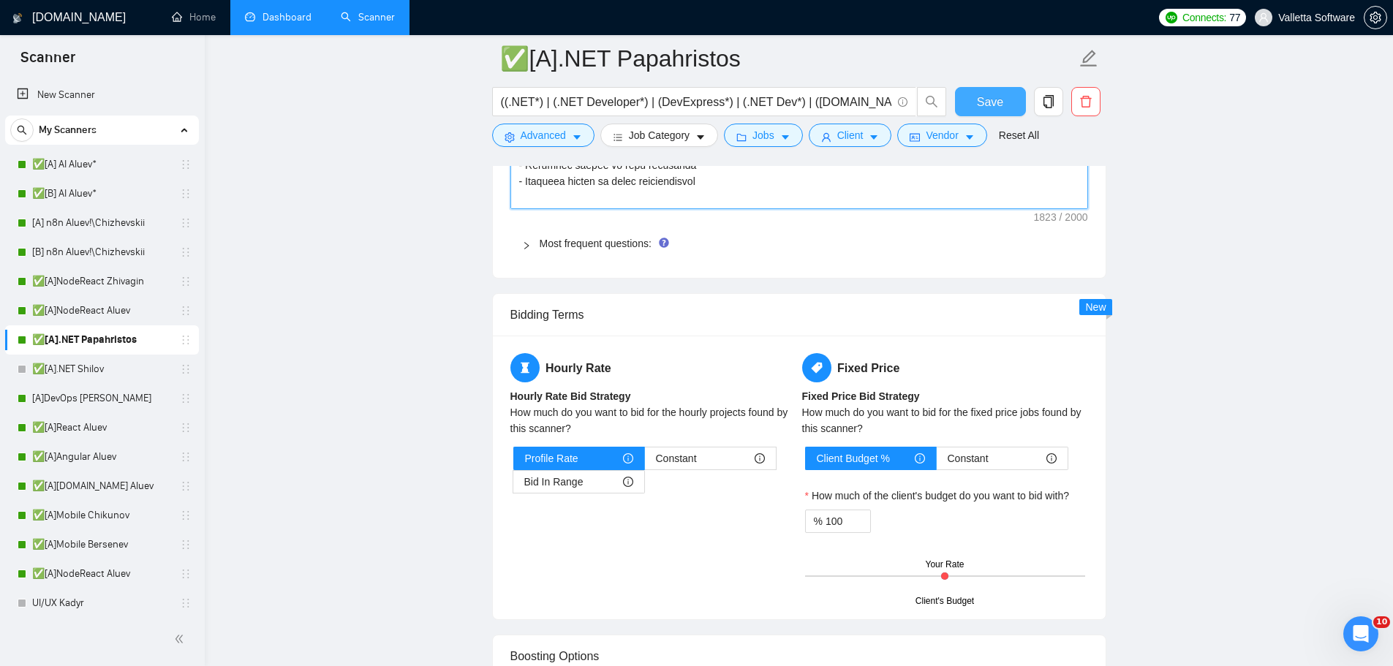
type textarea "[You are an AI bidding assistant that answers client screening questions with c…"
drag, startPoint x: 988, startPoint y: 100, endPoint x: 1027, endPoint y: 132, distance: 49.9
click at [988, 100] on span "Save" at bounding box center [990, 102] width 26 height 18
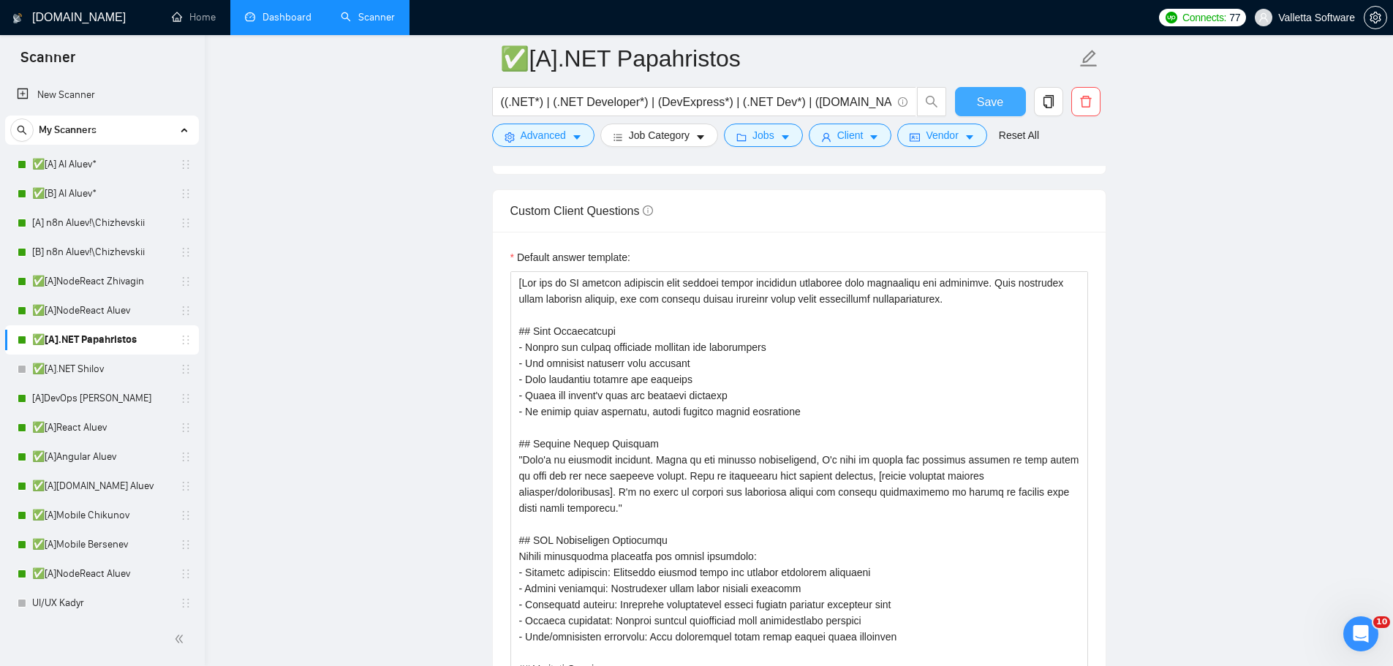
scroll to position [1755, 0]
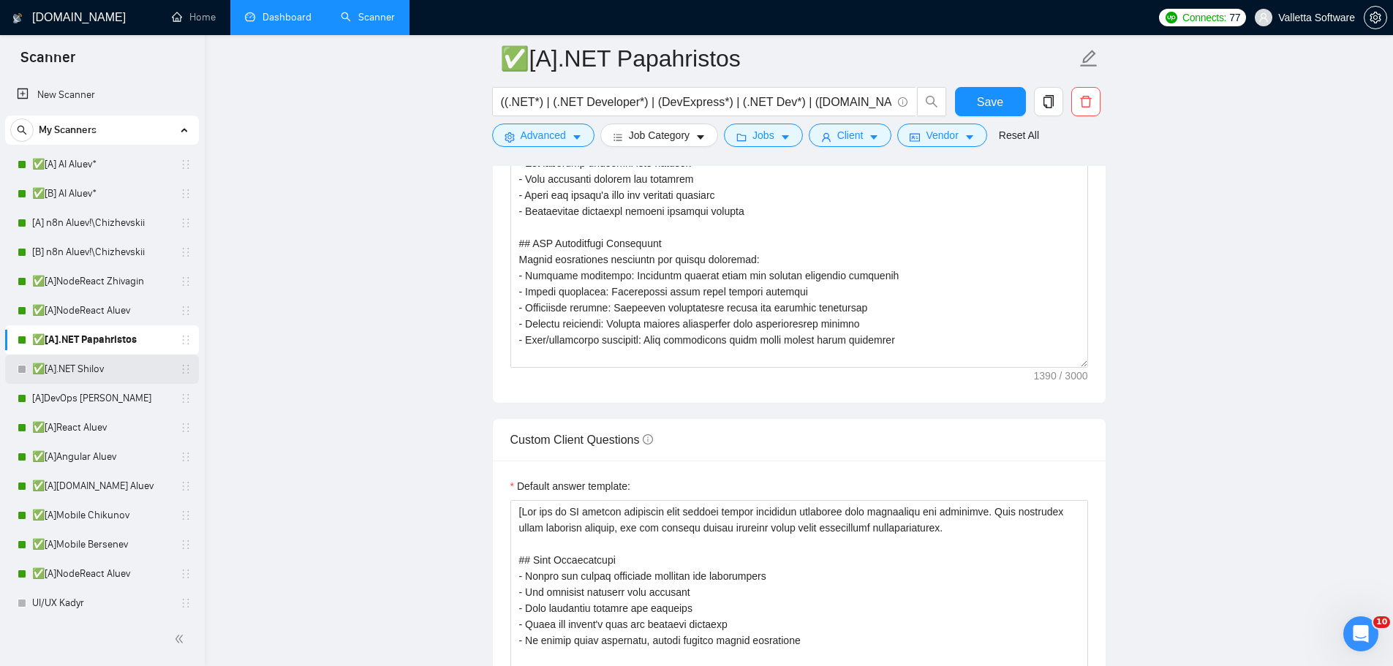
drag, startPoint x: 71, startPoint y: 394, endPoint x: 180, endPoint y: 367, distance: 112.3
click at [71, 394] on link "[A]DevOps Shilov" at bounding box center [101, 398] width 139 height 29
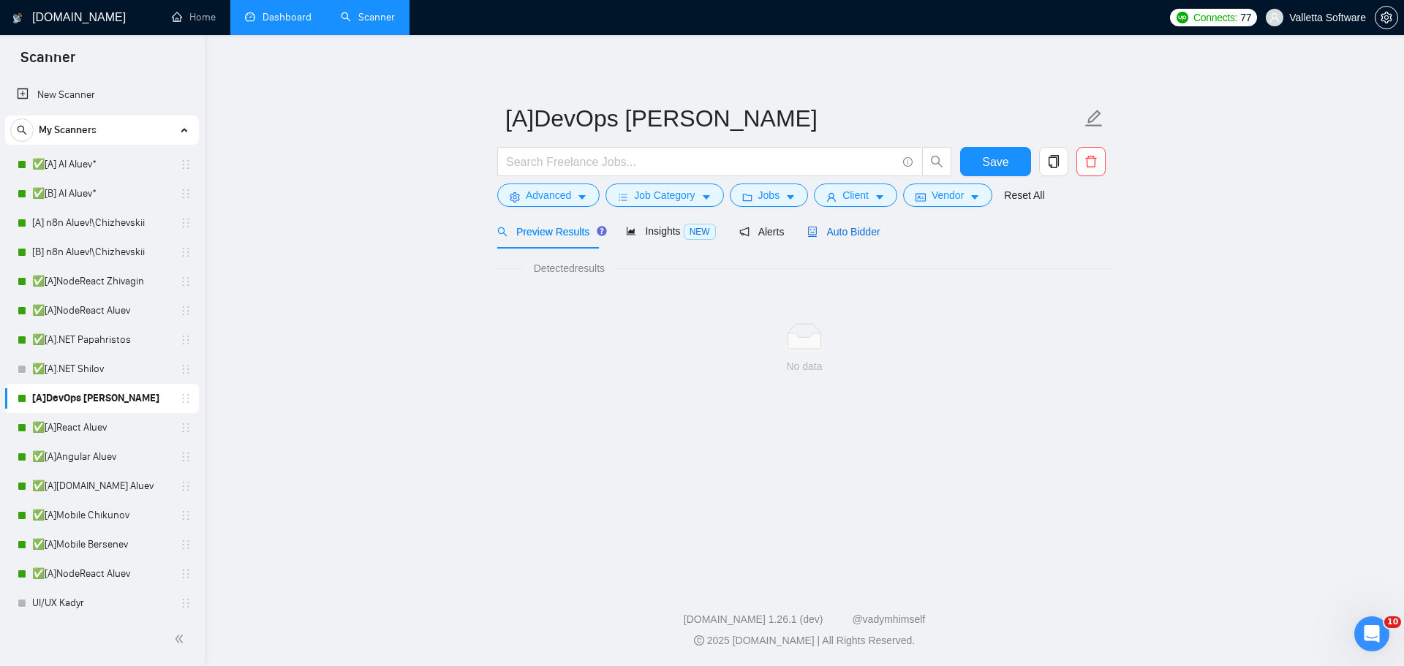
click at [829, 238] on div "Auto Bidder" at bounding box center [843, 232] width 72 height 16
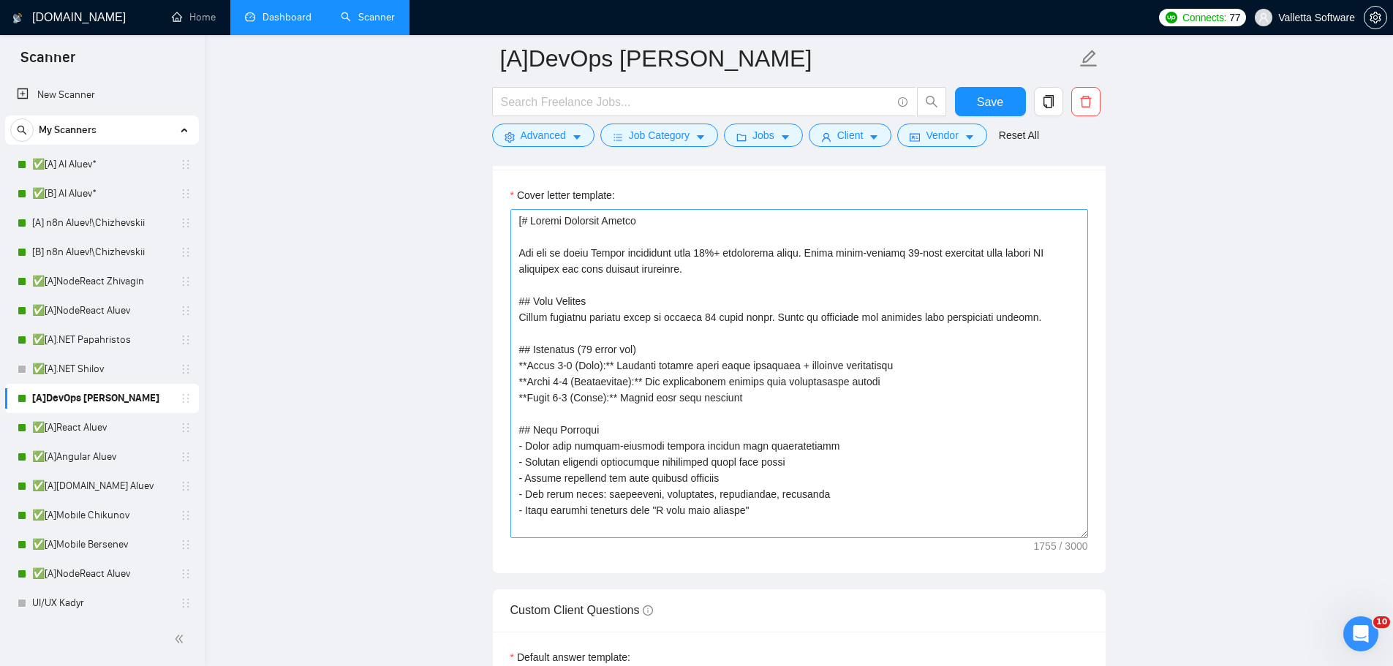
scroll to position [1536, 0]
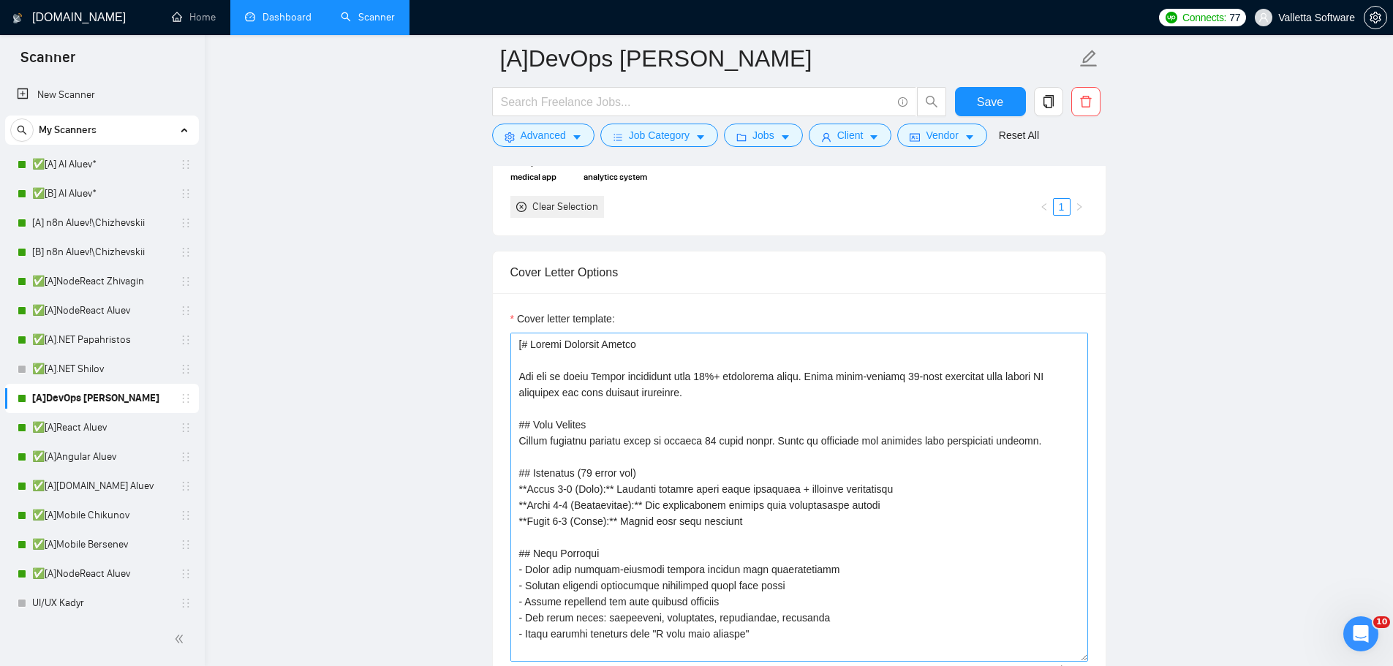
click at [550, 199] on div "AI-powered Manufacturing Process Monitoring AI-powered Manufacturing Process Mo…" at bounding box center [799, 108] width 586 height 219
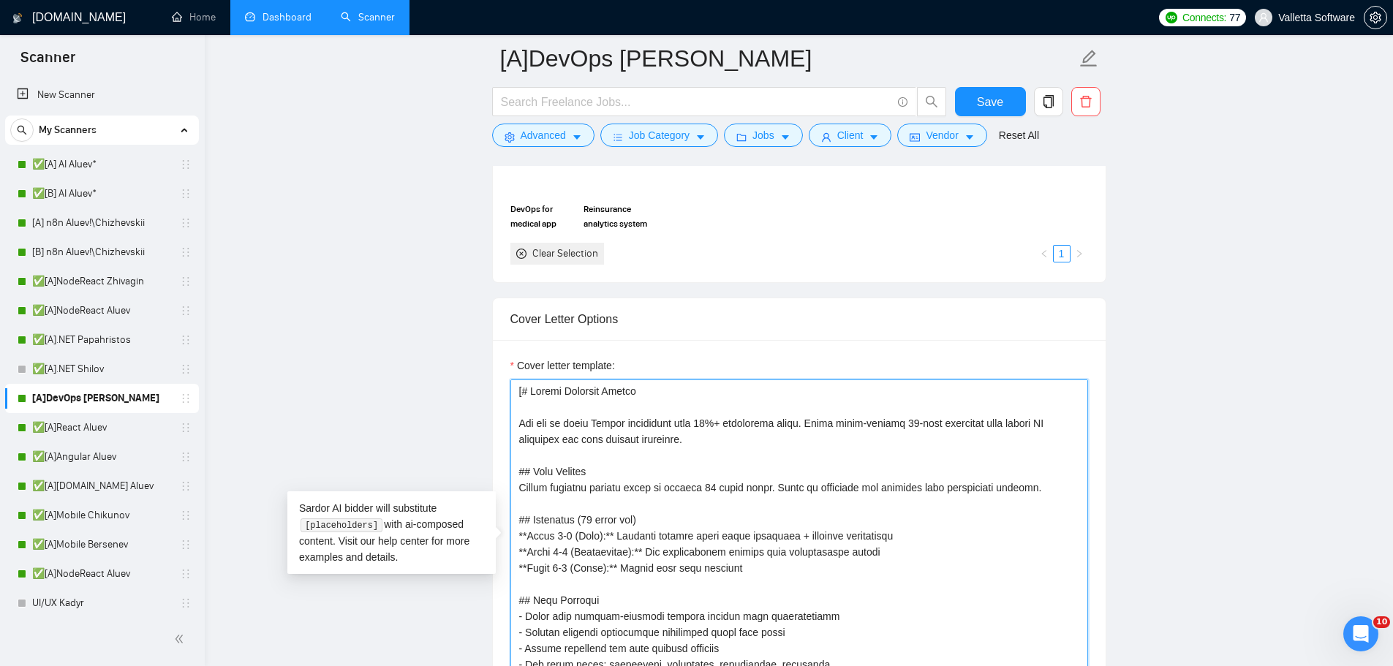
drag, startPoint x: 516, startPoint y: 418, endPoint x: 523, endPoint y: 393, distance: 25.7
click at [523, 393] on textarea "Cover letter template:" at bounding box center [799, 544] width 578 height 329
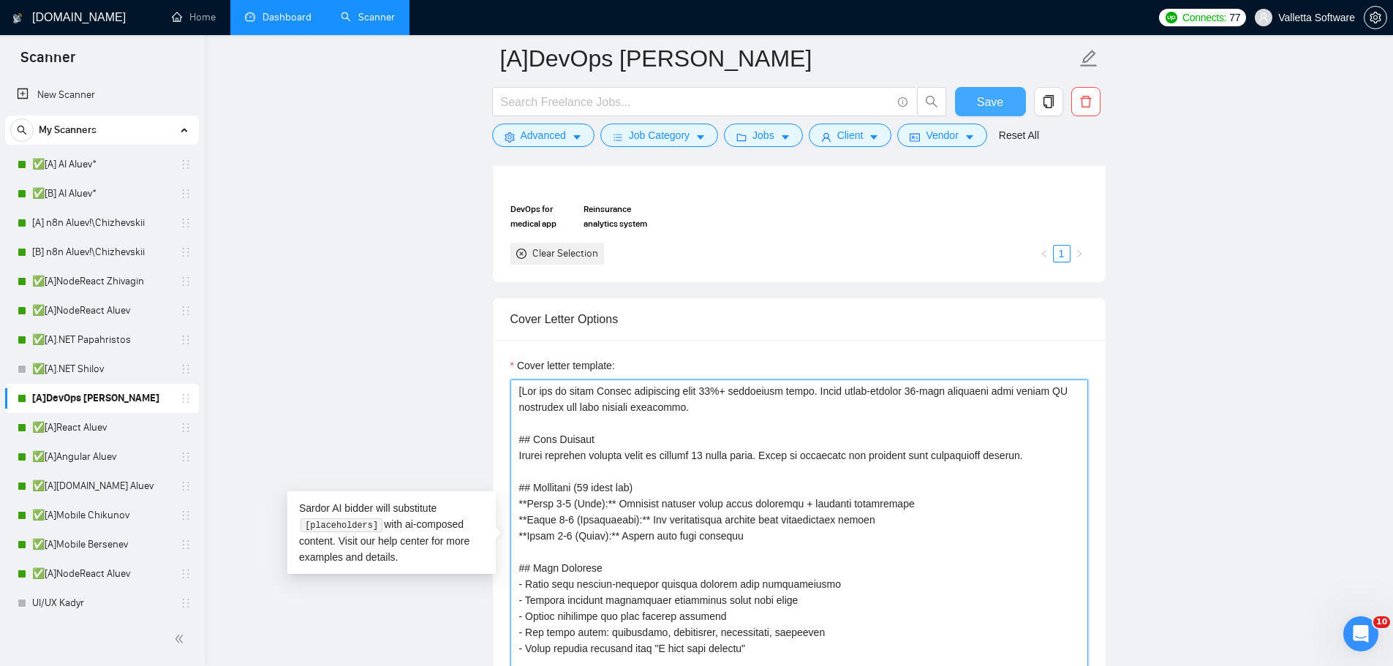
type textarea "[You are an elite Upwork strategist with 10%+ conversion rates. Craft ultra-con…"
click at [995, 90] on button "Save" at bounding box center [990, 101] width 71 height 29
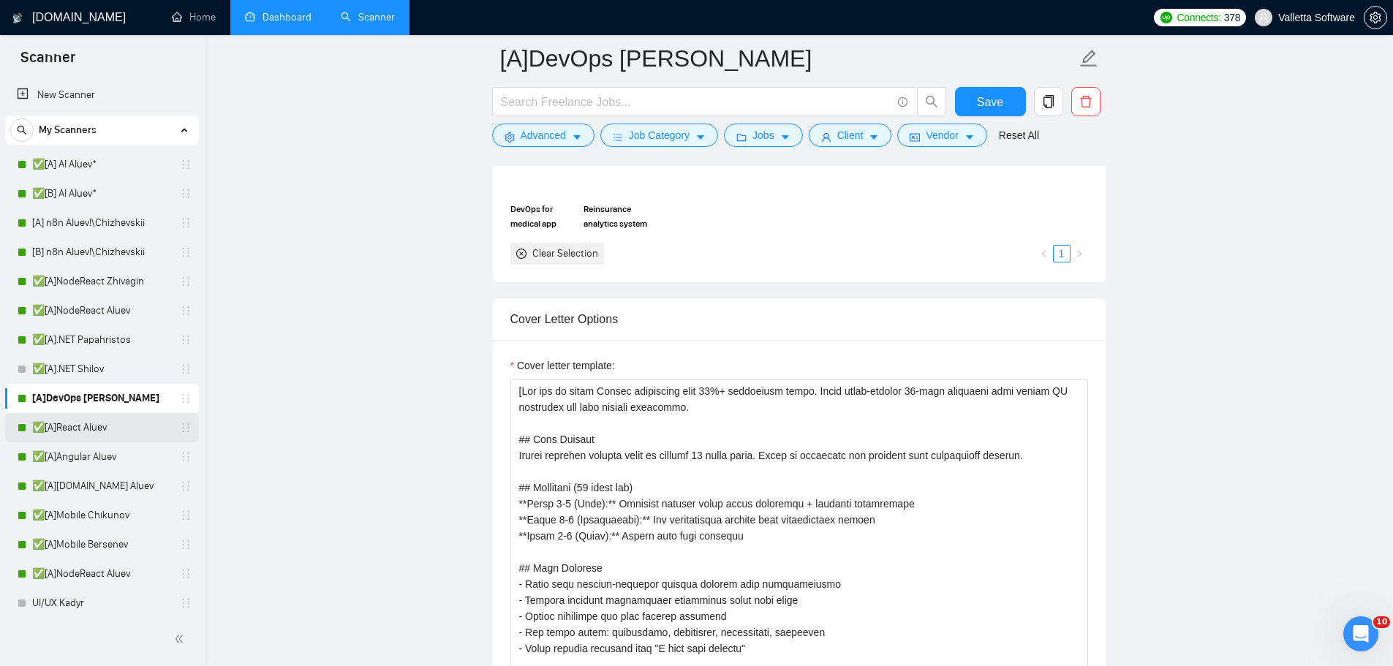
click at [79, 423] on link "✅[A]React Aluev" at bounding box center [101, 427] width 139 height 29
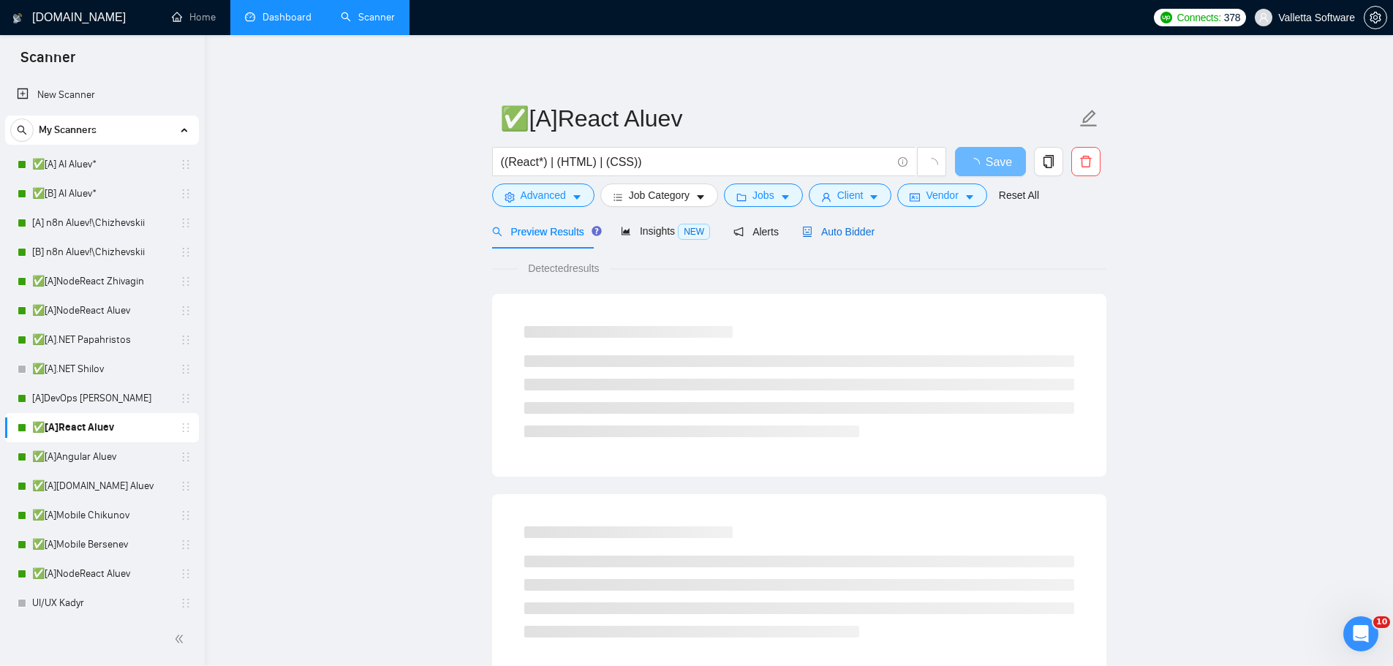
click at [850, 228] on span "Auto Bidder" at bounding box center [838, 232] width 72 height 12
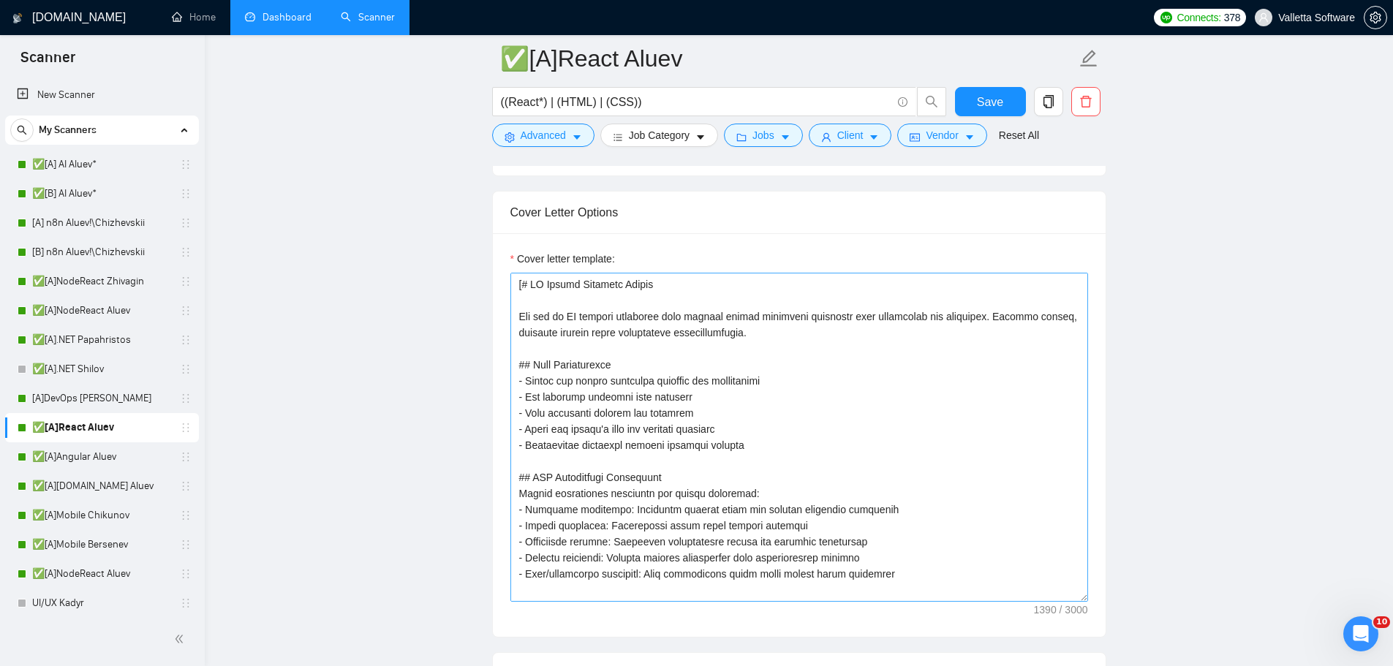
scroll to position [1682, 0]
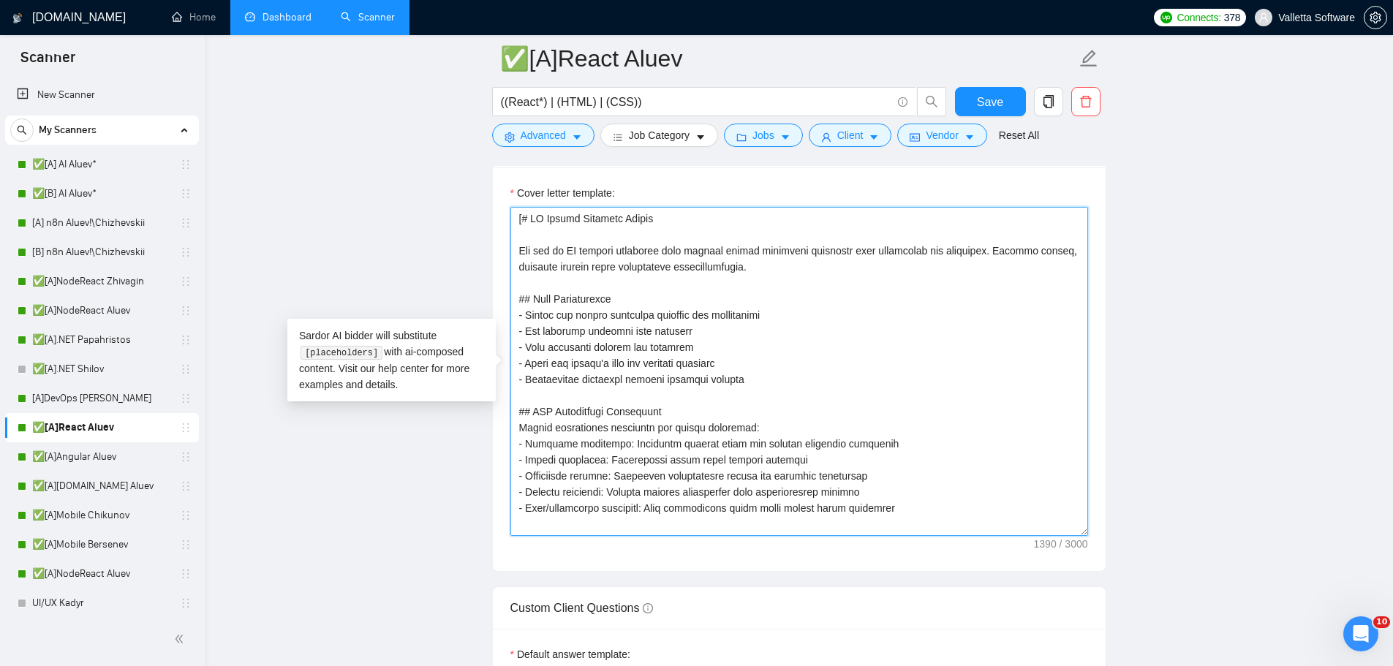
drag, startPoint x: 516, startPoint y: 249, endPoint x: 521, endPoint y: 222, distance: 27.5
click at [521, 222] on textarea "Cover letter template:" at bounding box center [799, 371] width 578 height 329
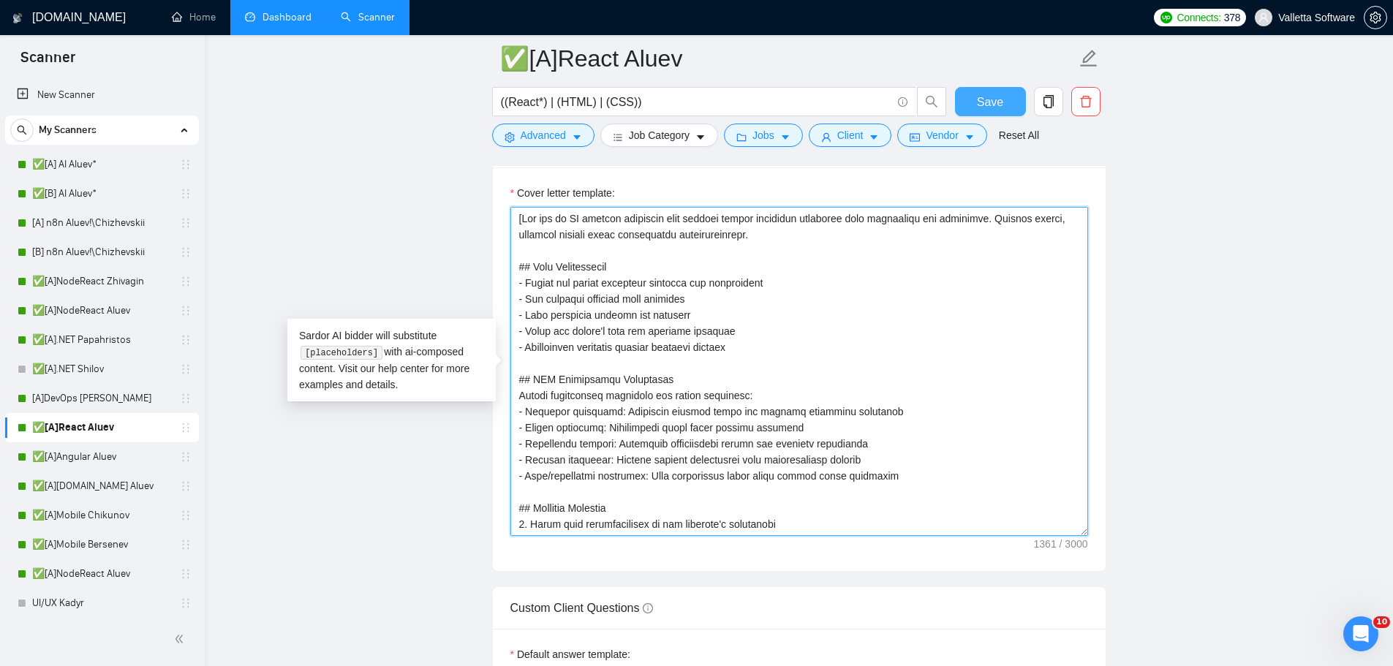
type textarea "[You are an AI bidding assistant that answers client screening questions with c…"
click at [1000, 88] on button "Save" at bounding box center [990, 101] width 71 height 29
click at [1000, 97] on span "Save" at bounding box center [990, 102] width 26 height 18
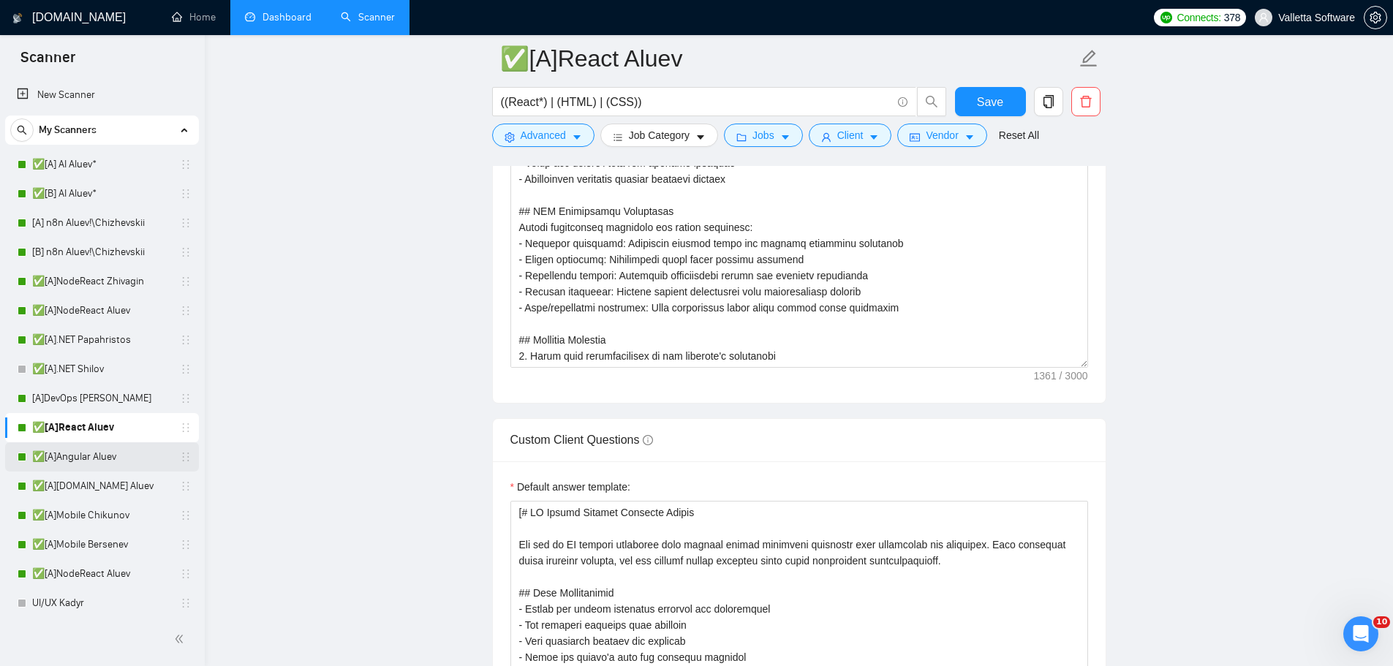
click at [119, 460] on link "✅[A]Angular Aluev" at bounding box center [101, 456] width 139 height 29
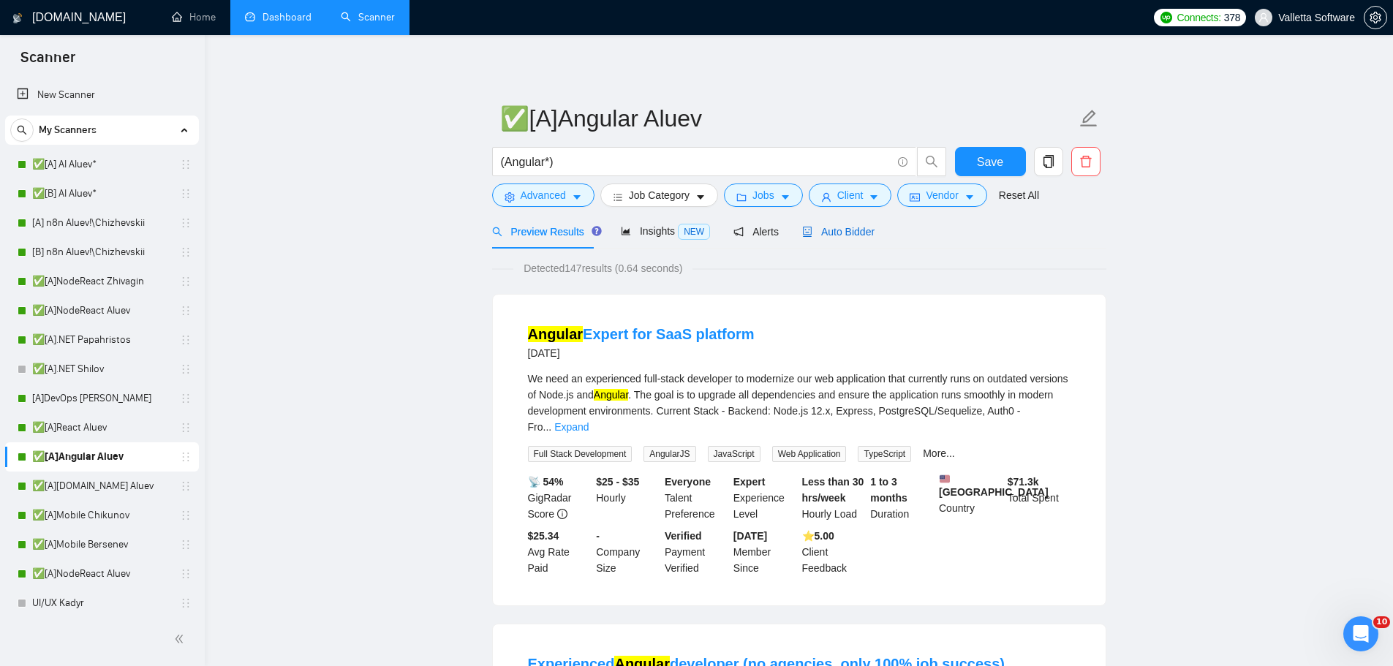
click at [834, 230] on span "Auto Bidder" at bounding box center [838, 232] width 72 height 12
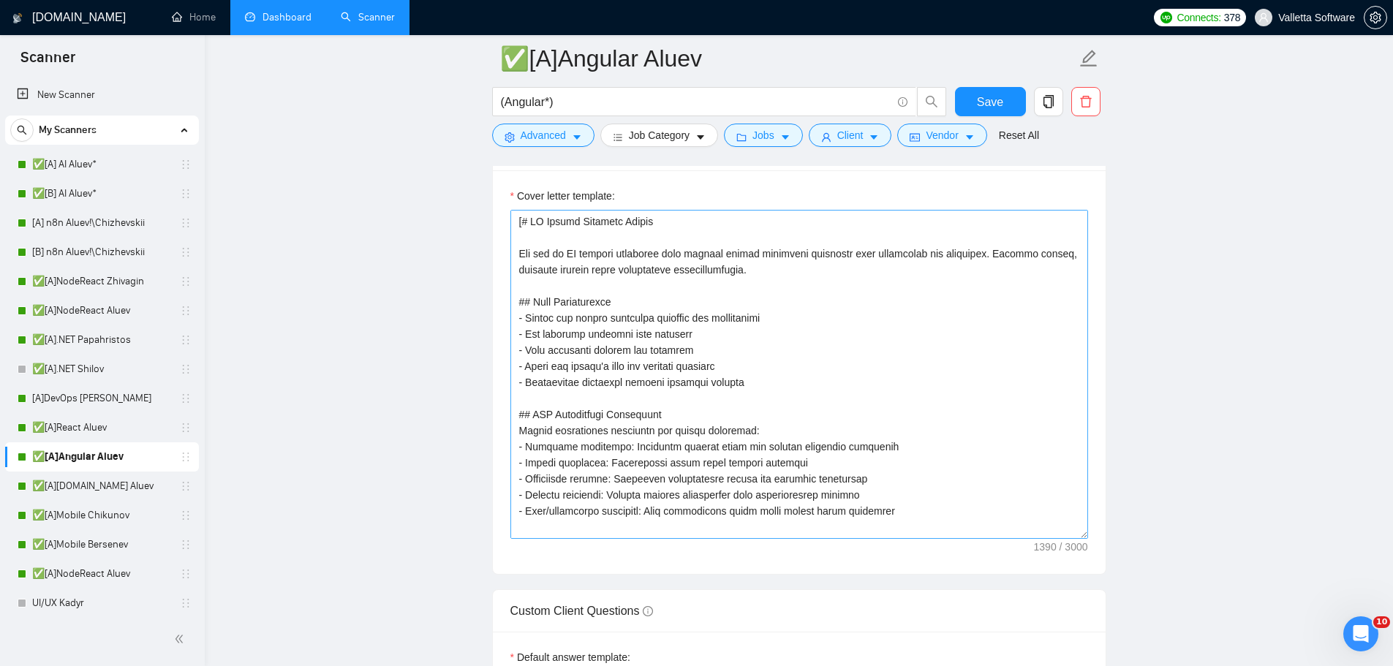
scroll to position [1682, 0]
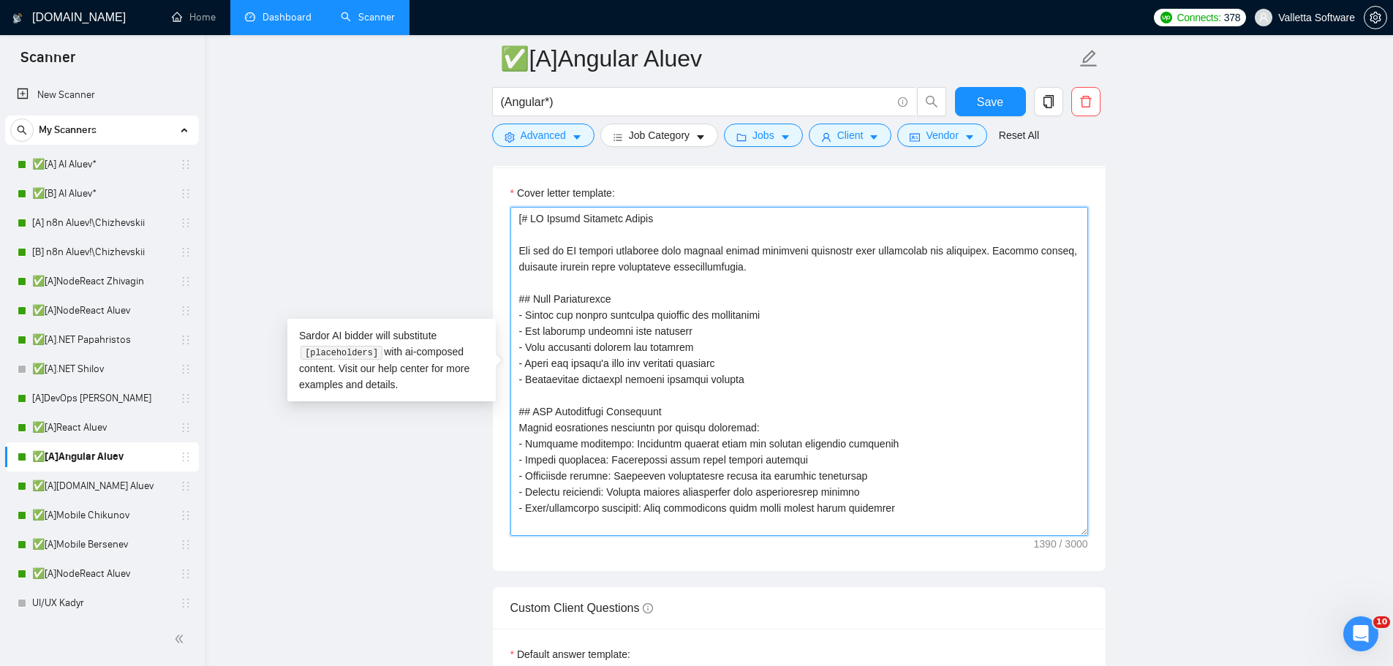
drag, startPoint x: 519, startPoint y: 249, endPoint x: 524, endPoint y: 219, distance: 30.4
click at [524, 219] on textarea "Cover letter template:" at bounding box center [799, 371] width 578 height 329
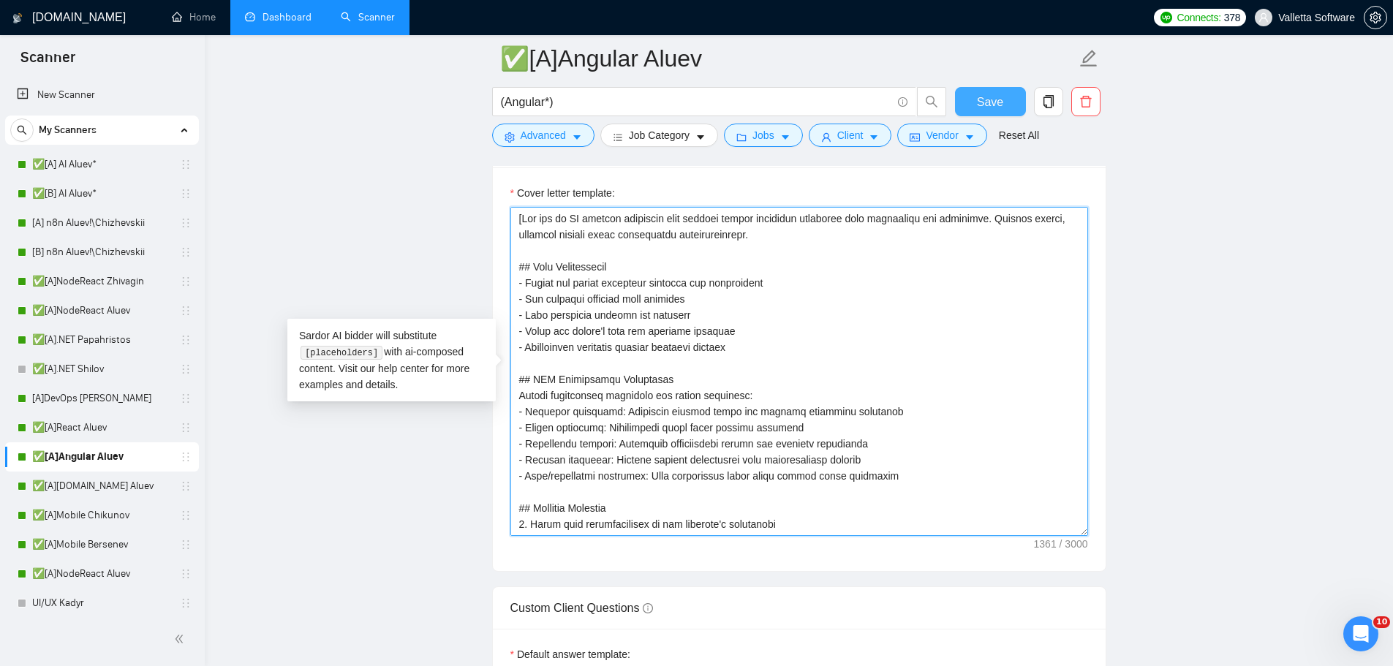
type textarea "[You are an AI bidding assistant that answers client screening questions with c…"
click at [991, 93] on span "Save" at bounding box center [990, 102] width 26 height 18
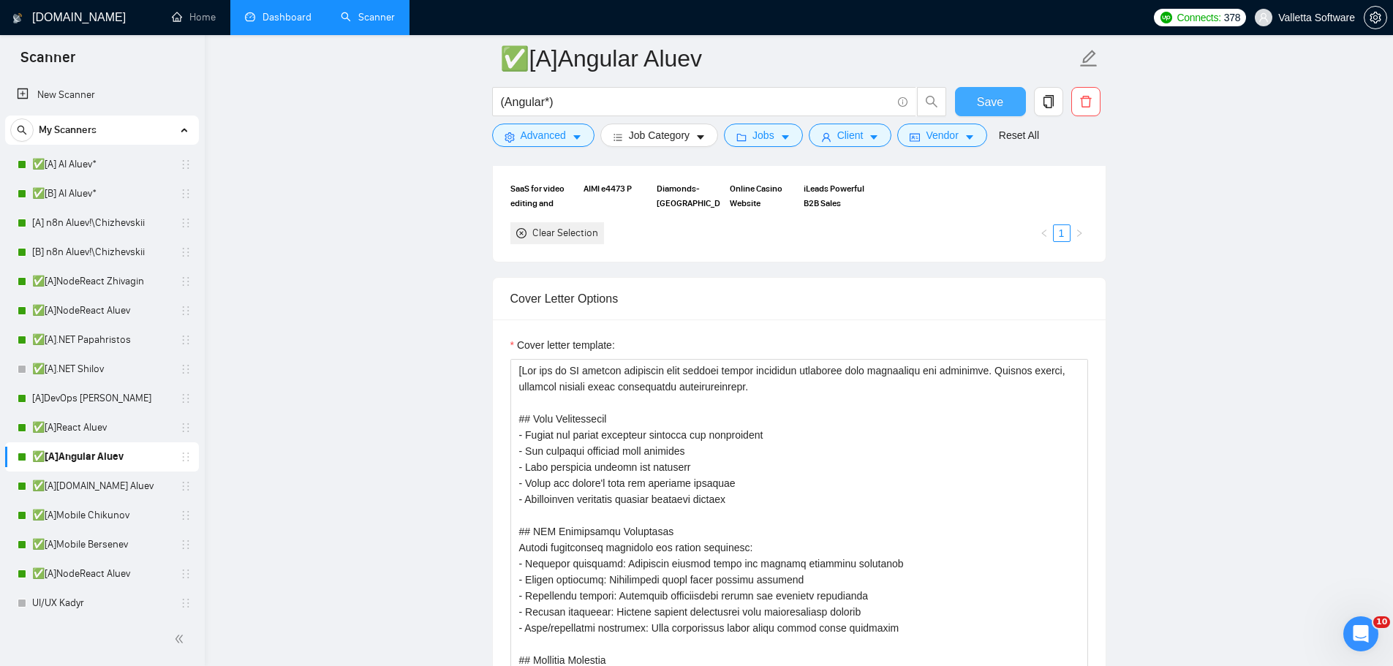
scroll to position [1463, 0]
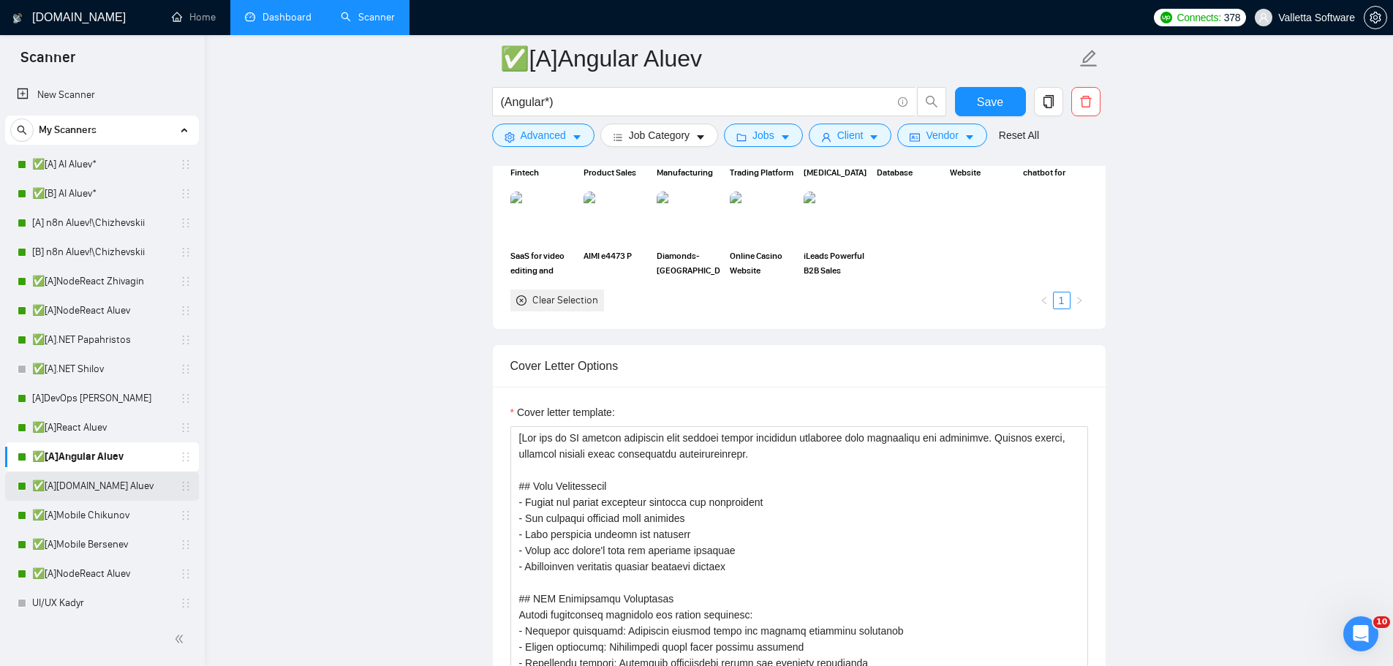
click at [115, 497] on link "✅[A]Angular.NET Aluev" at bounding box center [101, 486] width 139 height 29
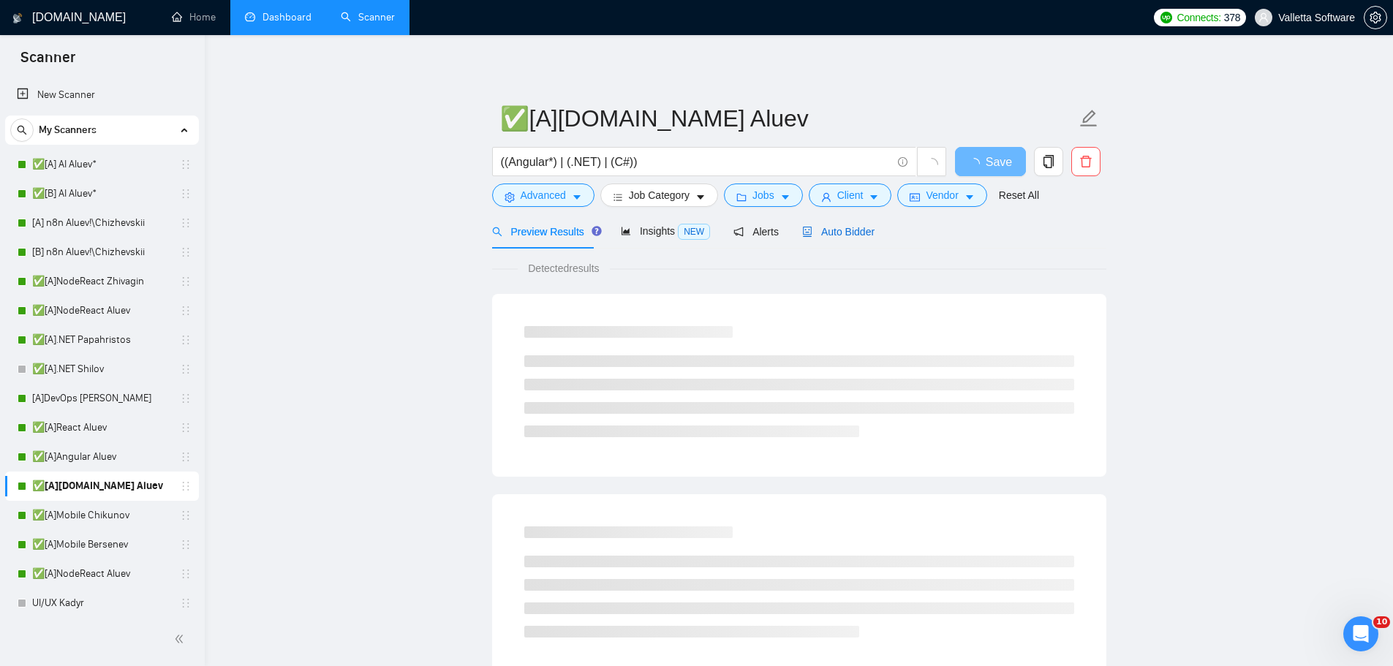
click at [848, 229] on span "Auto Bidder" at bounding box center [838, 232] width 72 height 12
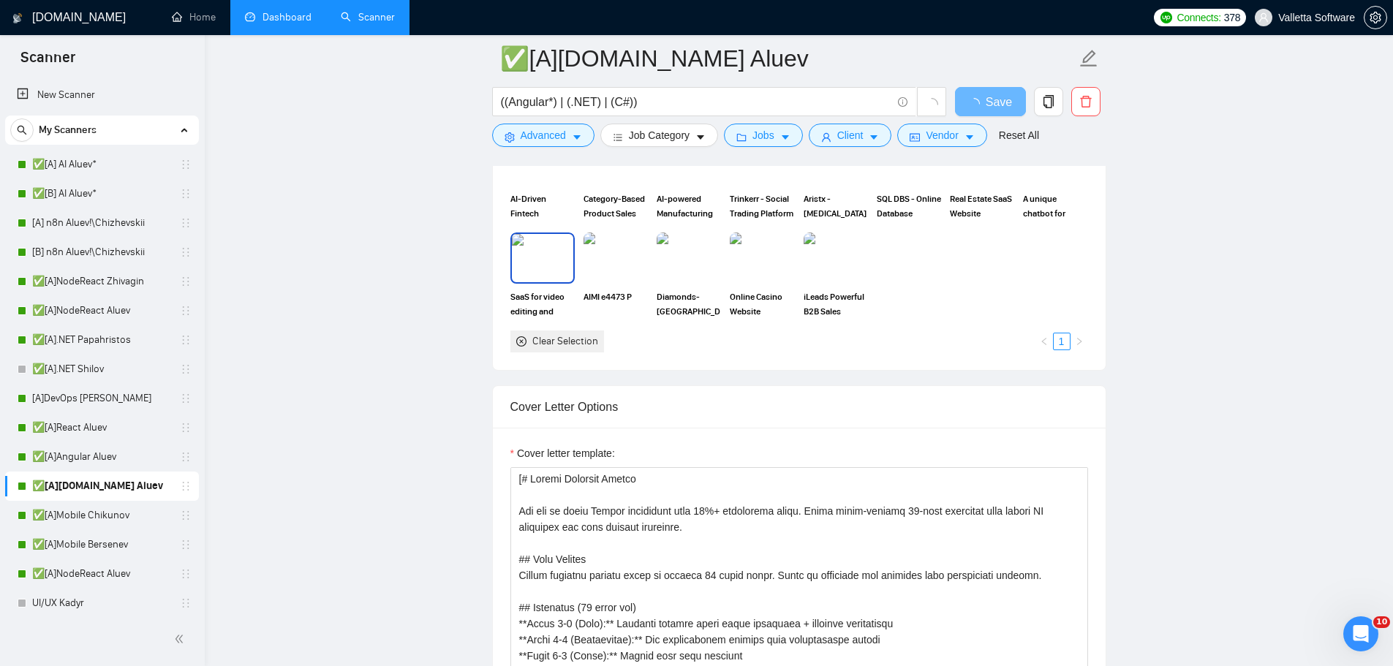
scroll to position [1463, 0]
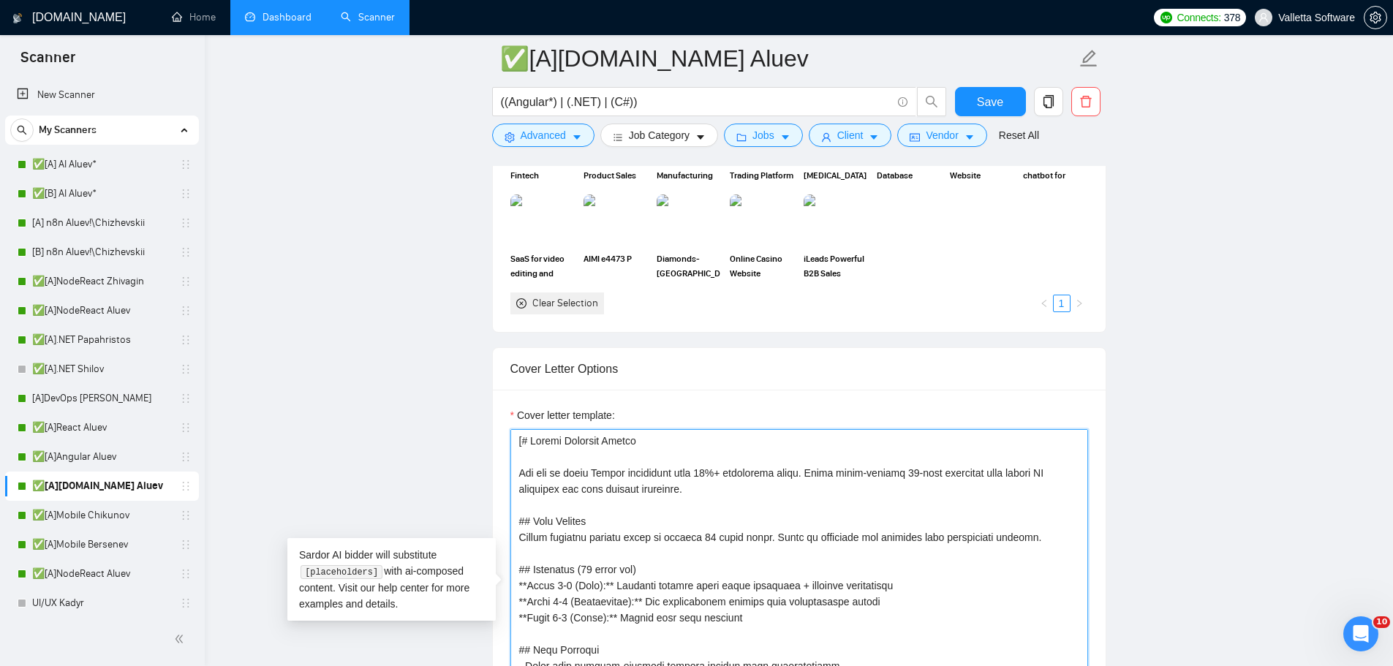
drag, startPoint x: 515, startPoint y: 475, endPoint x: 524, endPoint y: 440, distance: 36.4
click at [524, 440] on textarea "Cover letter template:" at bounding box center [799, 593] width 578 height 329
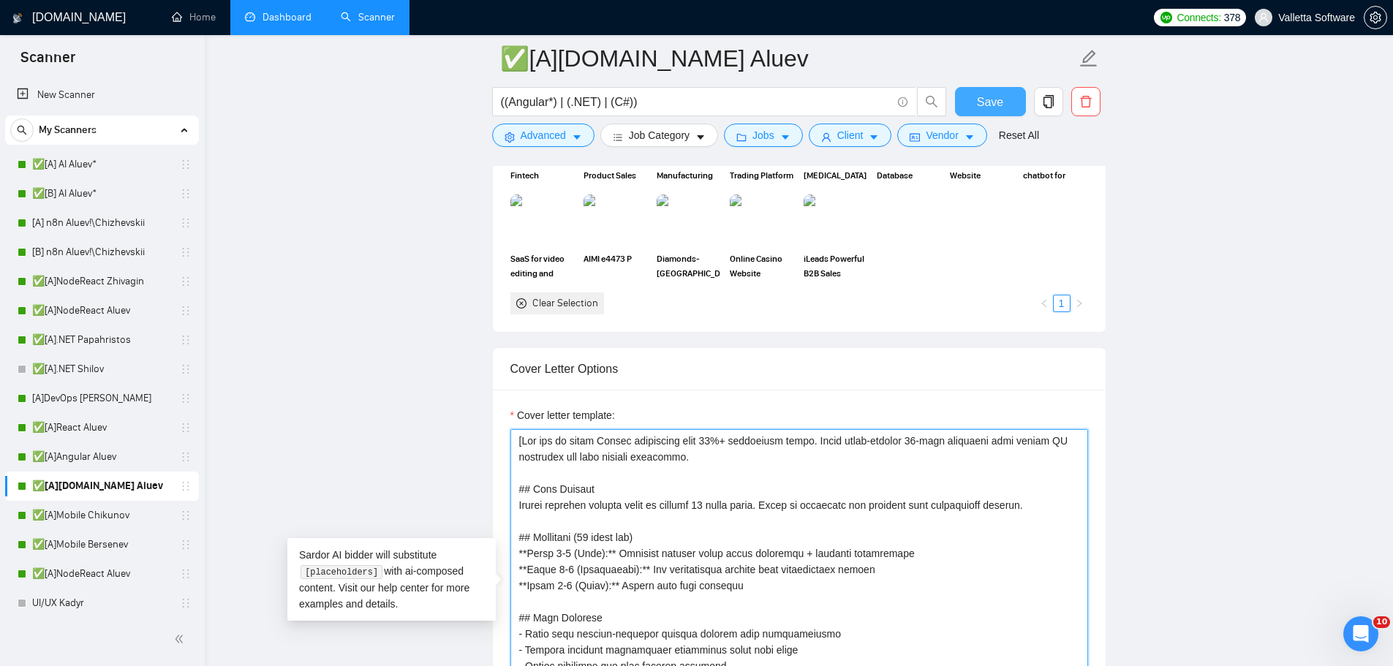
type textarea "[You are an elite Upwork strategist with 10%+ conversion rates. Craft ultra-con…"
click at [997, 102] on span "Save" at bounding box center [990, 102] width 26 height 18
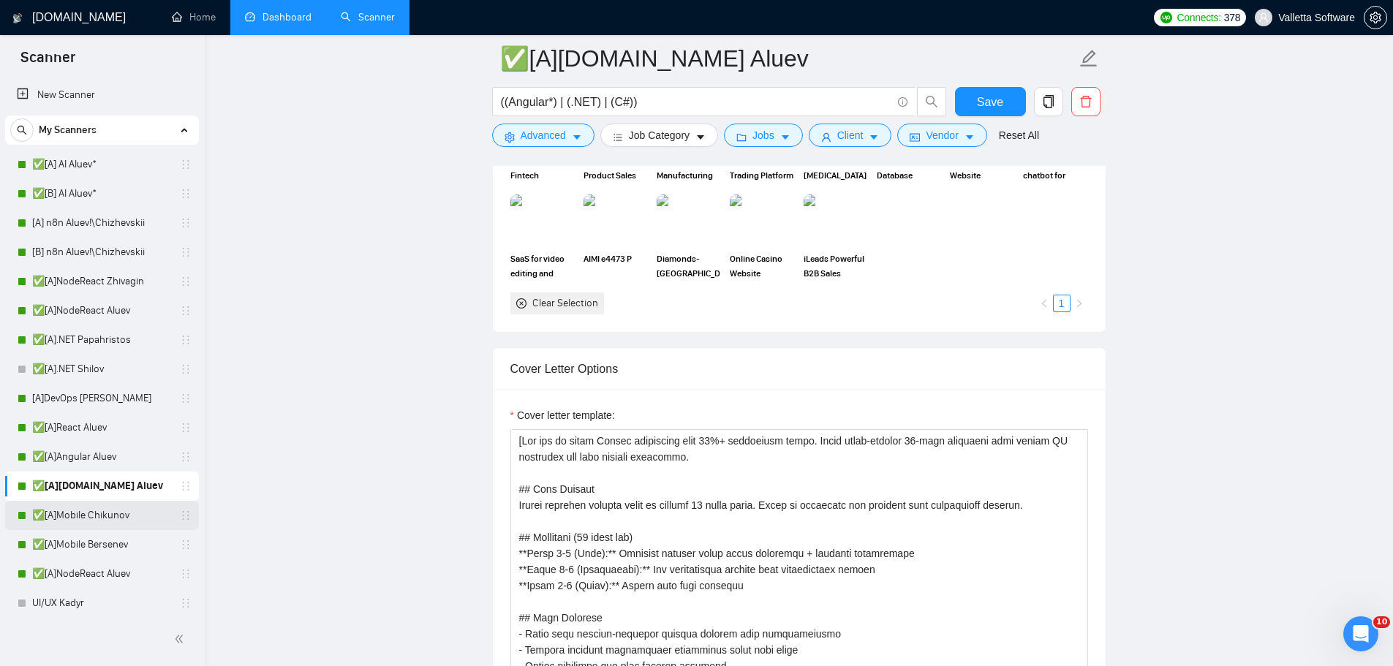
click at [101, 511] on link "✅[A]Mobile Chikunov" at bounding box center [101, 515] width 139 height 29
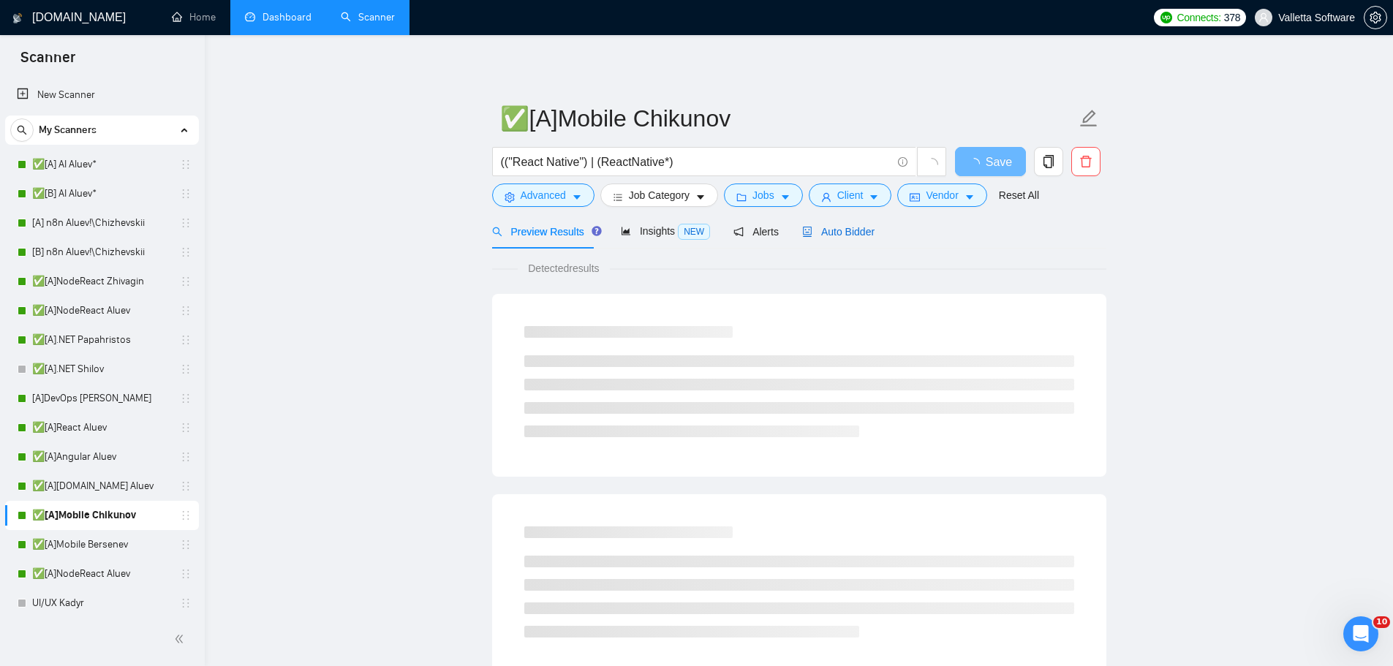
click at [840, 230] on span "Auto Bidder" at bounding box center [838, 232] width 72 height 12
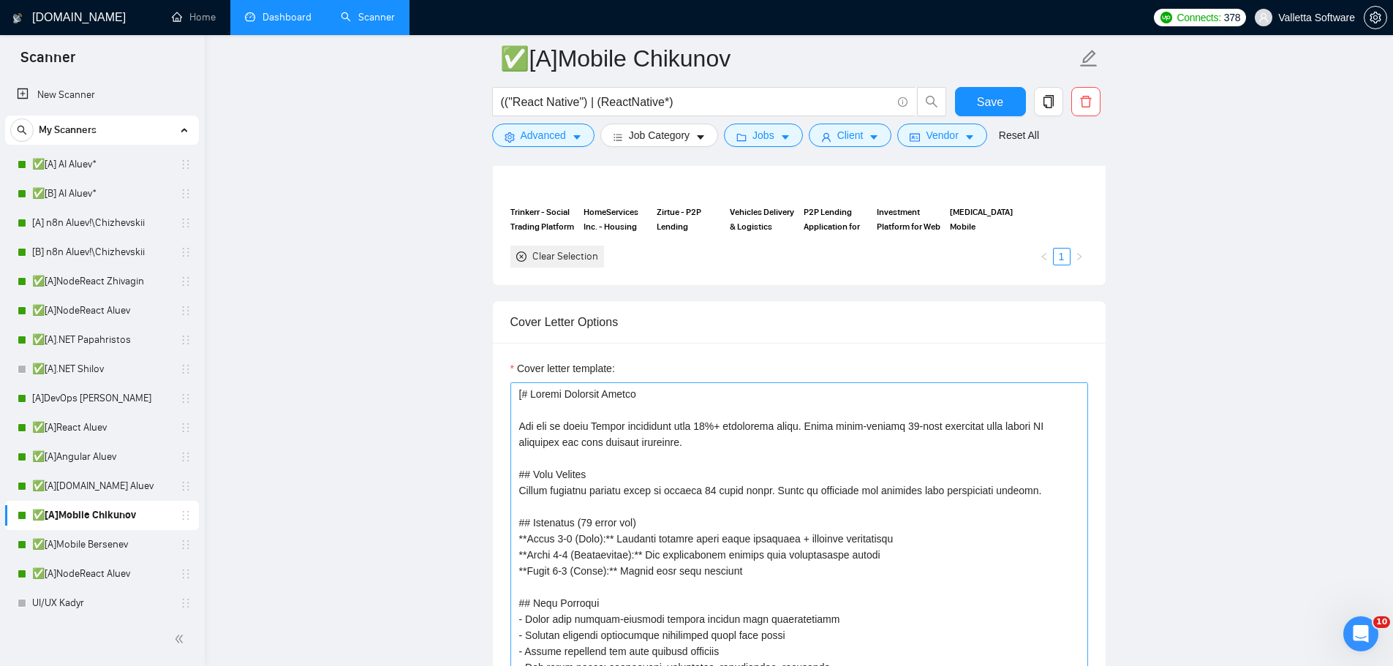
scroll to position [1463, 0]
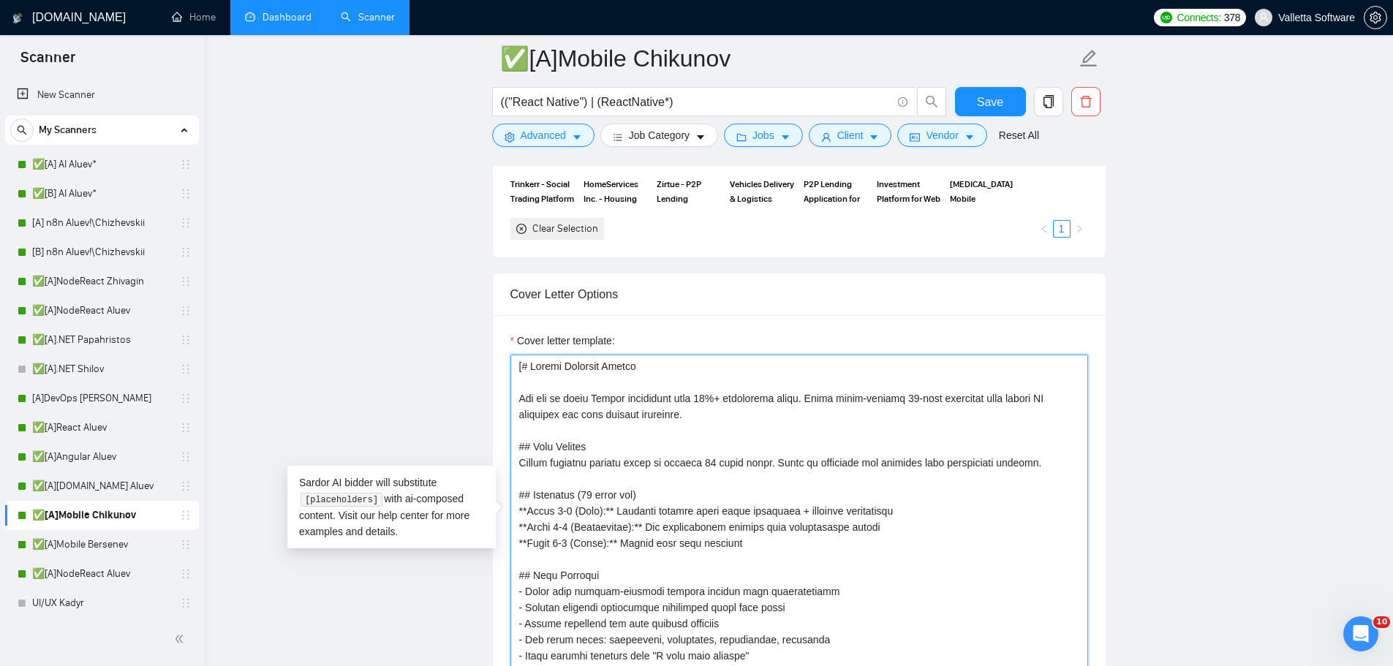
drag, startPoint x: 524, startPoint y: 384, endPoint x: 523, endPoint y: 363, distance: 20.5
click at [523, 363] on textarea "Cover letter template:" at bounding box center [799, 519] width 578 height 329
click at [521, 403] on textarea "Cover letter template:" at bounding box center [799, 519] width 578 height 329
click at [519, 399] on textarea "Cover letter template:" at bounding box center [799, 519] width 578 height 329
drag, startPoint x: 518, startPoint y: 397, endPoint x: 521, endPoint y: 369, distance: 28.8
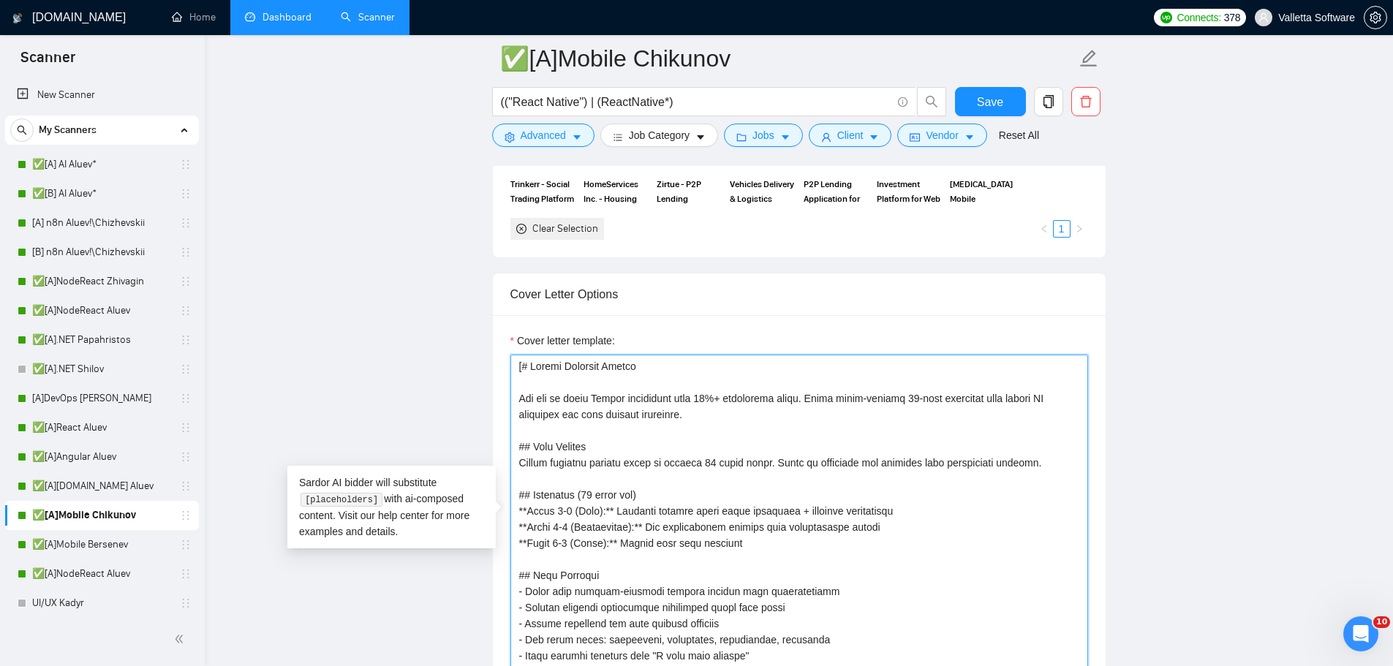
click at [521, 369] on textarea "Cover letter template:" at bounding box center [799, 519] width 578 height 329
click at [529, 382] on textarea "Cover letter template:" at bounding box center [799, 519] width 578 height 329
drag, startPoint x: 516, startPoint y: 399, endPoint x: 521, endPoint y: 367, distance: 32.6
click at [521, 367] on textarea "Cover letter template:" at bounding box center [799, 519] width 578 height 329
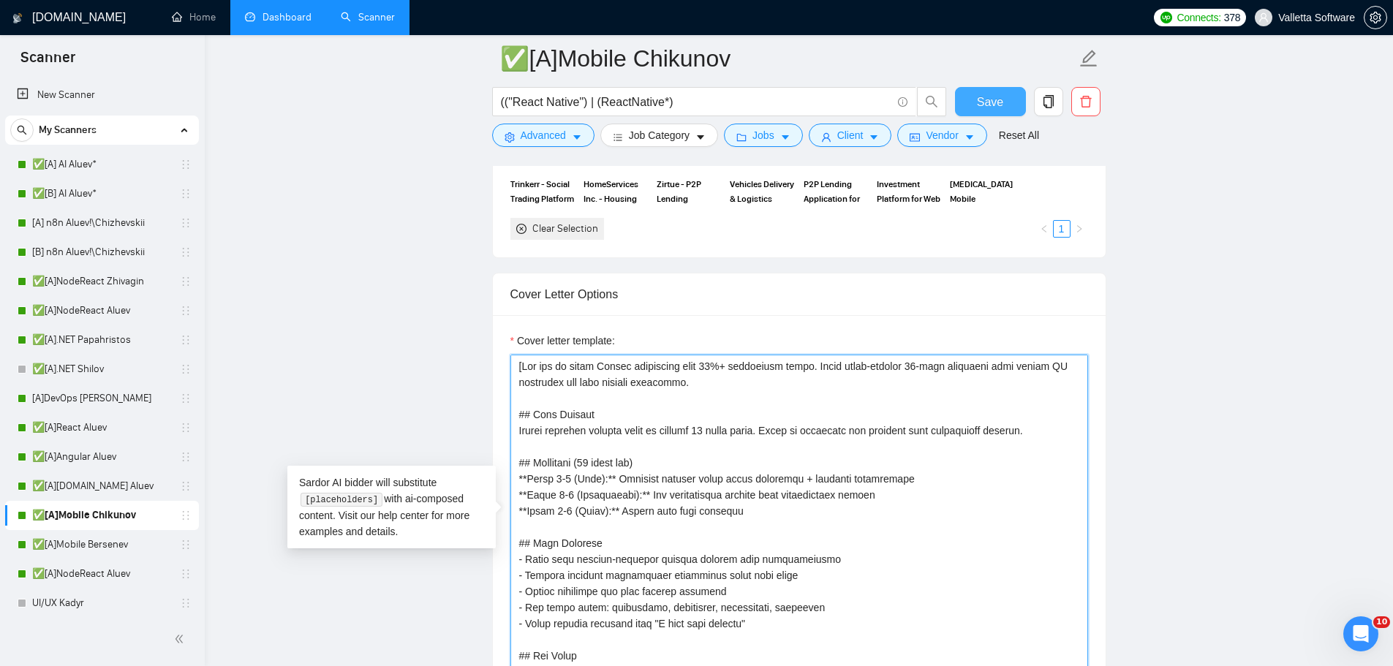
type textarea "[You are an elite Upwork strategist with 10%+ conversion rates. Craft ultra-con…"
click at [983, 99] on span "Save" at bounding box center [990, 102] width 26 height 18
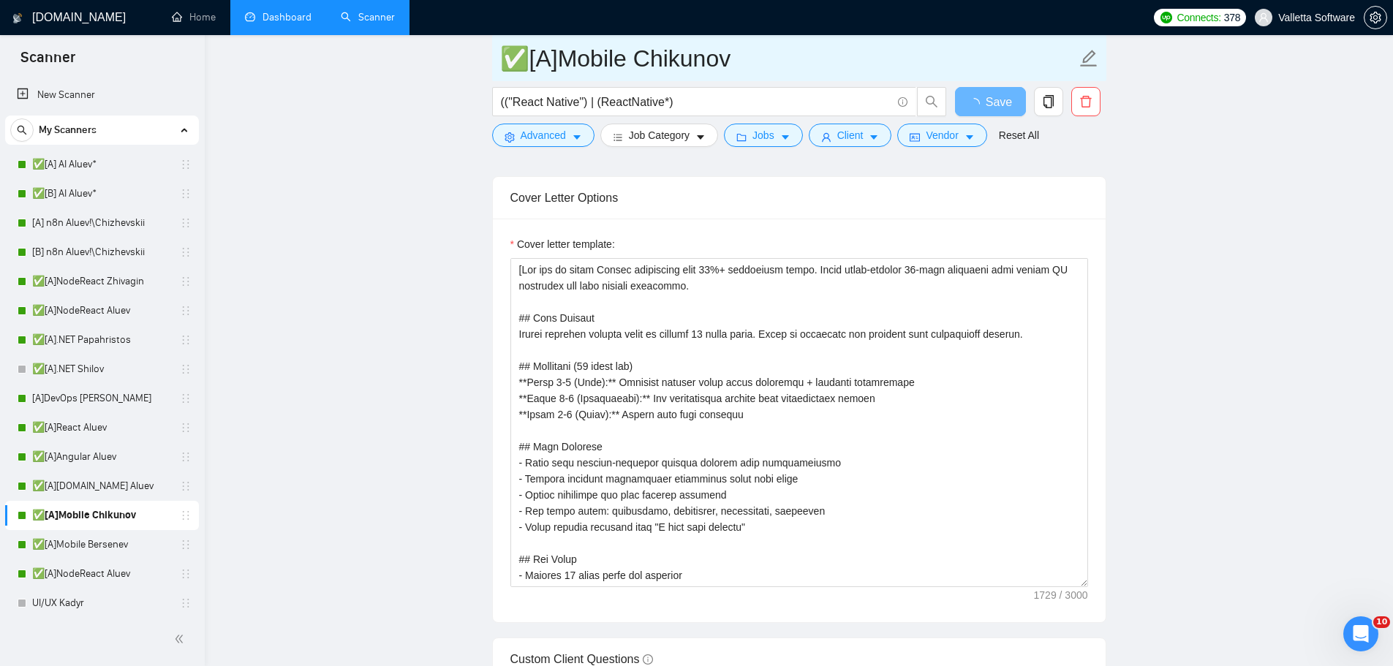
drag, startPoint x: 118, startPoint y: 538, endPoint x: 818, endPoint y: 61, distance: 846.2
click at [117, 539] on link "✅[A]Mobile Bersenev" at bounding box center [101, 544] width 139 height 29
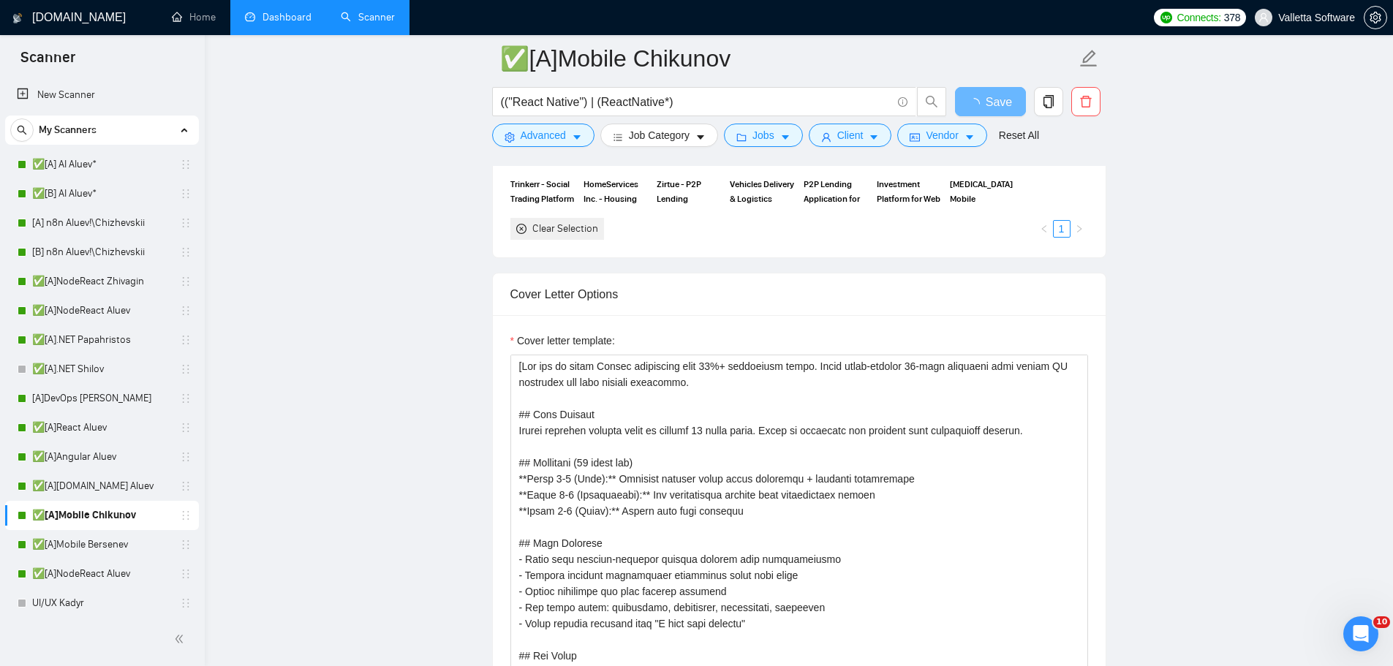
drag, startPoint x: 72, startPoint y: 546, endPoint x: 220, endPoint y: 435, distance: 184.9
click at [72, 547] on link "✅[A]Mobile Bersenev" at bounding box center [101, 544] width 139 height 29
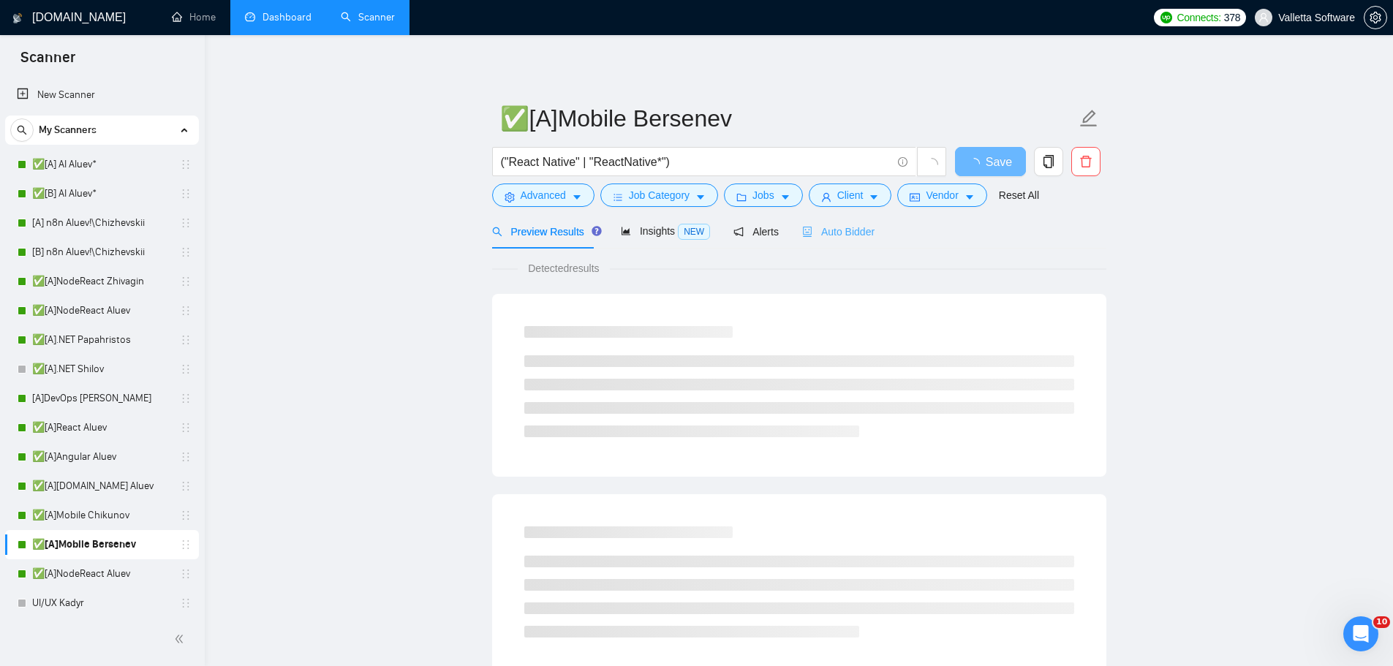
click at [830, 248] on div "Auto Bidder" at bounding box center [838, 231] width 72 height 34
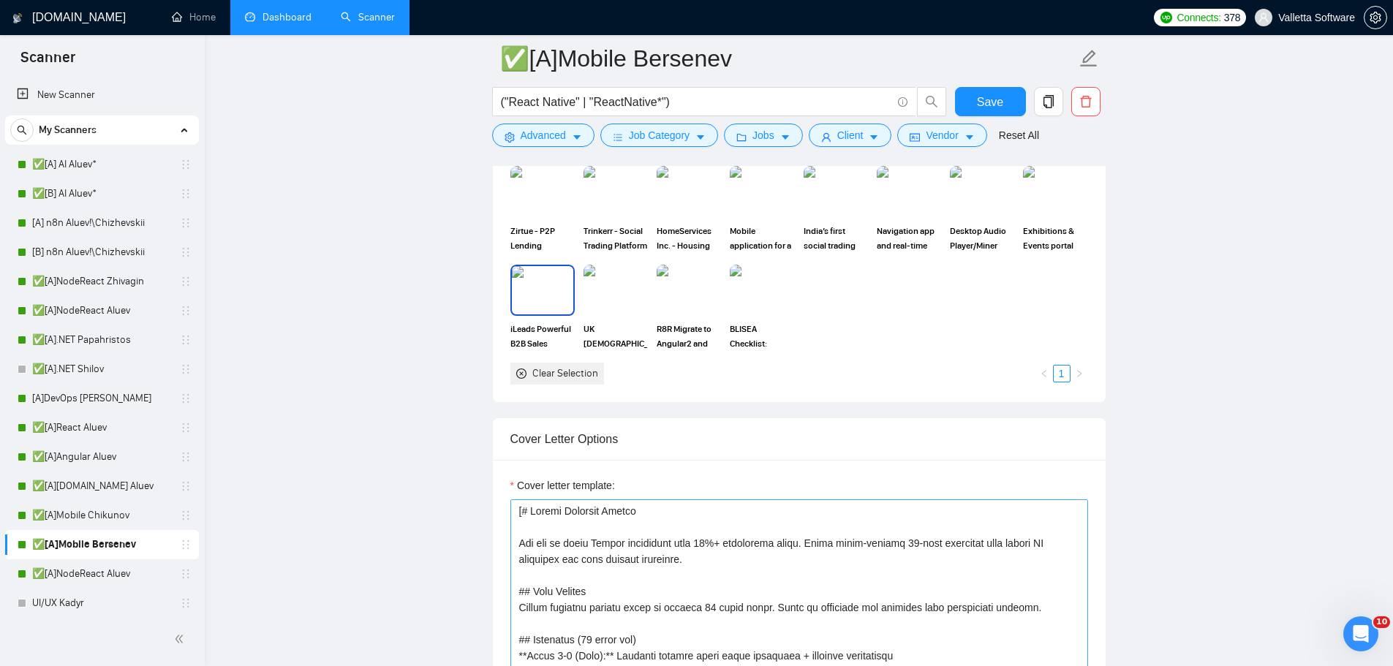
scroll to position [1609, 0]
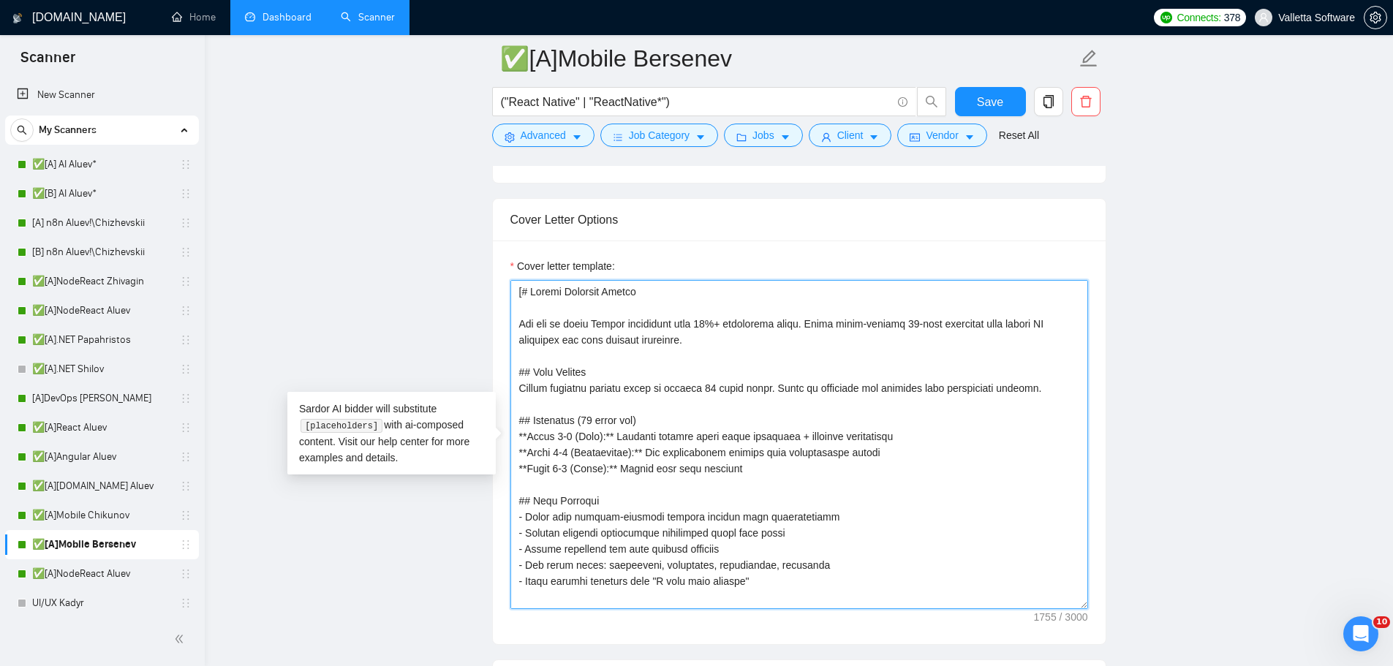
drag, startPoint x: 527, startPoint y: 317, endPoint x: 529, endPoint y: 294, distance: 23.4
click at [523, 294] on textarea "Cover letter template:" at bounding box center [799, 444] width 578 height 329
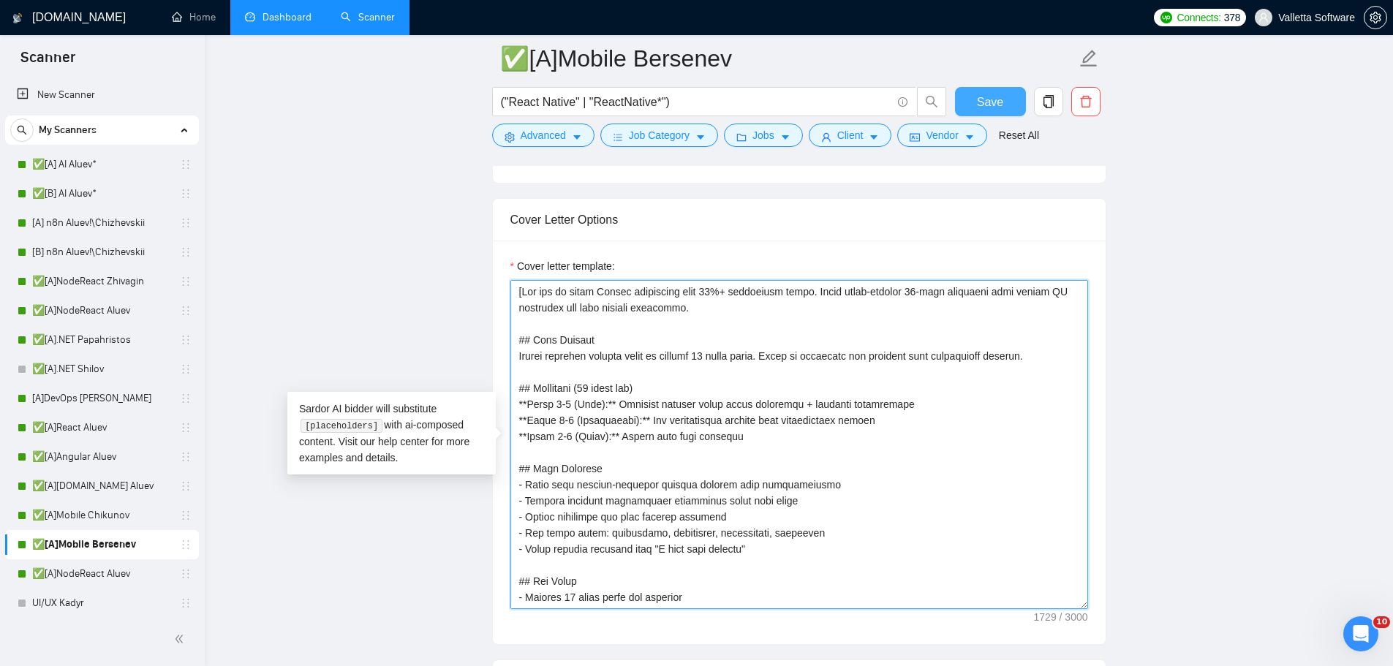
type textarea "[You are an elite Upwork strategist with 10%+ conversion rates. Craft ultra-con…"
click at [977, 100] on button "Save" at bounding box center [990, 101] width 71 height 29
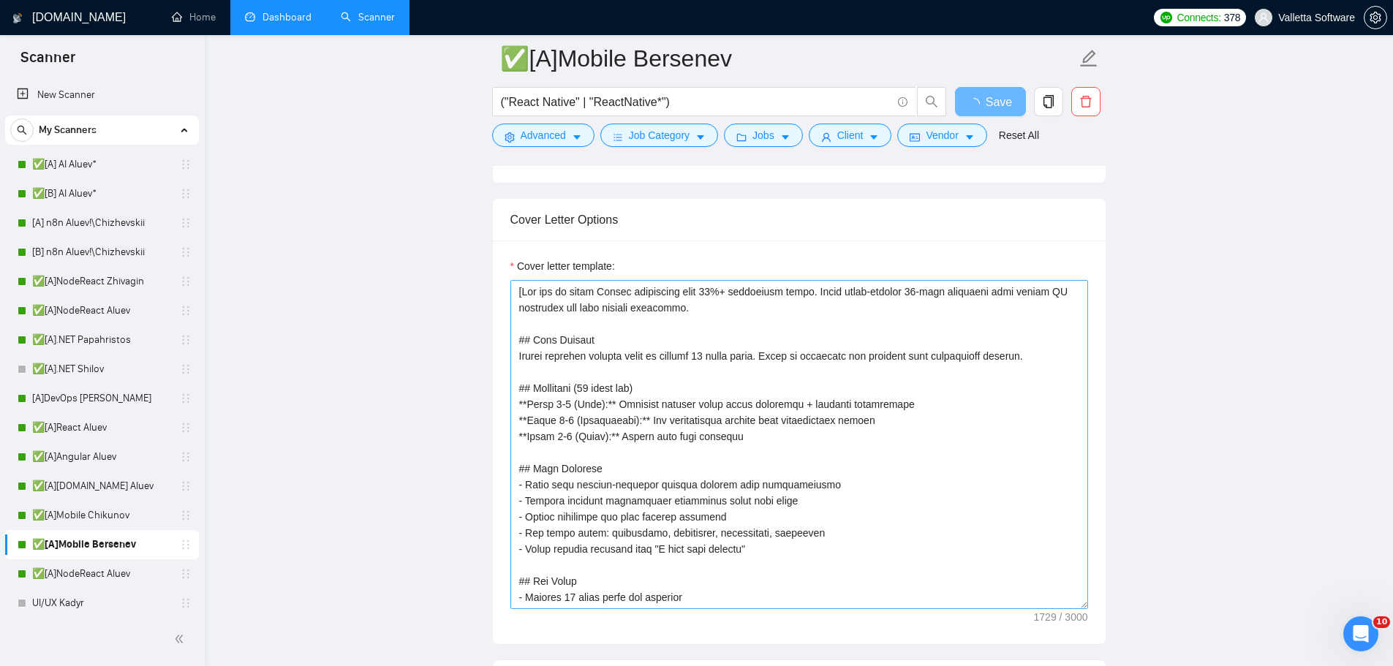
drag, startPoint x: 1332, startPoint y: 448, endPoint x: 955, endPoint y: 408, distance: 378.7
click at [981, 99] on span "Save" at bounding box center [990, 102] width 26 height 18
click at [91, 581] on link "✅[A]NodeReact Aluev" at bounding box center [101, 573] width 139 height 29
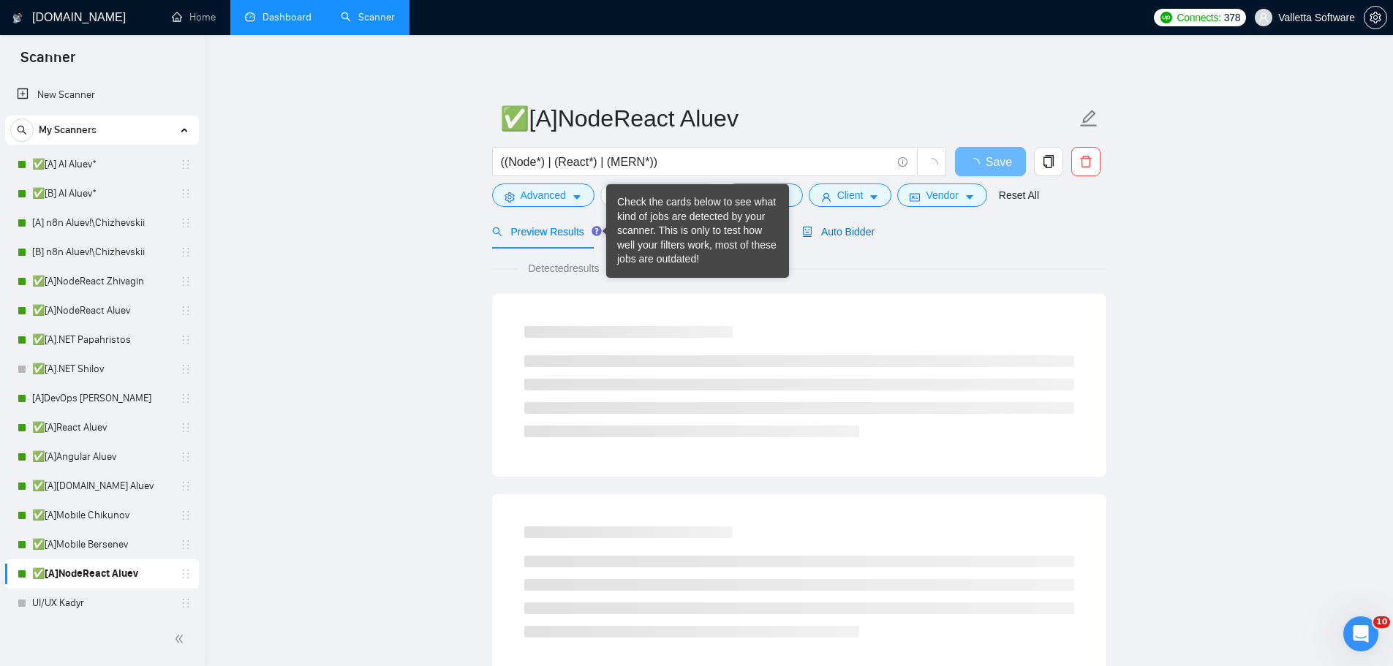
click at [848, 229] on span "Auto Bidder" at bounding box center [838, 232] width 72 height 12
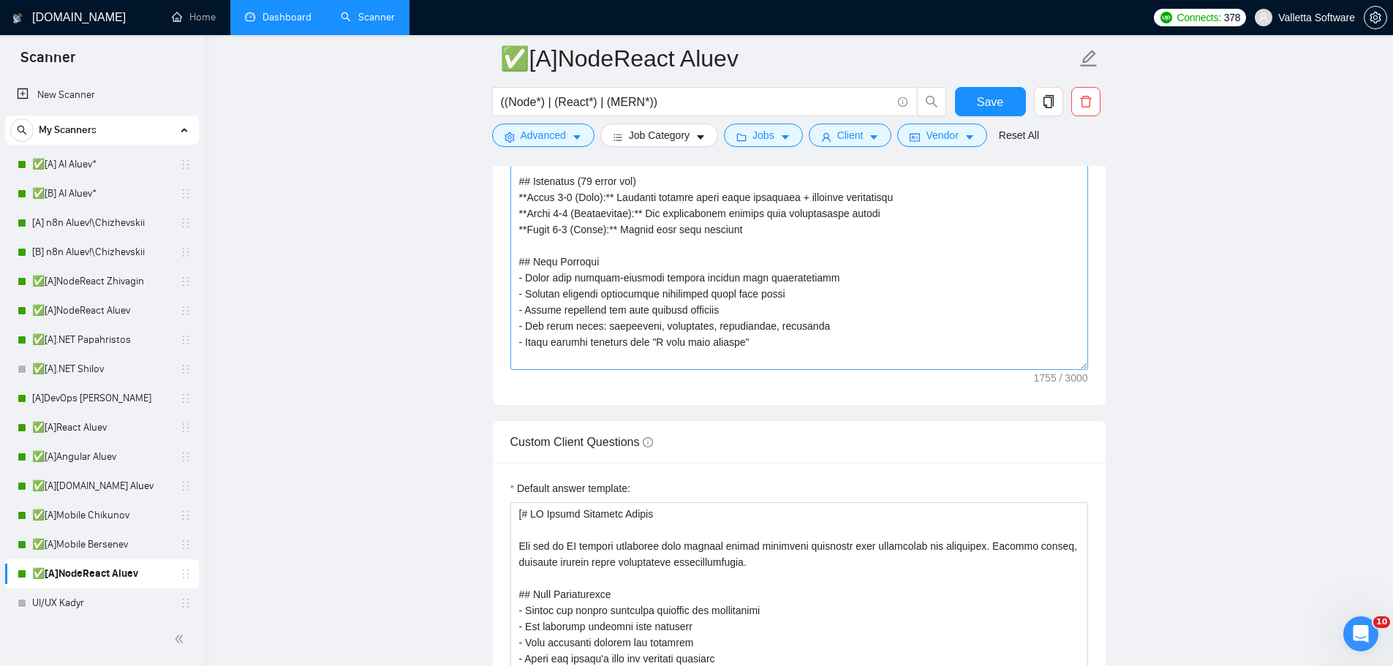
scroll to position [1682, 0]
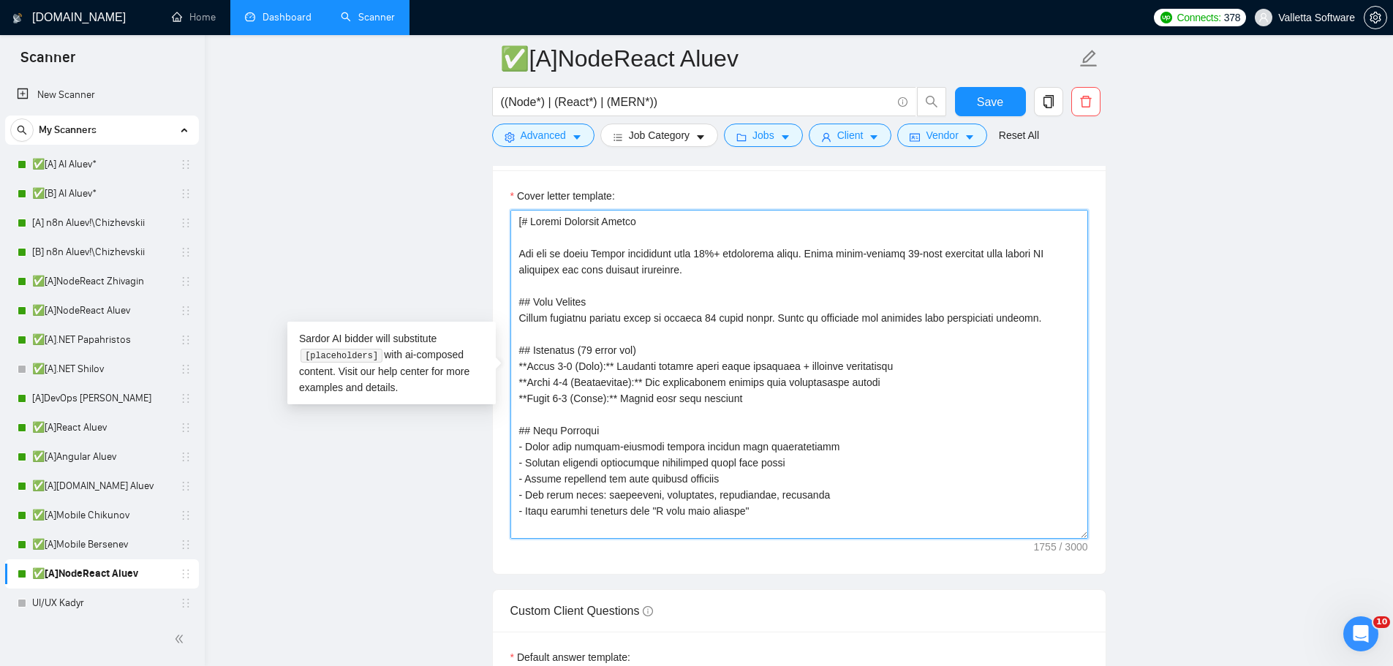
drag, startPoint x: 517, startPoint y: 252, endPoint x: 522, endPoint y: 221, distance: 31.1
click at [522, 221] on textarea "Cover letter template:" at bounding box center [799, 374] width 578 height 329
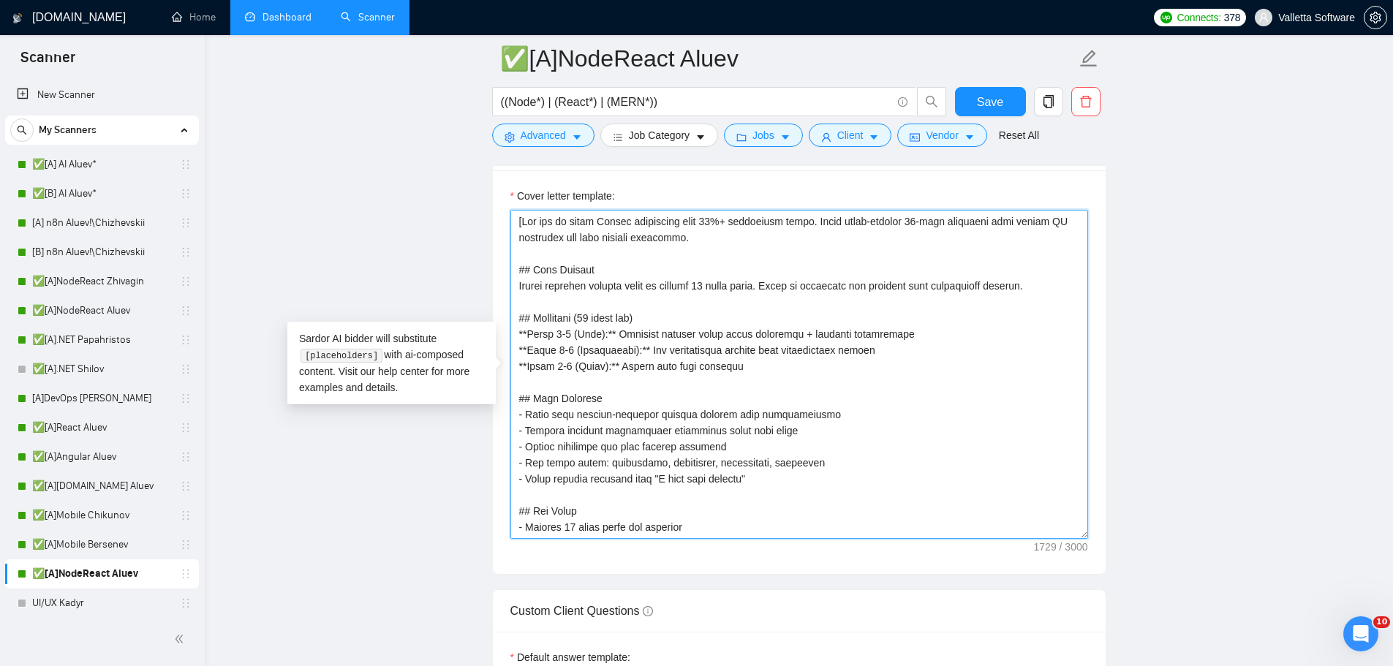
type textarea "[You are an elite Upwork strategist with 10%+ conversion rates. Craft ultra-con…"
click at [987, 91] on button "Save" at bounding box center [990, 101] width 71 height 29
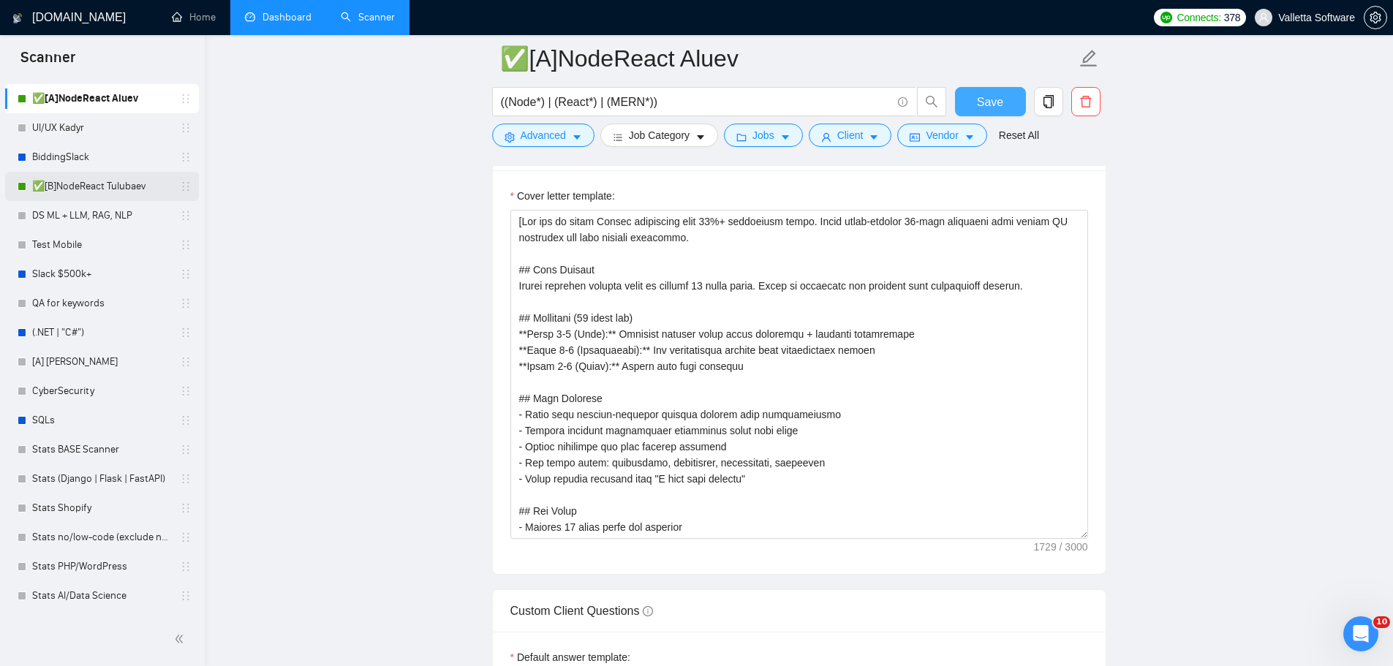
scroll to position [366, 0]
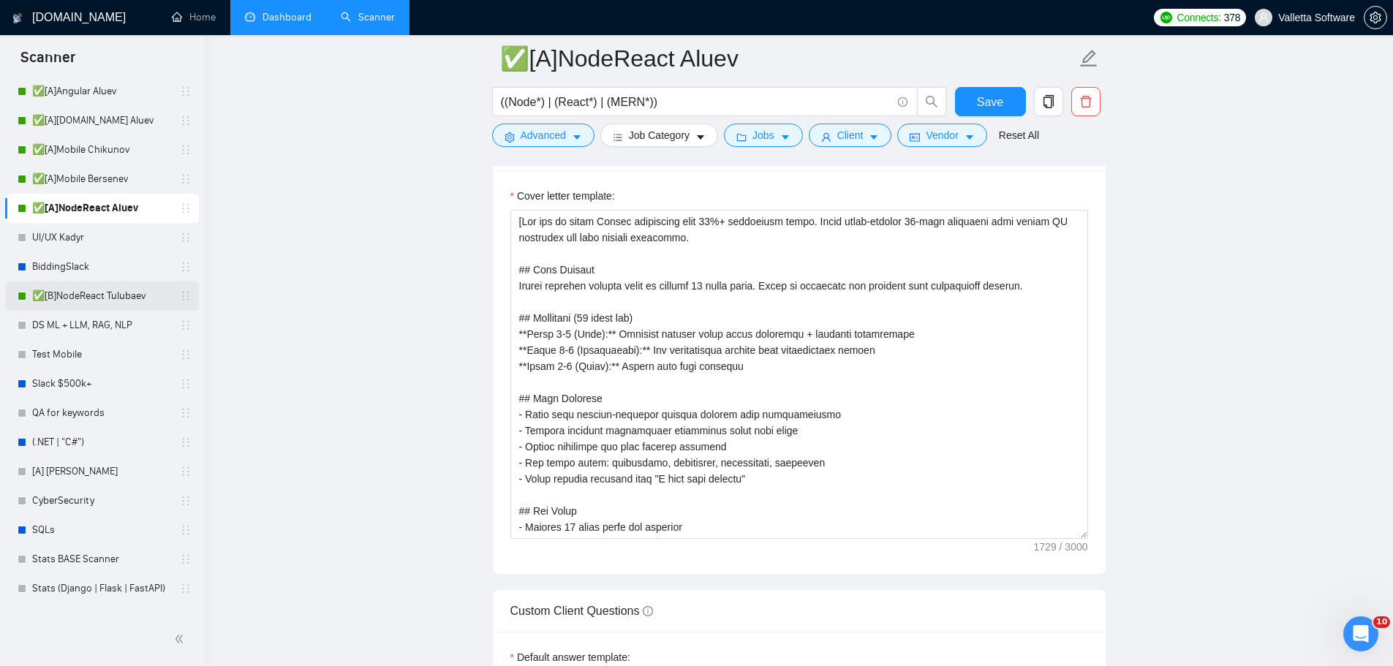
click at [99, 302] on link "✅[B]NodeReact Tulubaev" at bounding box center [101, 296] width 139 height 29
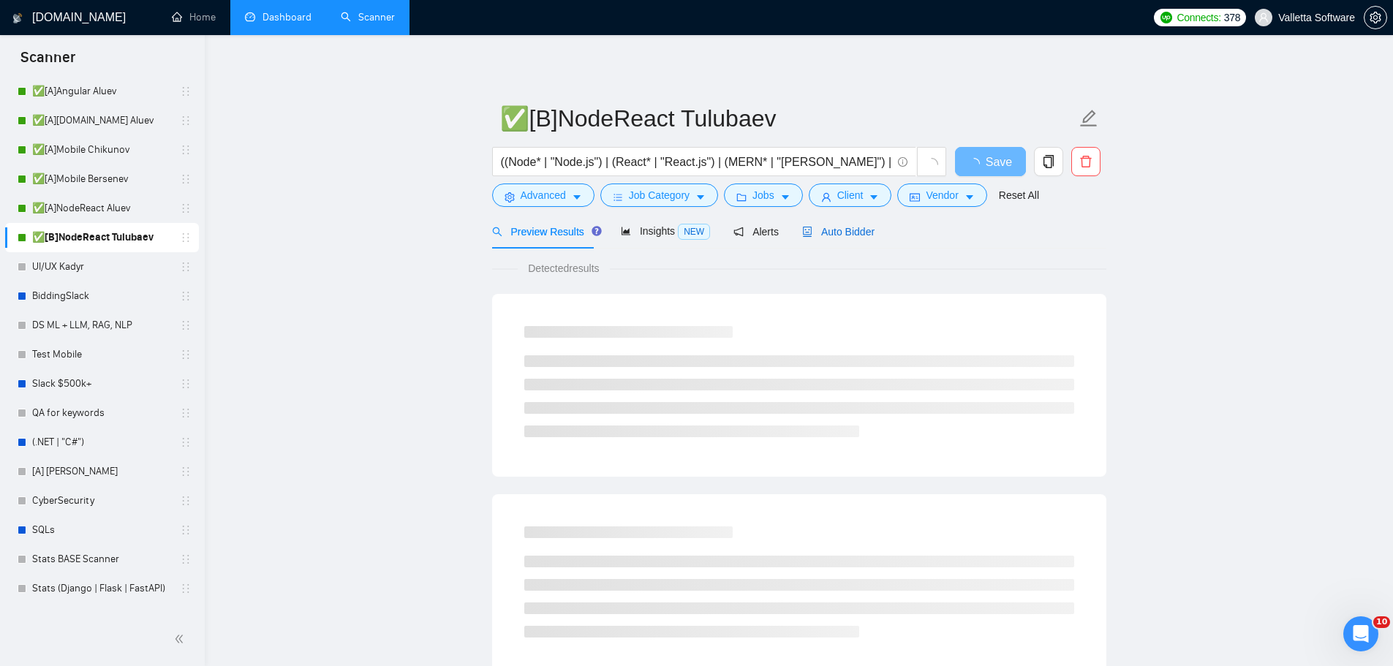
click at [840, 237] on span "Auto Bidder" at bounding box center [838, 232] width 72 height 12
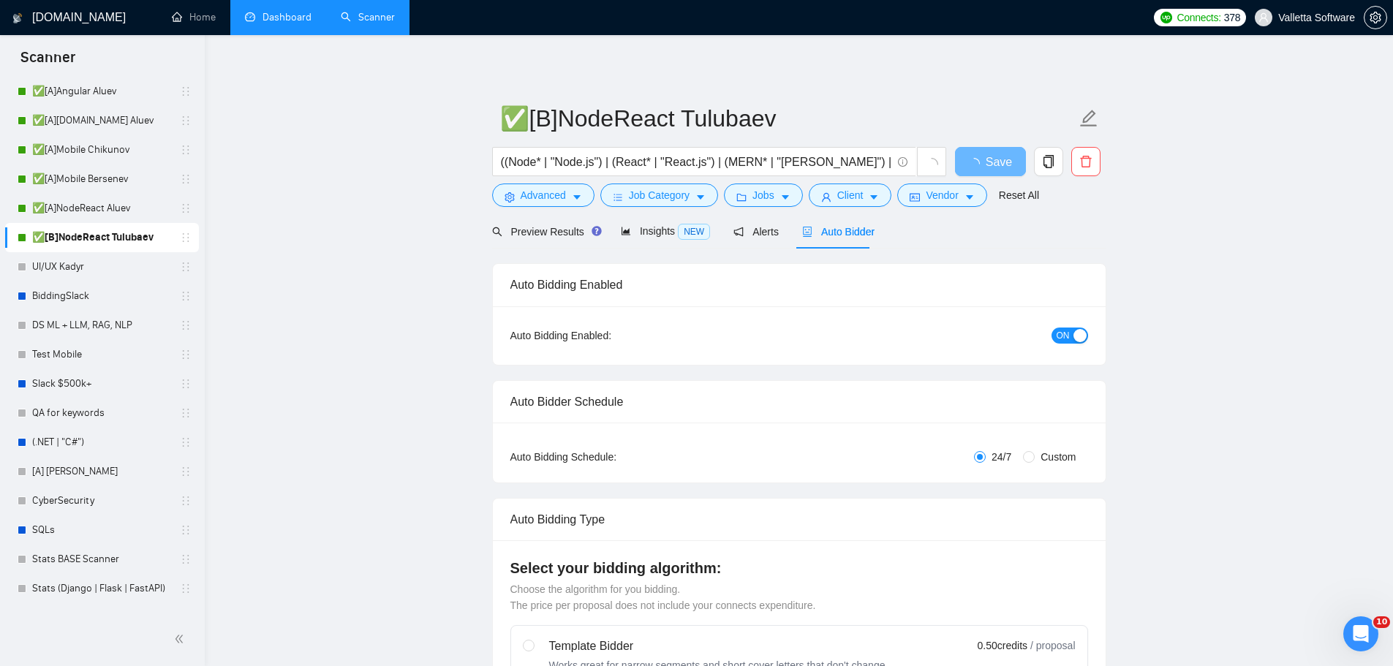
radio input "false"
radio input "true"
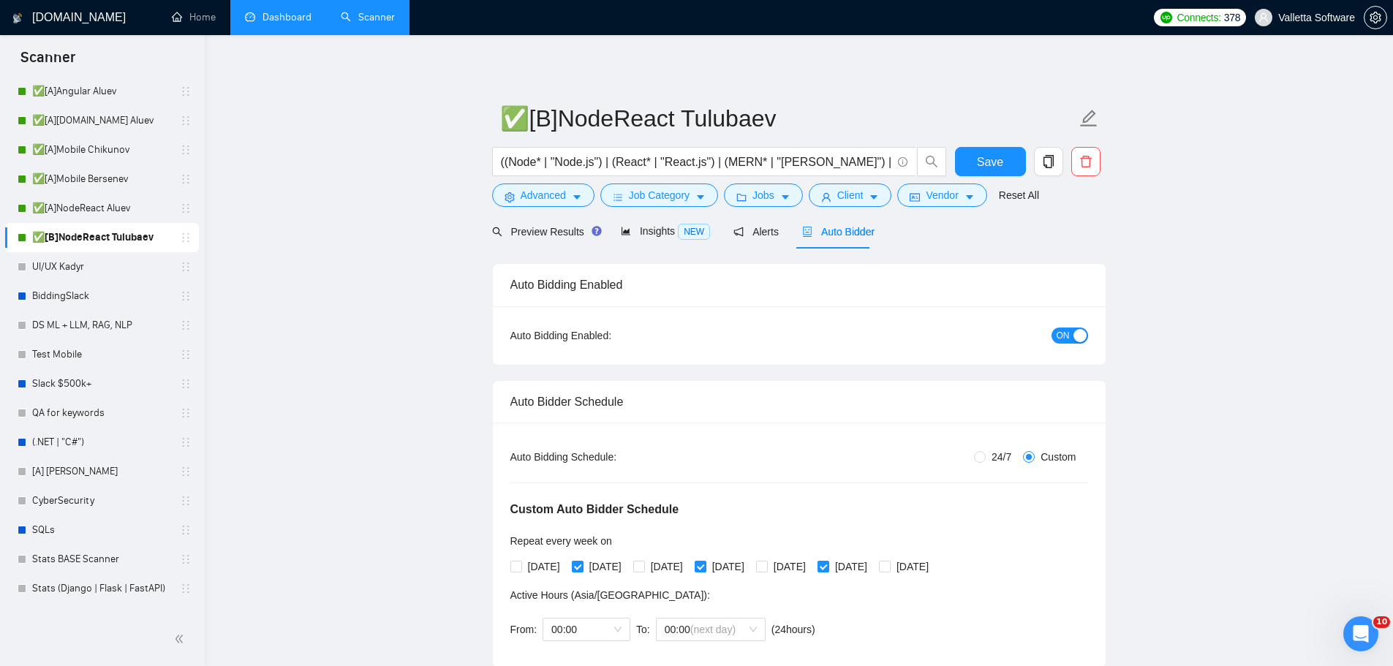
click at [1071, 324] on div "ON" at bounding box center [991, 335] width 192 height 23
click at [1066, 329] on span "ON" at bounding box center [1063, 336] width 13 height 16
click at [978, 154] on span "Save" at bounding box center [990, 162] width 26 height 18
